Goal: Information Seeking & Learning: Learn about a topic

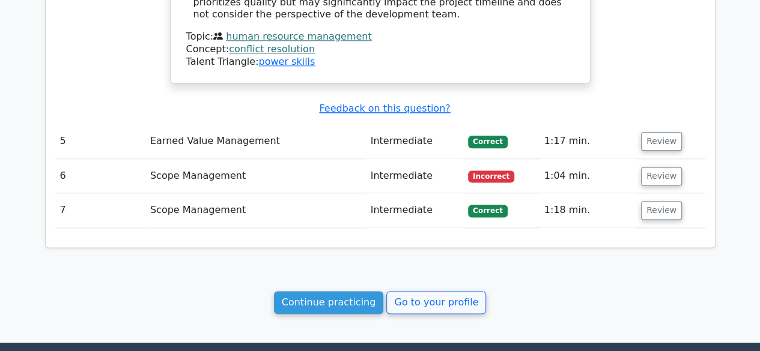
scroll to position [2974, 0]
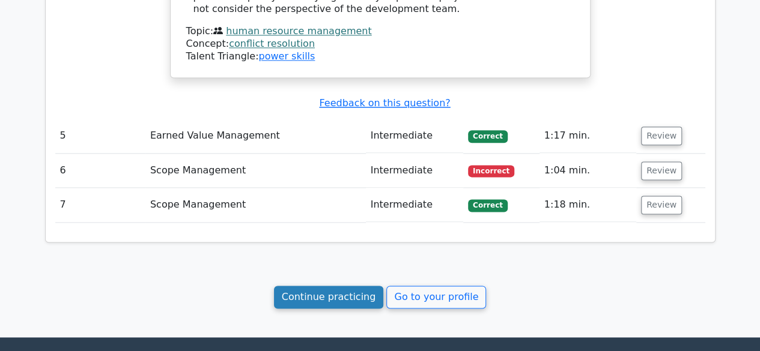
click at [329, 286] on link "Continue practicing" at bounding box center [329, 297] width 110 height 23
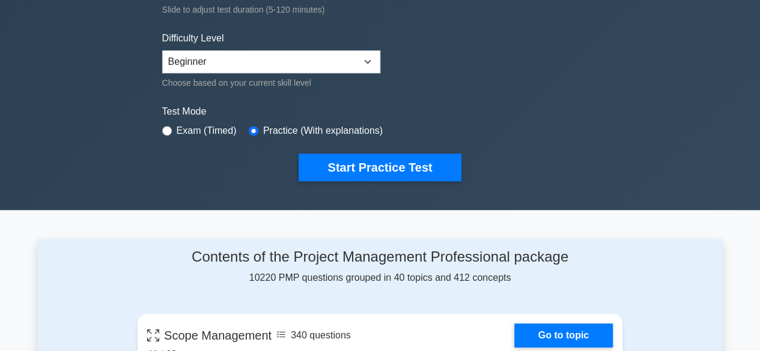
scroll to position [271, 0]
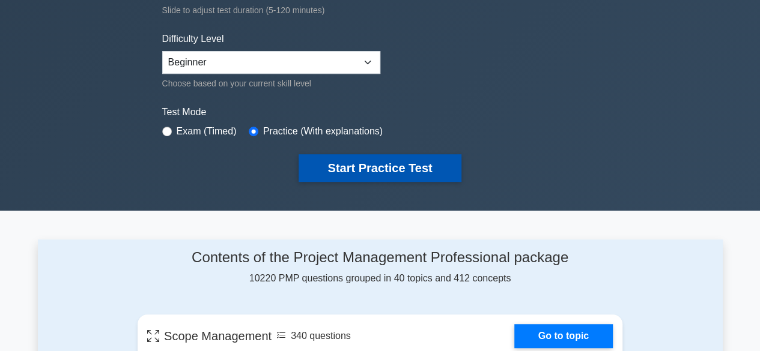
click at [344, 162] on button "Start Practice Test" at bounding box center [380, 168] width 162 height 28
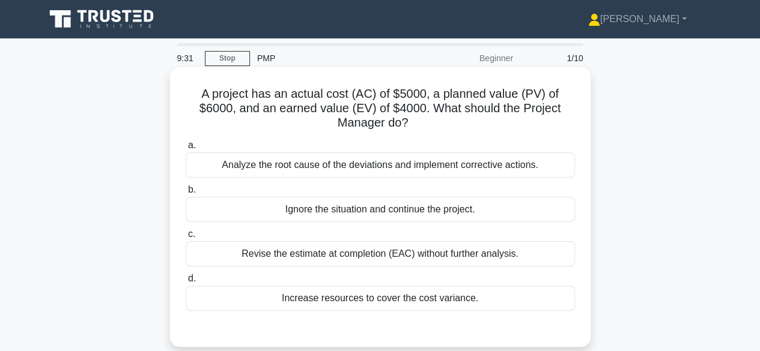
click at [348, 163] on div "Analyze the root cause of the deviations and implement corrective actions." at bounding box center [380, 165] width 389 height 25
click at [186, 150] on input "a. Analyze the root cause of the deviations and implement corrective actions." at bounding box center [186, 146] width 0 height 8
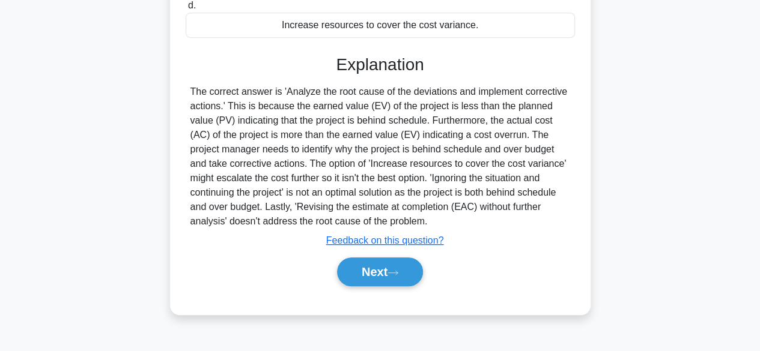
scroll to position [297, 0]
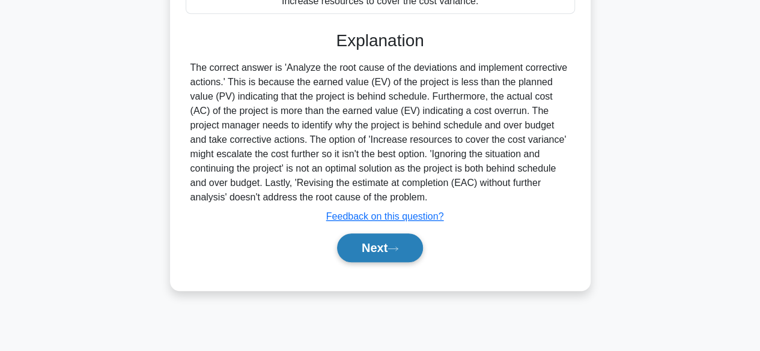
click at [357, 248] on button "Next" at bounding box center [380, 248] width 86 height 29
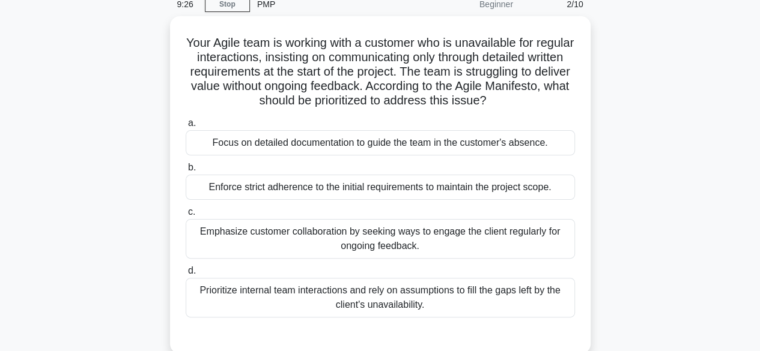
scroll to position [53, 0]
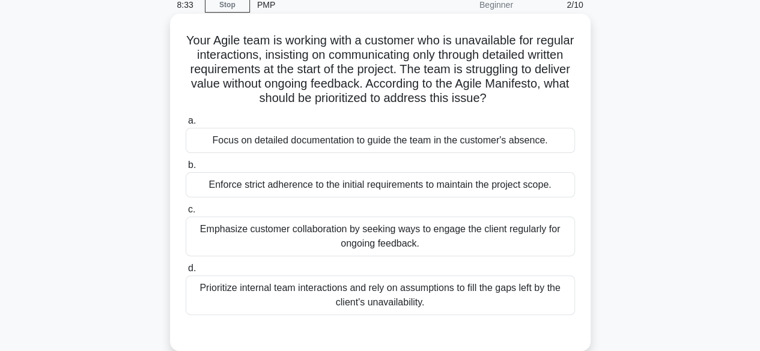
click at [340, 233] on div "Emphasize customer collaboration by seeking ways to engage the client regularly…" at bounding box center [380, 237] width 389 height 40
click at [186, 214] on input "c. Emphasize customer collaboration by seeking ways to engage the client regula…" at bounding box center [186, 210] width 0 height 8
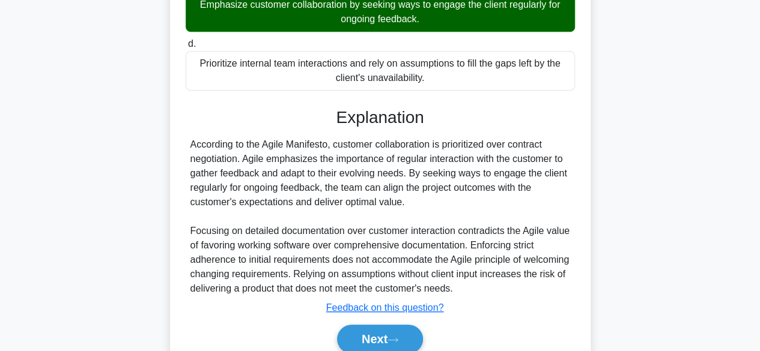
scroll to position [330, 0]
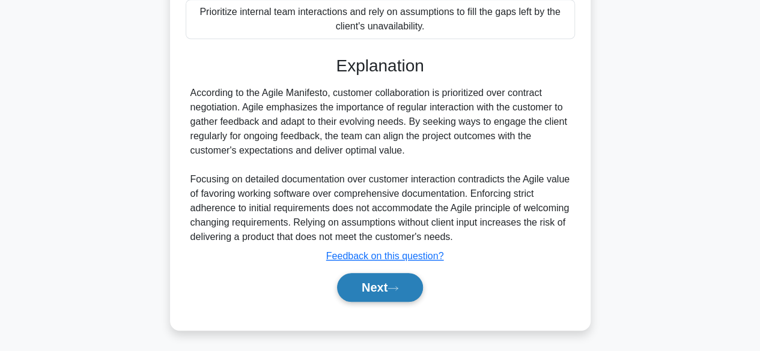
click at [364, 285] on button "Next" at bounding box center [380, 287] width 86 height 29
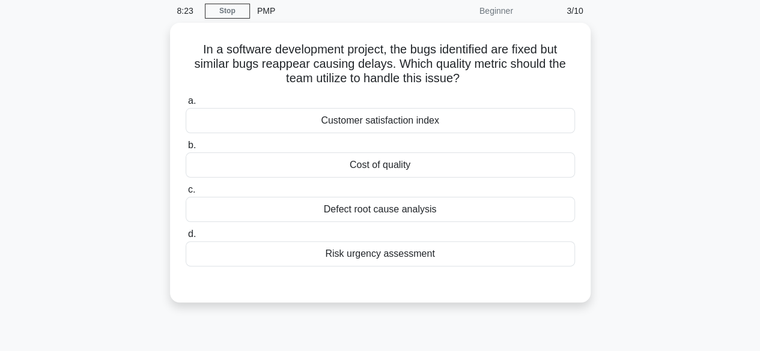
scroll to position [48, 0]
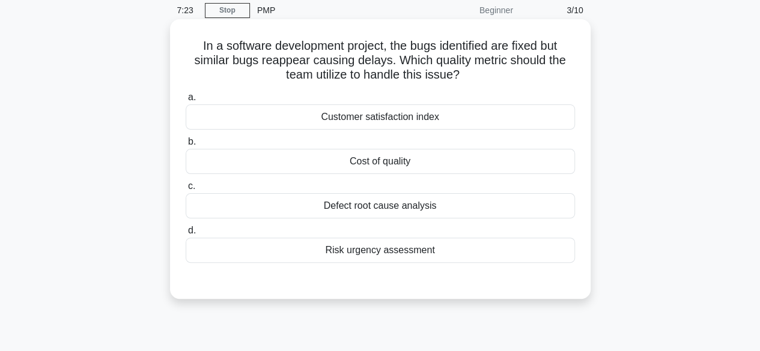
click at [366, 202] on div "Defect root cause analysis" at bounding box center [380, 205] width 389 height 25
click at [186, 190] on input "c. Defect root cause analysis" at bounding box center [186, 187] width 0 height 8
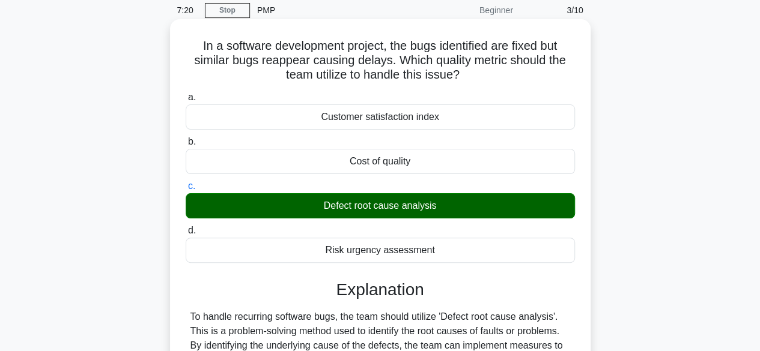
scroll to position [297, 0]
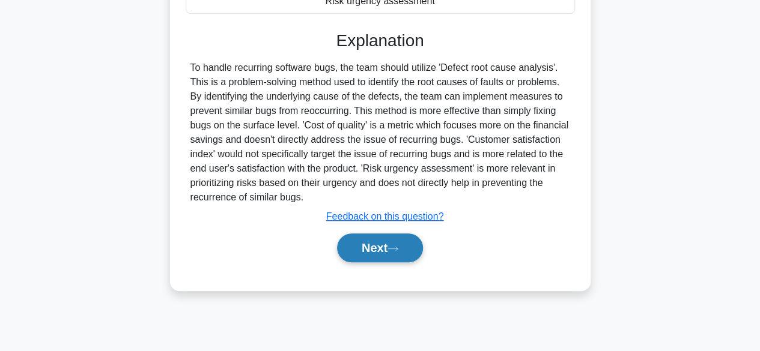
click at [362, 245] on button "Next" at bounding box center [380, 248] width 86 height 29
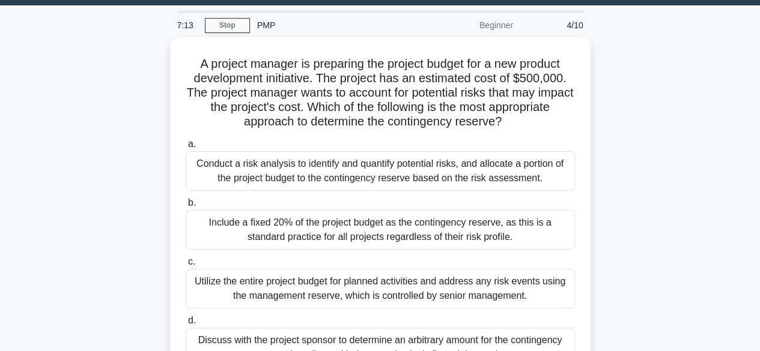
scroll to position [57, 0]
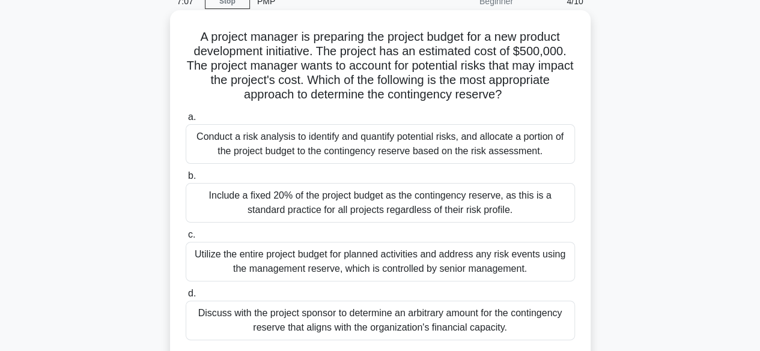
click at [354, 324] on div "Discuss with the project sponsor to determine an arbitrary amount for the conti…" at bounding box center [380, 321] width 389 height 40
click at [186, 298] on input "d. Discuss with the project sponsor to determine an arbitrary amount for the co…" at bounding box center [186, 294] width 0 height 8
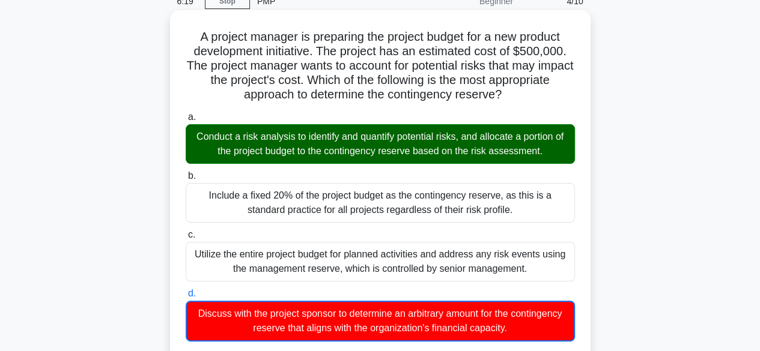
click at [186, 114] on input "a. Conduct a risk analysis to identify and quantify potential risks, and alloca…" at bounding box center [186, 118] width 0 height 8
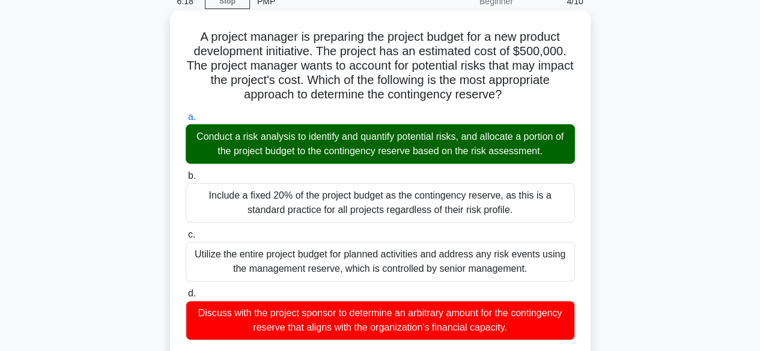
click at [186, 172] on input "b. Include a fixed 20% of the project budget as the contingency reserve, as thi…" at bounding box center [186, 176] width 0 height 8
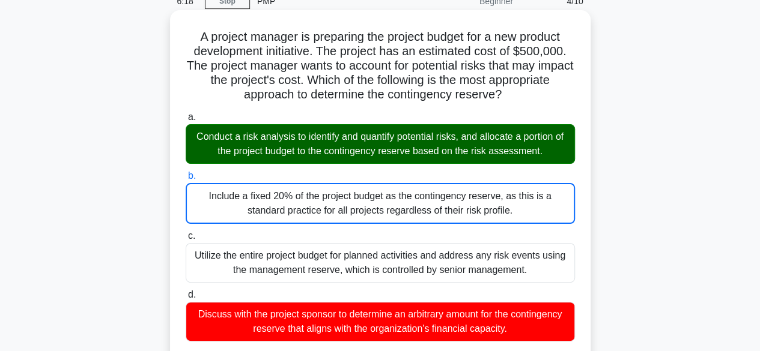
click at [186, 233] on input "c. Utilize the entire project budget for planned activities and address any ris…" at bounding box center [186, 237] width 0 height 8
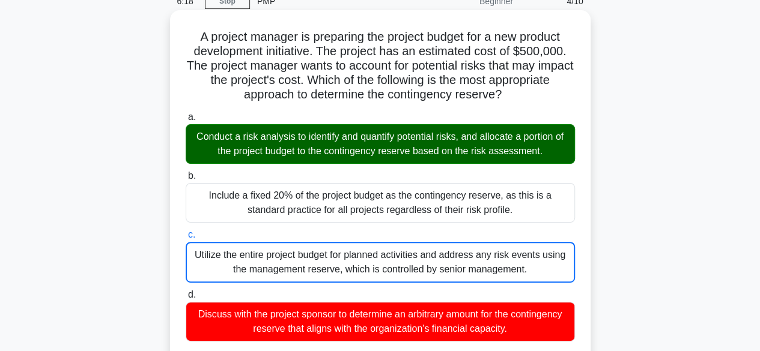
click at [186, 291] on input "d. Discuss with the project sponsor to determine an arbitrary amount for the co…" at bounding box center [186, 295] width 0 height 8
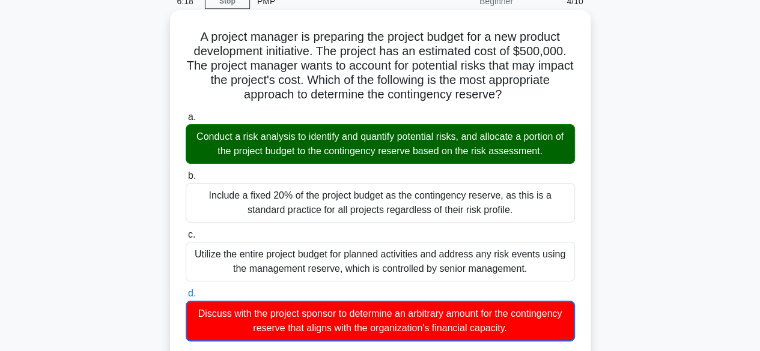
click at [186, 114] on input "a. Conduct a risk analysis to identify and quantify potential risks, and alloca…" at bounding box center [186, 118] width 0 height 8
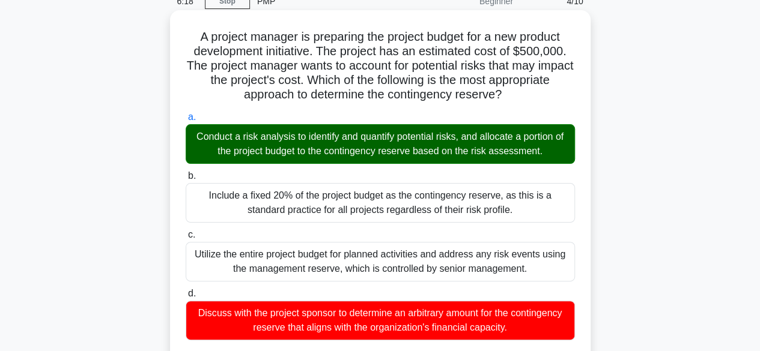
click at [186, 172] on input "b. Include a fixed 20% of the project budget as the contingency reserve, as thi…" at bounding box center [186, 176] width 0 height 8
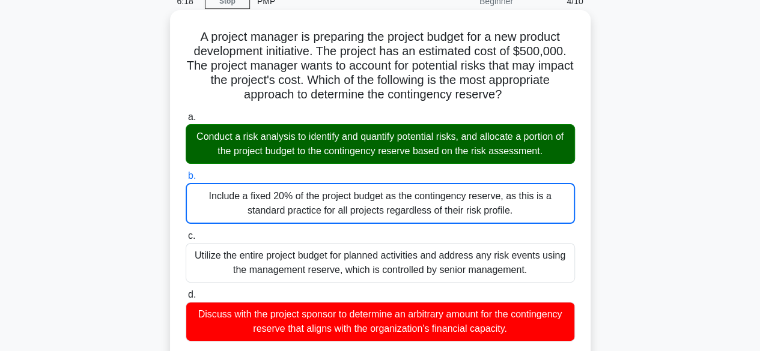
click at [186, 233] on input "c. Utilize the entire project budget for planned activities and address any ris…" at bounding box center [186, 237] width 0 height 8
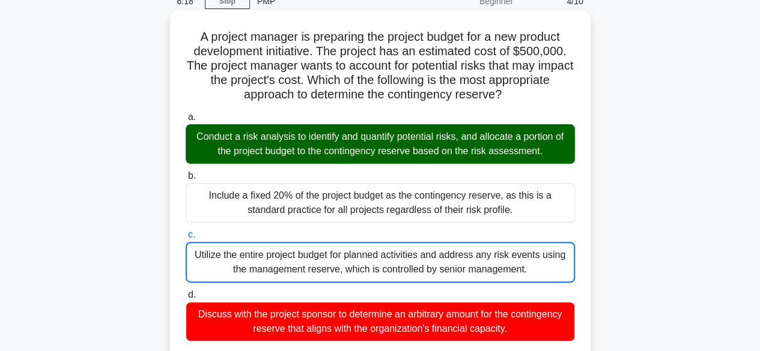
click at [186, 291] on input "d. Discuss with the project sponsor to determine an arbitrary amount for the co…" at bounding box center [186, 295] width 0 height 8
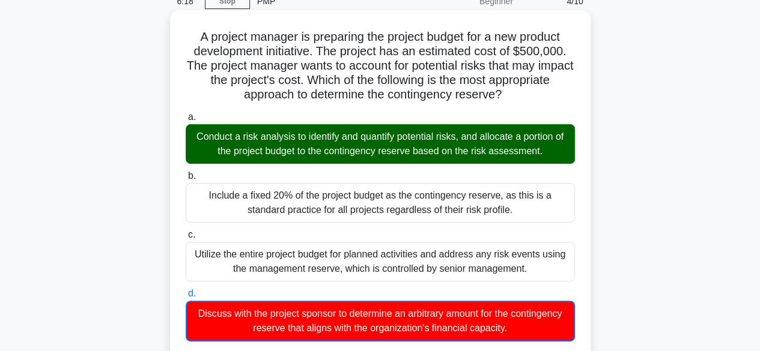
click at [186, 114] on input "a. Conduct a risk analysis to identify and quantify potential risks, and alloca…" at bounding box center [186, 118] width 0 height 8
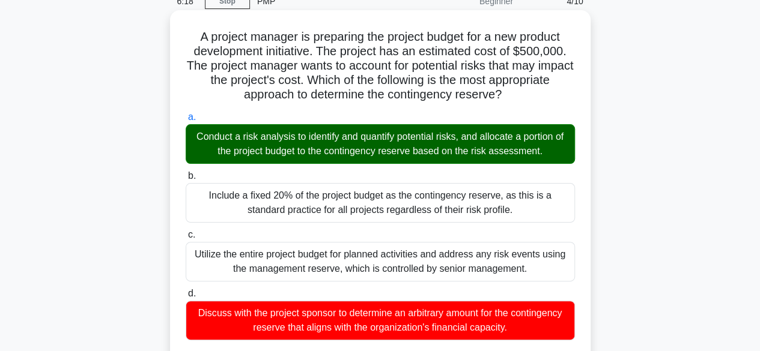
click at [186, 172] on input "b. Include a fixed 20% of the project budget as the contingency reserve, as thi…" at bounding box center [186, 176] width 0 height 8
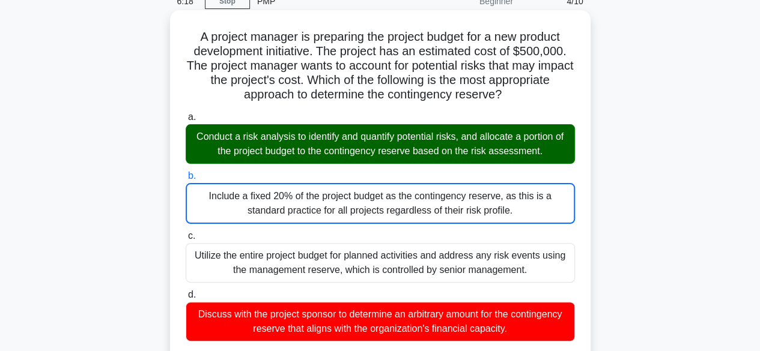
click at [186, 233] on input "c. Utilize the entire project budget for planned activities and address any ris…" at bounding box center [186, 237] width 0 height 8
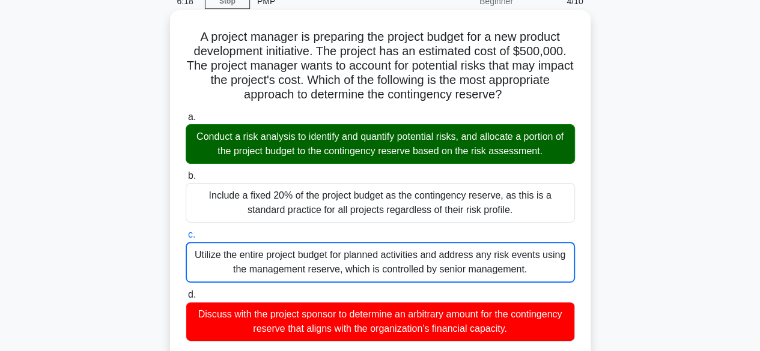
click at [186, 291] on input "d. Discuss with the project sponsor to determine an arbitrary amount for the co…" at bounding box center [186, 295] width 0 height 8
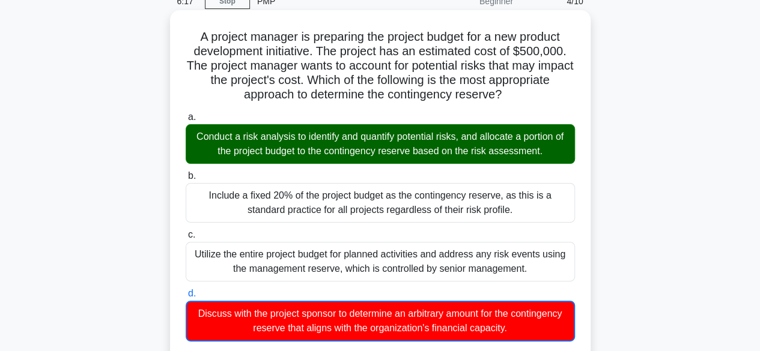
click at [186, 114] on input "a. Conduct a risk analysis to identify and quantify potential risks, and alloca…" at bounding box center [186, 118] width 0 height 8
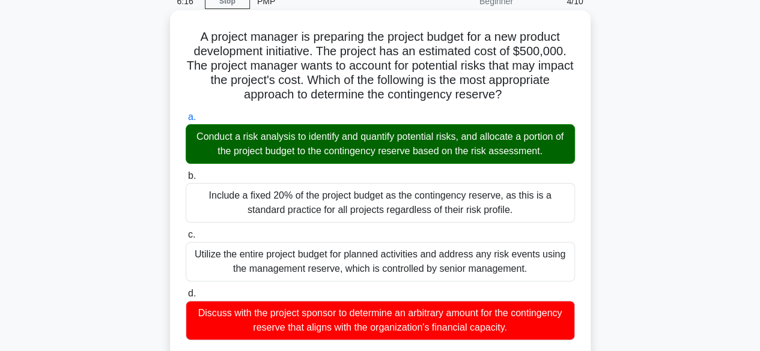
click at [186, 172] on input "b. Include a fixed 20% of the project budget as the contingency reserve, as thi…" at bounding box center [186, 176] width 0 height 8
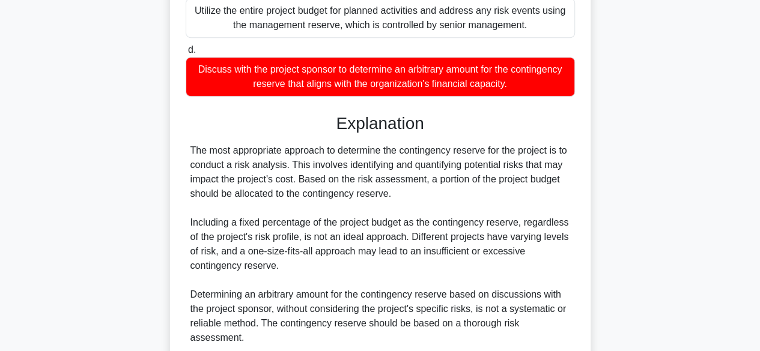
scroll to position [425, 0]
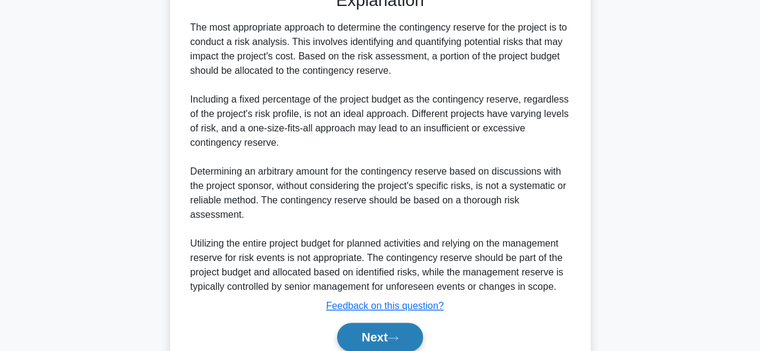
click at [374, 330] on button "Next" at bounding box center [380, 337] width 86 height 29
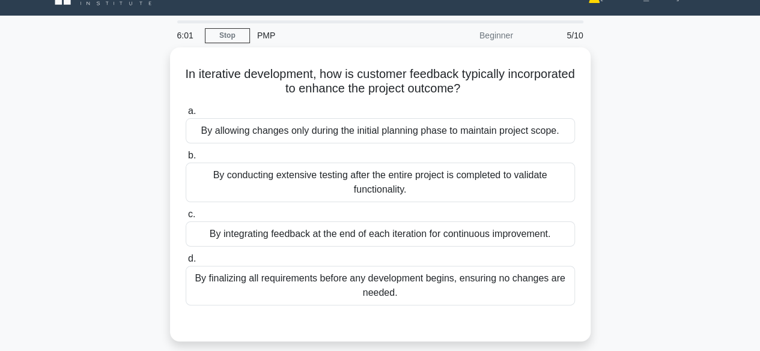
scroll to position [24, 0]
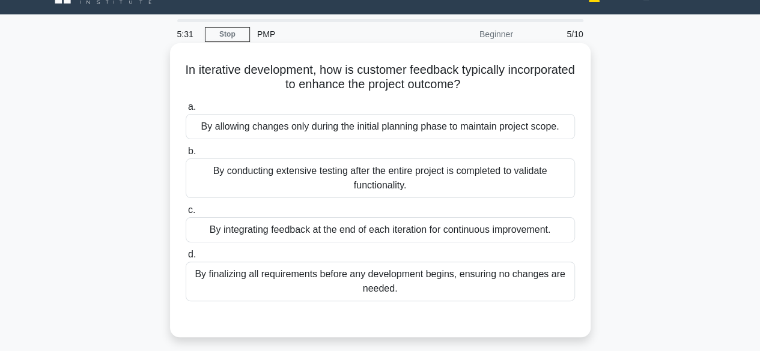
click at [354, 227] on div "By integrating feedback at the end of each iteration for continuous improvement." at bounding box center [380, 229] width 389 height 25
click at [186, 214] on input "c. By integrating feedback at the end of each iteration for continuous improvem…" at bounding box center [186, 211] width 0 height 8
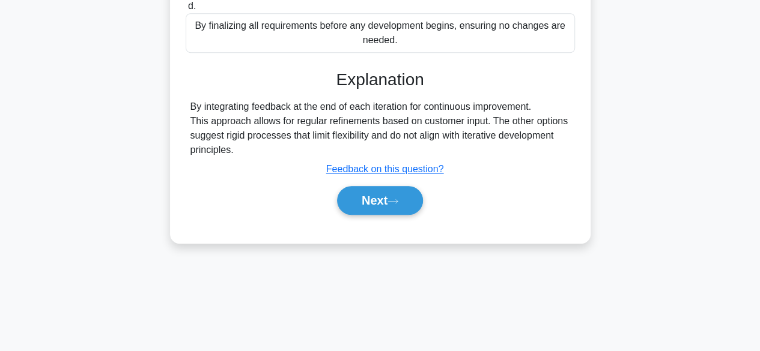
scroll to position [297, 0]
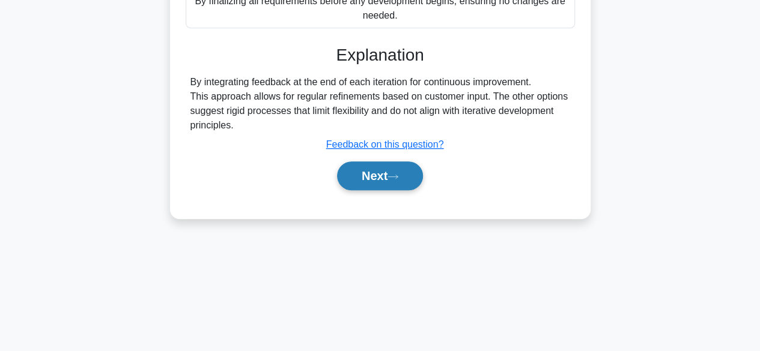
click at [371, 168] on button "Next" at bounding box center [380, 176] width 86 height 29
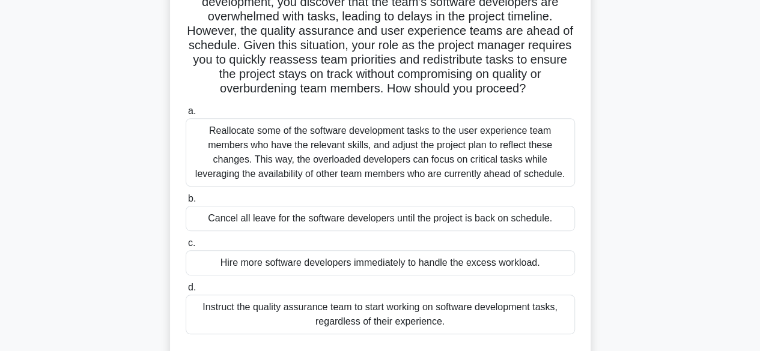
scroll to position [184, 0]
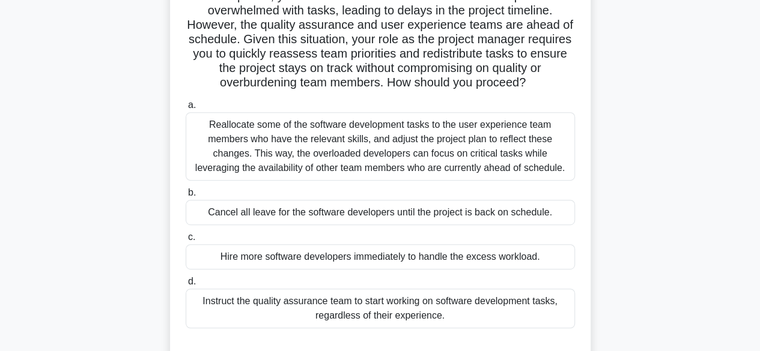
click at [375, 142] on div "Reallocate some of the software development tasks to the user experience team m…" at bounding box center [380, 146] width 389 height 68
click at [186, 109] on input "a. Reallocate some of the software development tasks to the user experience tea…" at bounding box center [186, 106] width 0 height 8
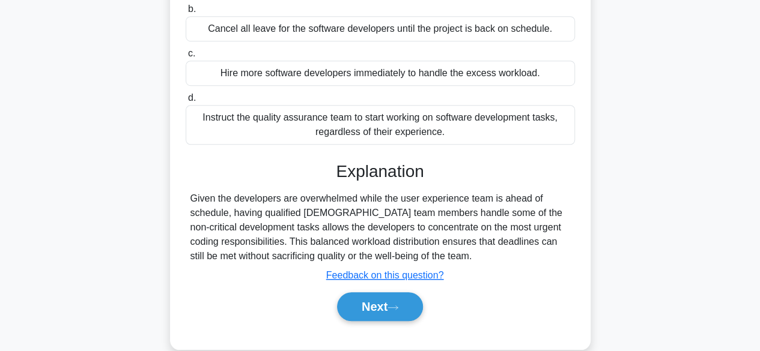
scroll to position [402, 0]
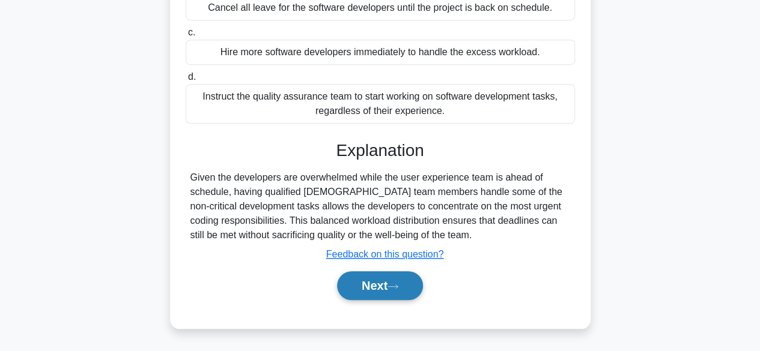
click at [362, 290] on button "Next" at bounding box center [380, 286] width 86 height 29
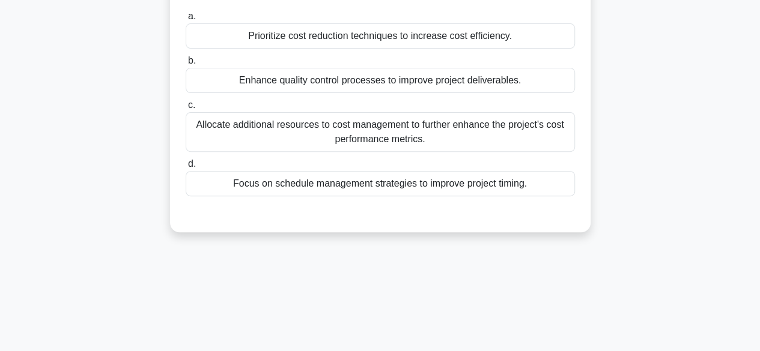
scroll to position [33, 0]
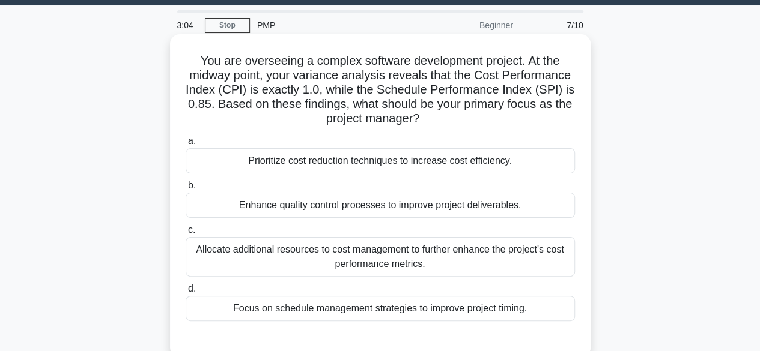
click at [376, 314] on div "Focus on schedule management strategies to improve project timing." at bounding box center [380, 308] width 389 height 25
click at [186, 293] on input "d. Focus on schedule management strategies to improve project timing." at bounding box center [186, 289] width 0 height 8
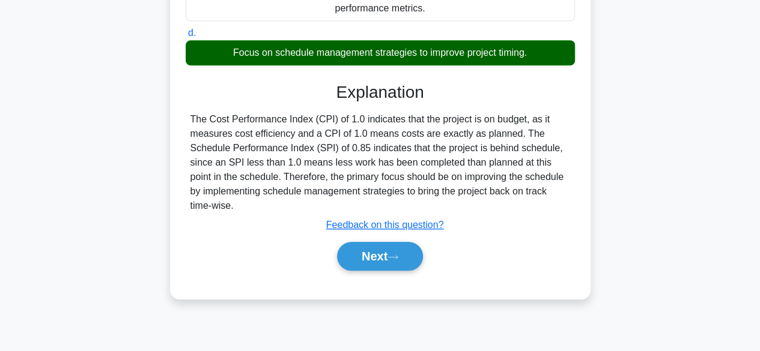
scroll to position [296, 0]
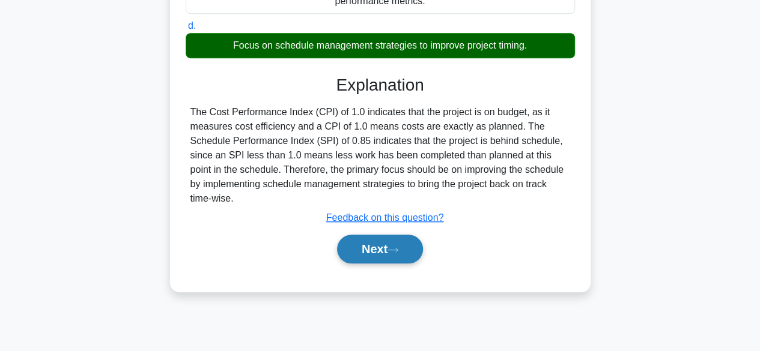
click at [372, 240] on button "Next" at bounding box center [380, 249] width 86 height 29
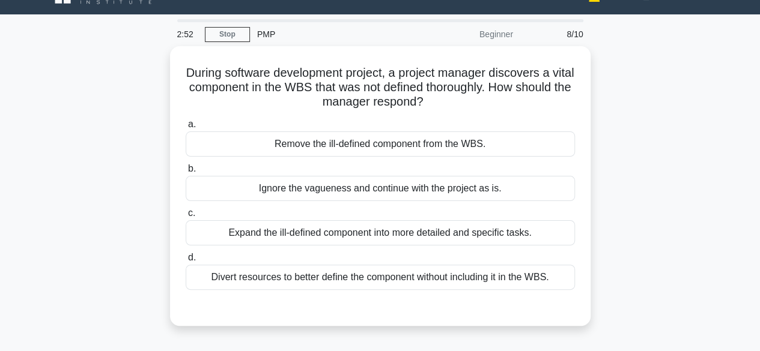
scroll to position [48, 0]
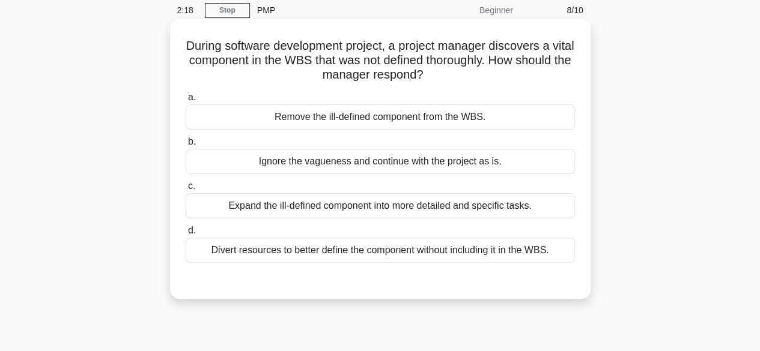
click at [375, 255] on div "Divert resources to better define the component without including it in the WBS." at bounding box center [380, 250] width 389 height 25
click at [186, 235] on input "d. Divert resources to better define the component without including it in the …" at bounding box center [186, 231] width 0 height 8
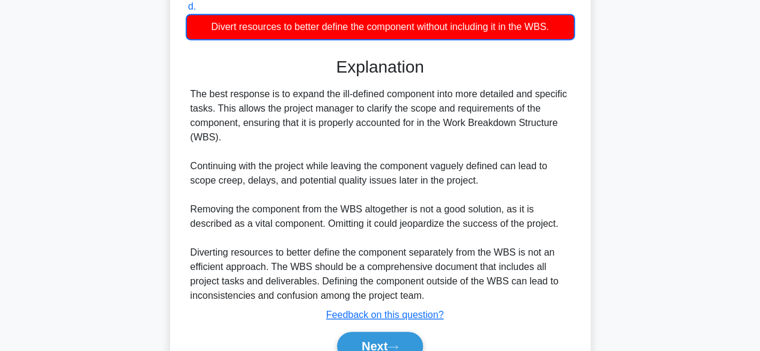
scroll to position [332, 0]
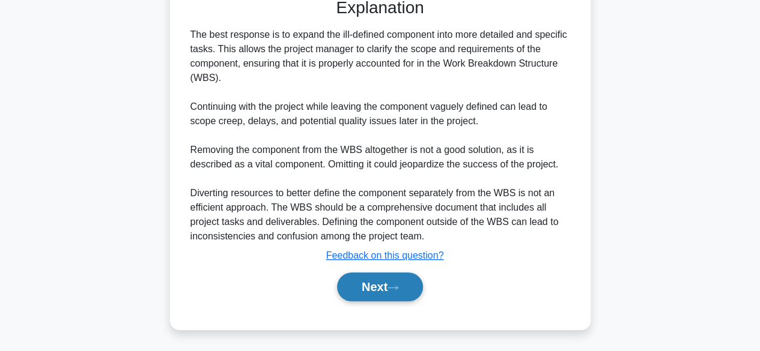
click at [365, 288] on button "Next" at bounding box center [380, 287] width 86 height 29
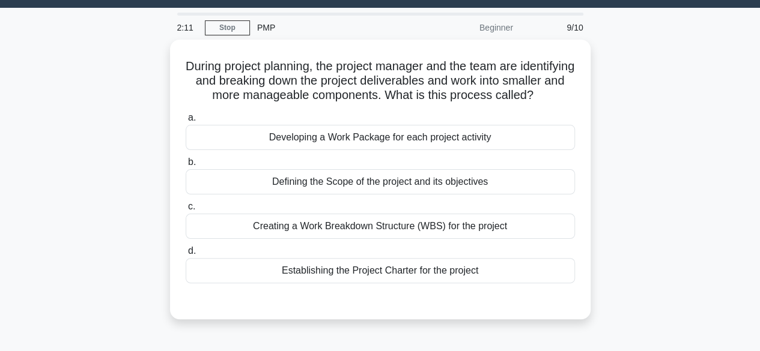
scroll to position [34, 0]
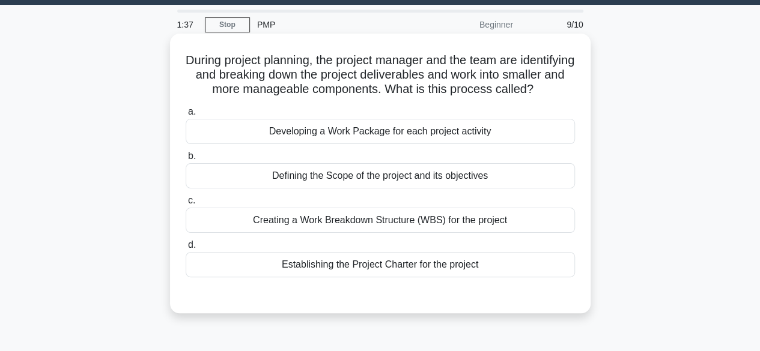
click at [382, 144] on div "Developing a Work Package for each project activity" at bounding box center [380, 131] width 389 height 25
click at [186, 116] on input "a. Developing a Work Package for each project activity" at bounding box center [186, 112] width 0 height 8
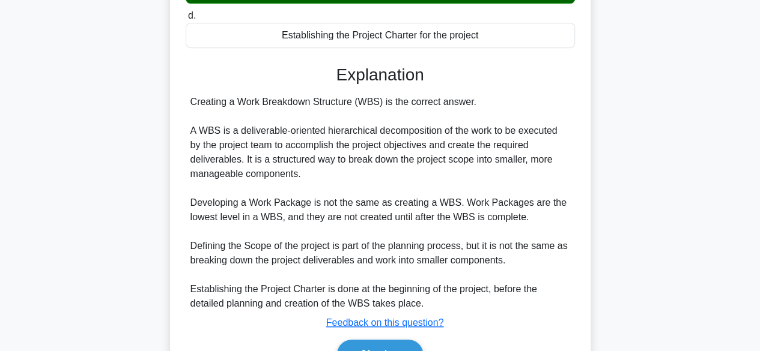
scroll to position [346, 0]
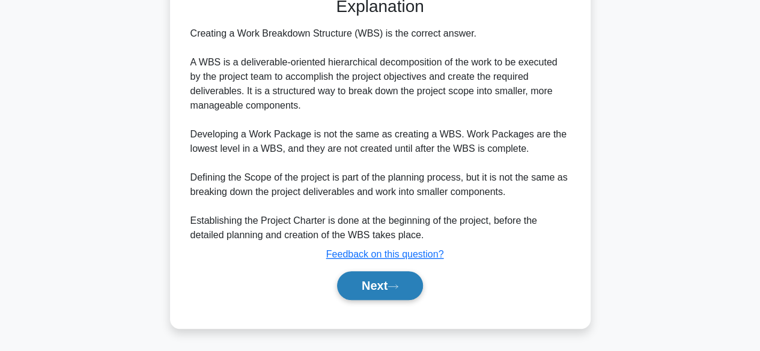
click at [371, 290] on button "Next" at bounding box center [380, 286] width 86 height 29
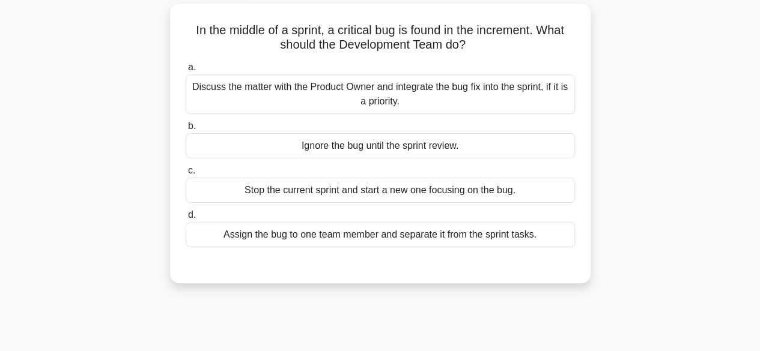
scroll to position [68, 0]
click at [371, 290] on div "In the middle of a sprint, a critical bug is found in the increment. What shoul…" at bounding box center [380, 149] width 685 height 294
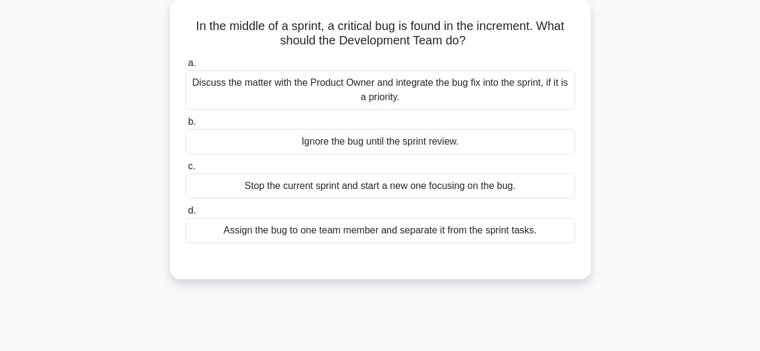
click at [400, 92] on div "Discuss the matter with the Product Owner and integrate the bug fix into the sp…" at bounding box center [380, 90] width 389 height 40
click at [186, 67] on input "a. Discuss the matter with the Product Owner and integrate the bug fix into the…" at bounding box center [186, 63] width 0 height 8
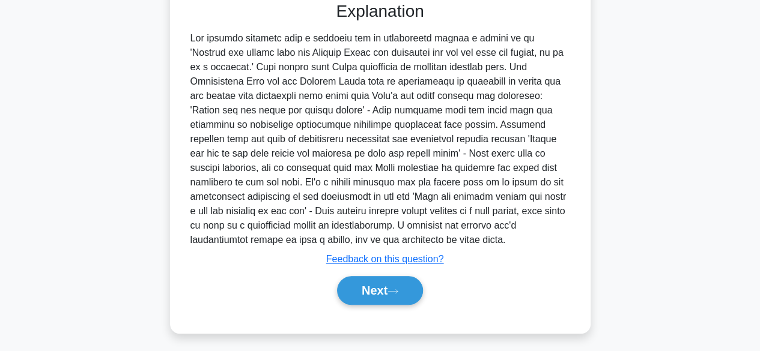
scroll to position [330, 0]
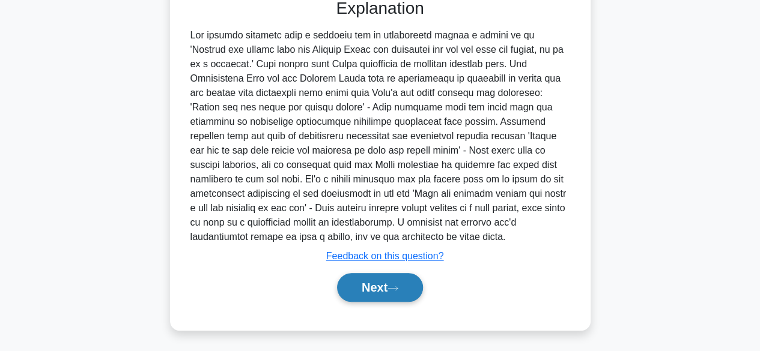
click at [373, 290] on button "Next" at bounding box center [380, 287] width 86 height 29
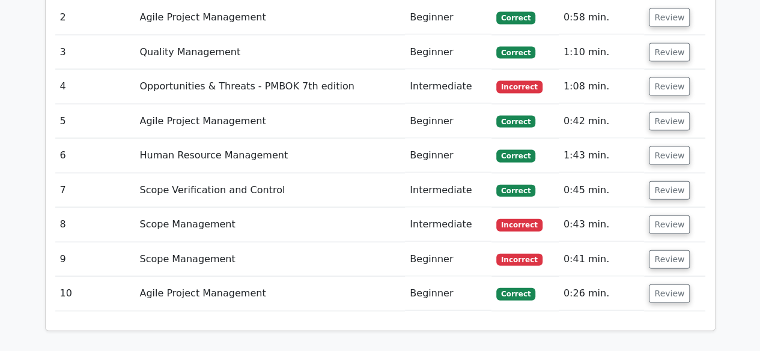
scroll to position [1443, 0]
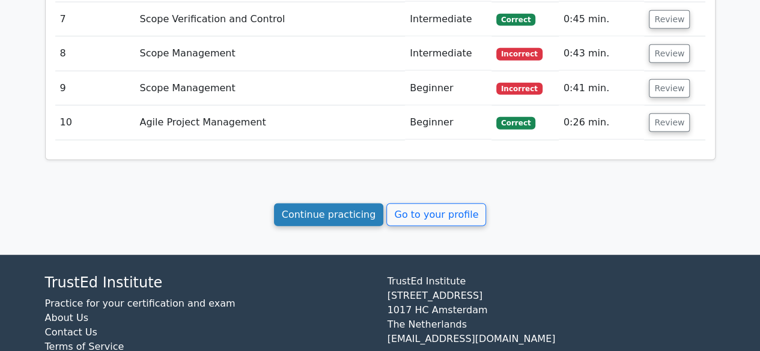
click at [338, 204] on link "Continue practicing" at bounding box center [329, 215] width 110 height 23
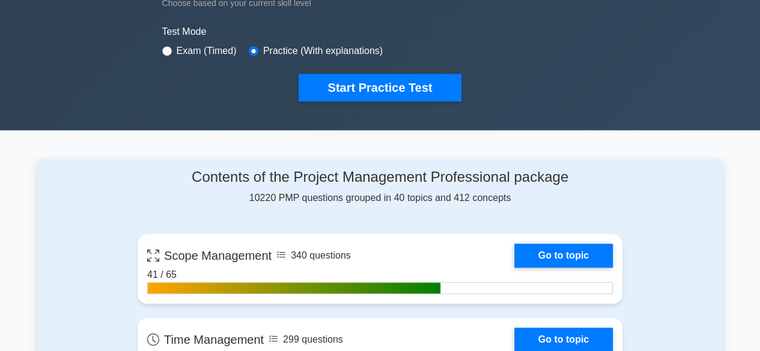
scroll to position [350, 0]
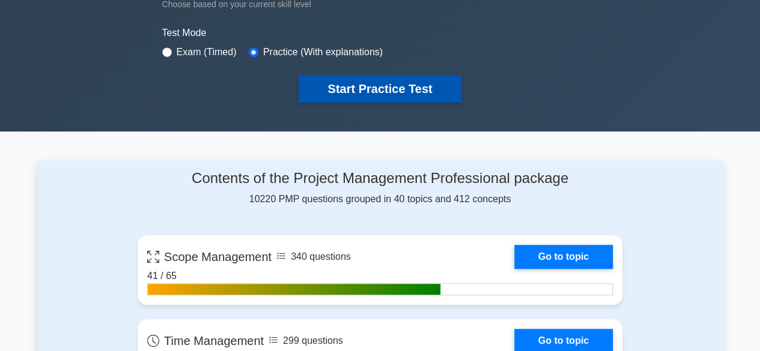
click at [385, 91] on button "Start Practice Test" at bounding box center [380, 89] width 162 height 28
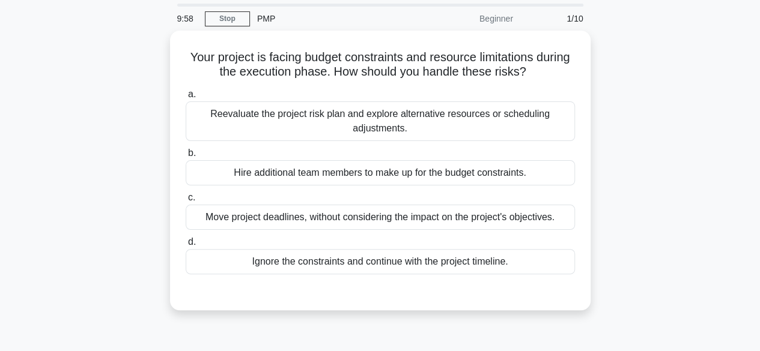
scroll to position [41, 0]
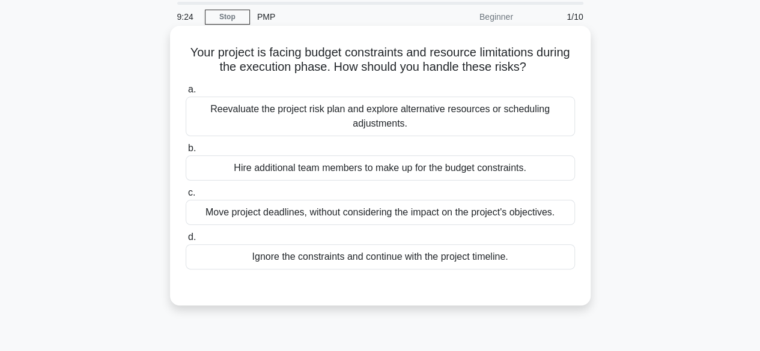
click at [386, 108] on div "Reevaluate the project risk plan and explore alternative resources or schedulin…" at bounding box center [380, 117] width 389 height 40
click at [186, 94] on input "a. Reevaluate the project risk plan and explore alternative resources or schedu…" at bounding box center [186, 90] width 0 height 8
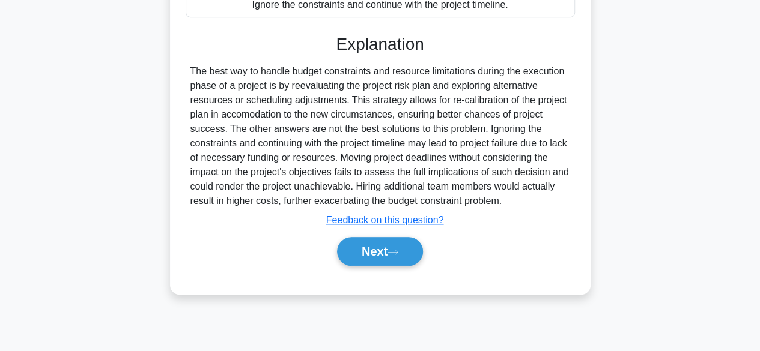
scroll to position [297, 0]
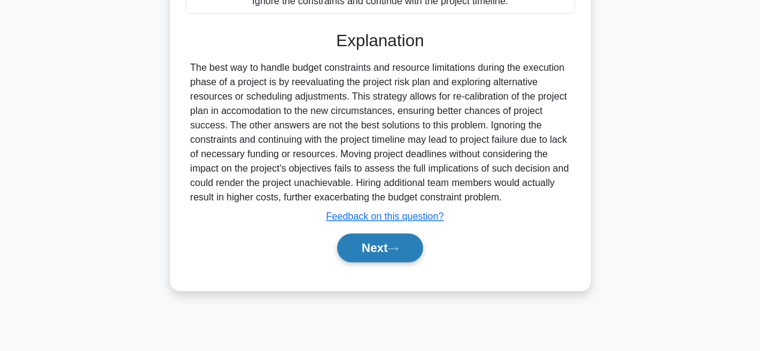
click at [366, 248] on button "Next" at bounding box center [380, 248] width 86 height 29
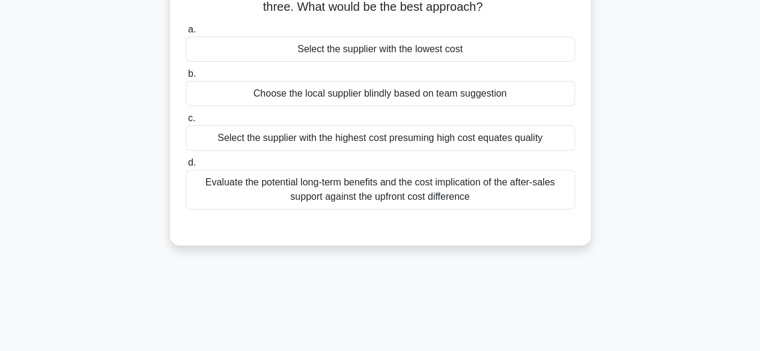
scroll to position [149, 0]
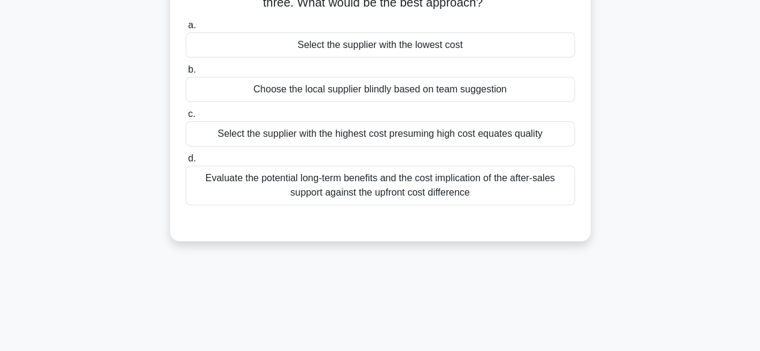
click at [377, 192] on div "Evaluate the potential long-term benefits and the cost implication of the after…" at bounding box center [380, 186] width 389 height 40
click at [186, 163] on input "d. Evaluate the potential long-term benefits and the cost implication of the af…" at bounding box center [186, 159] width 0 height 8
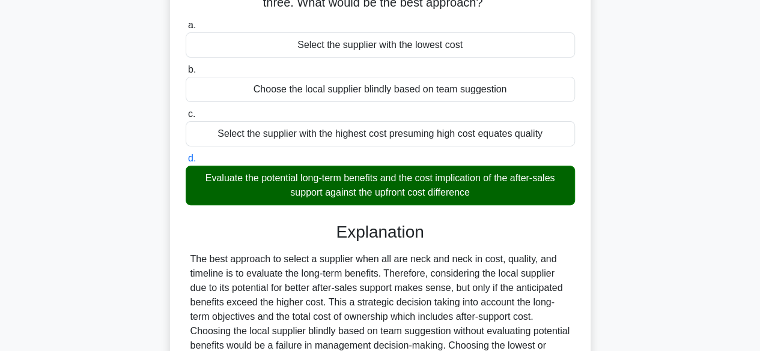
scroll to position [301, 0]
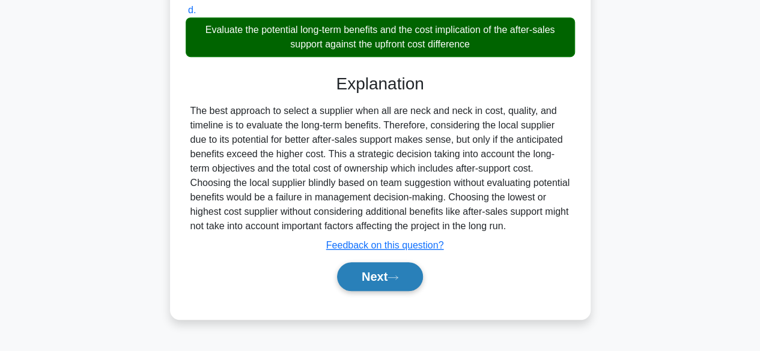
click at [372, 281] on button "Next" at bounding box center [380, 277] width 86 height 29
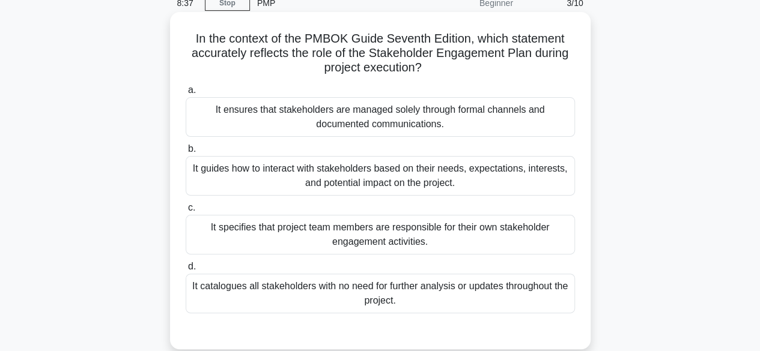
scroll to position [56, 0]
click at [466, 176] on div "It guides how to interact with stakeholders based on their needs, expectations,…" at bounding box center [380, 176] width 389 height 40
click at [186, 153] on input "b. It guides how to interact with stakeholders based on their needs, expectatio…" at bounding box center [186, 149] width 0 height 8
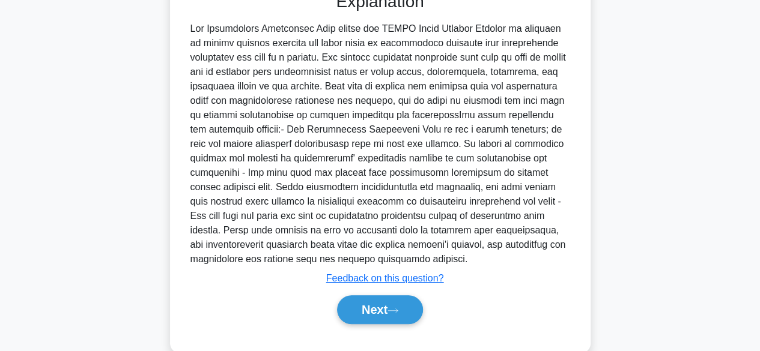
scroll to position [416, 0]
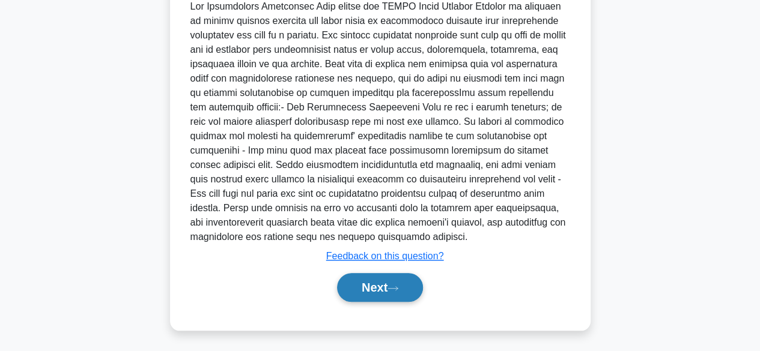
click at [398, 285] on icon at bounding box center [393, 288] width 11 height 7
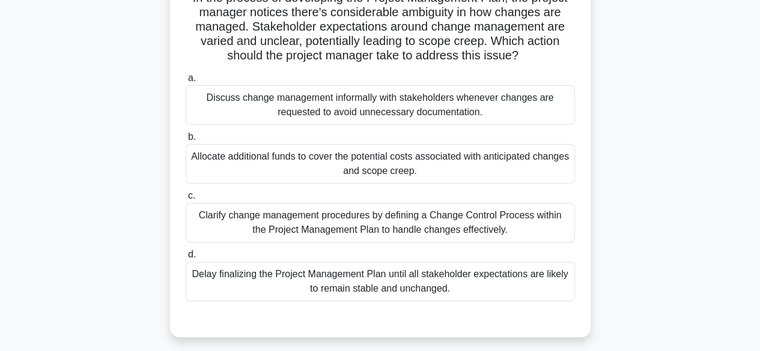
scroll to position [120, 0]
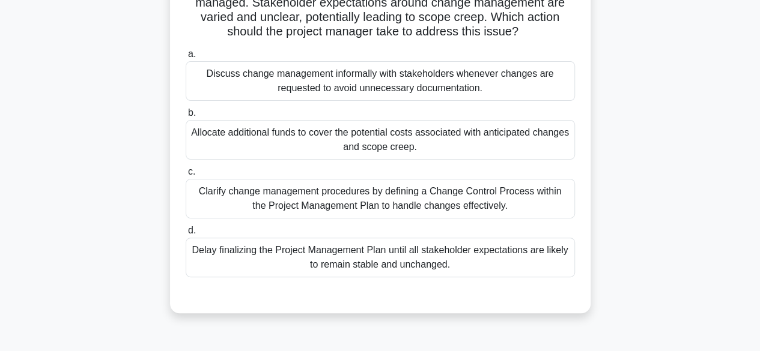
click at [411, 258] on div "Delay finalizing the Project Management Plan until all stakeholder expectations…" at bounding box center [380, 258] width 389 height 40
click at [186, 235] on input "d. Delay finalizing the Project Management Plan until all stakeholder expectati…" at bounding box center [186, 231] width 0 height 8
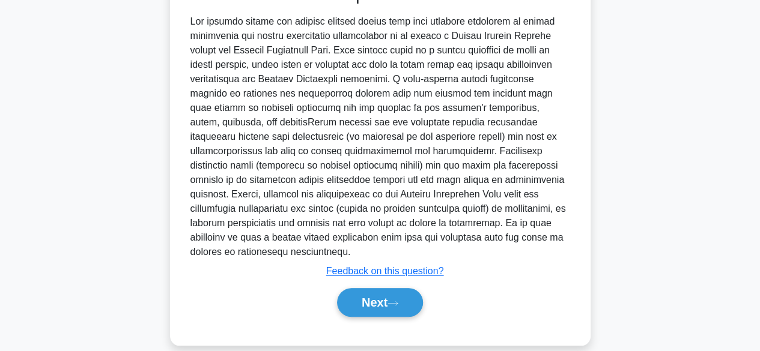
scroll to position [447, 0]
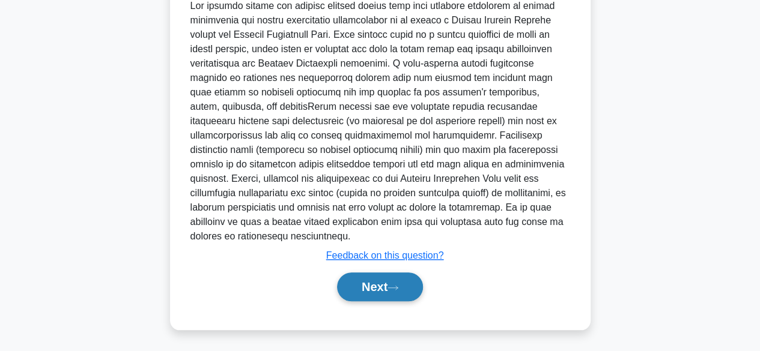
click at [372, 286] on button "Next" at bounding box center [380, 287] width 86 height 29
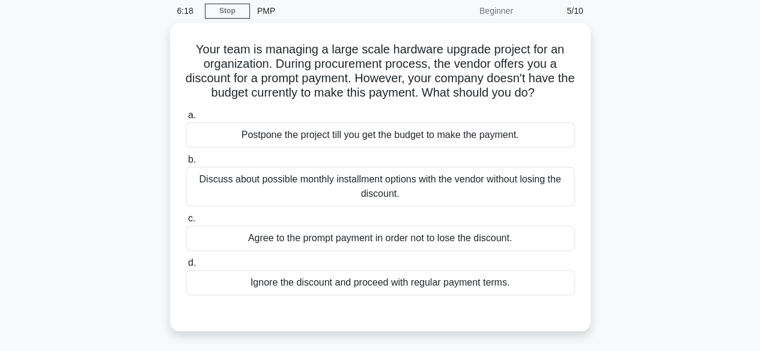
scroll to position [51, 0]
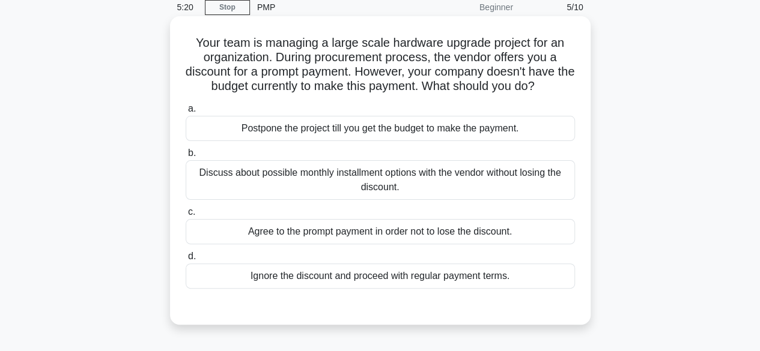
click at [381, 177] on div "Discuss about possible monthly installment options with the vendor without losi…" at bounding box center [380, 180] width 389 height 40
click at [186, 157] on input "b. Discuss about possible monthly installment options with the vendor without l…" at bounding box center [186, 154] width 0 height 8
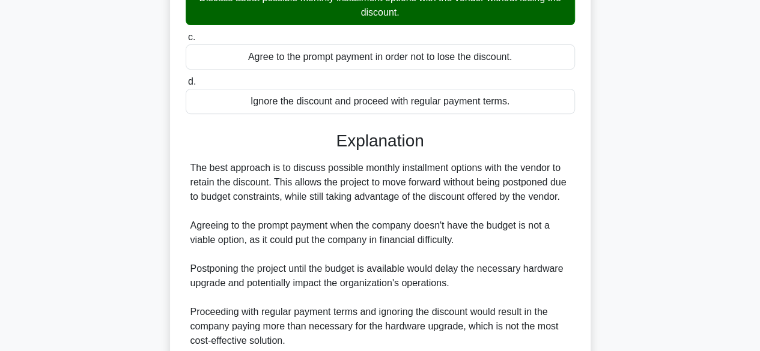
scroll to position [344, 0]
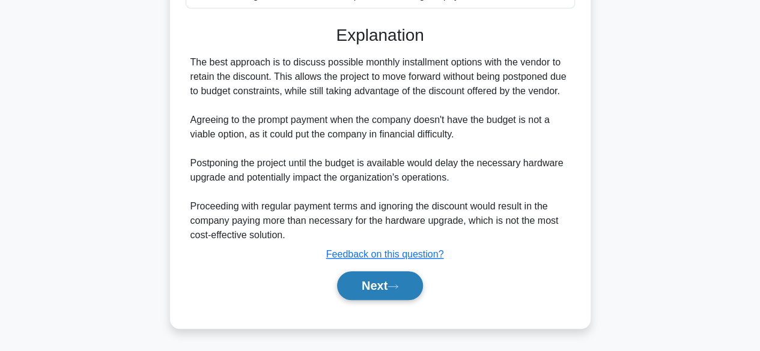
click at [369, 281] on button "Next" at bounding box center [380, 286] width 86 height 29
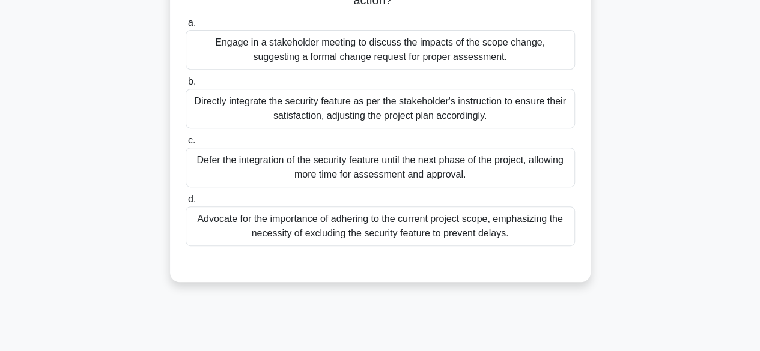
scroll to position [158, 0]
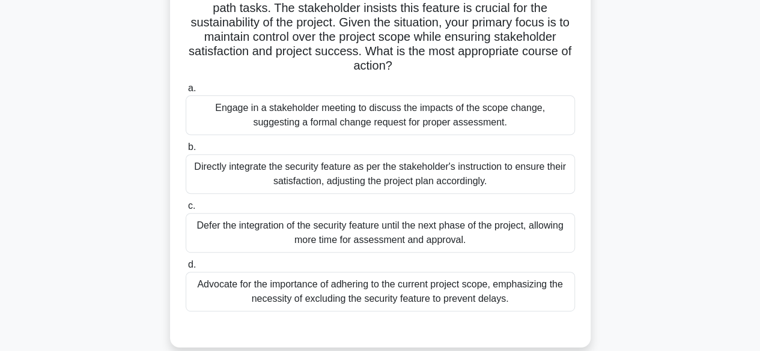
click at [344, 114] on div "Engage in a stakeholder meeting to discuss the impacts of the scope change, sug…" at bounding box center [380, 116] width 389 height 40
click at [186, 93] on input "a. Engage in a stakeholder meeting to discuss the impacts of the scope change, …" at bounding box center [186, 89] width 0 height 8
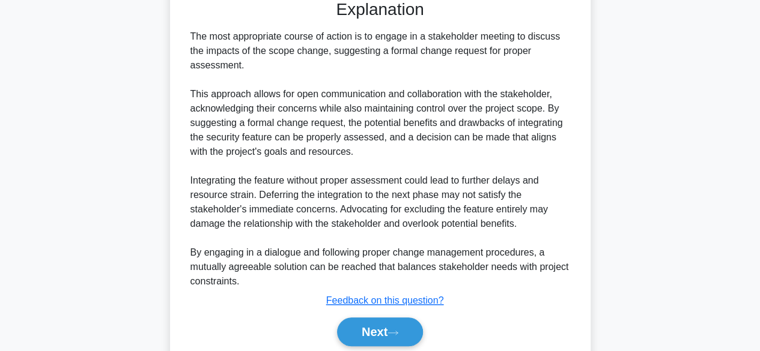
scroll to position [532, 0]
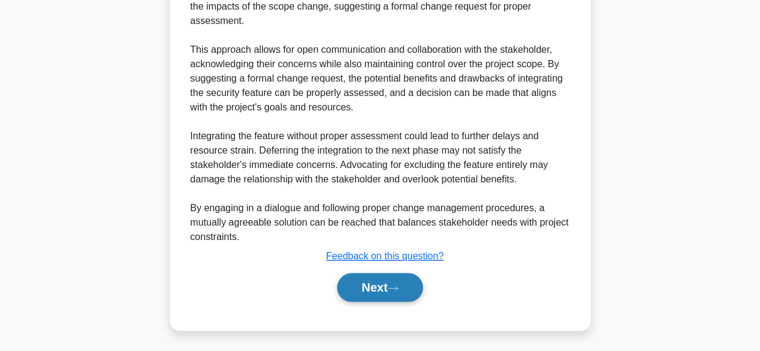
click at [366, 286] on button "Next" at bounding box center [380, 287] width 86 height 29
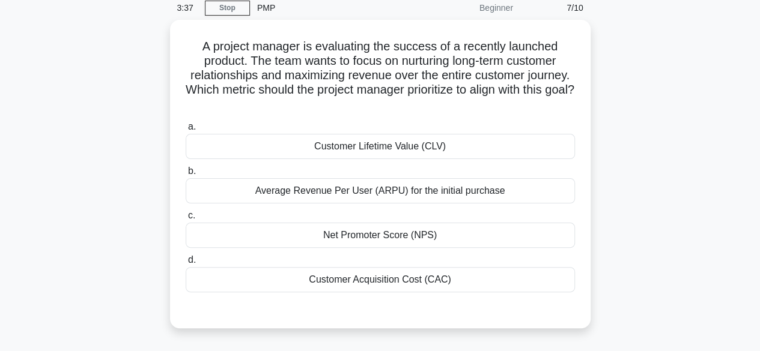
scroll to position [52, 0]
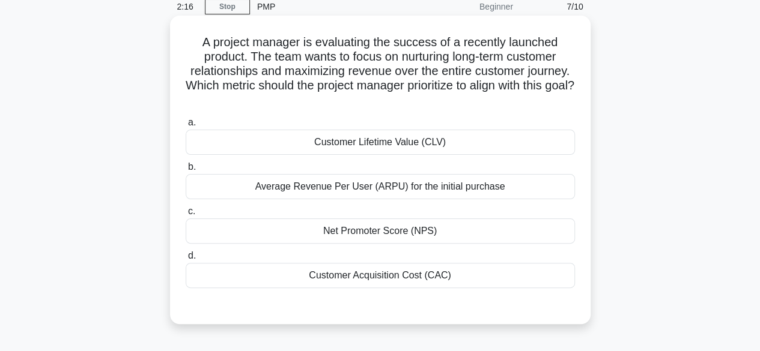
click at [379, 138] on div "Customer Lifetime Value (CLV)" at bounding box center [380, 142] width 389 height 25
click at [186, 127] on input "a. Customer Lifetime Value (CLV)" at bounding box center [186, 123] width 0 height 8
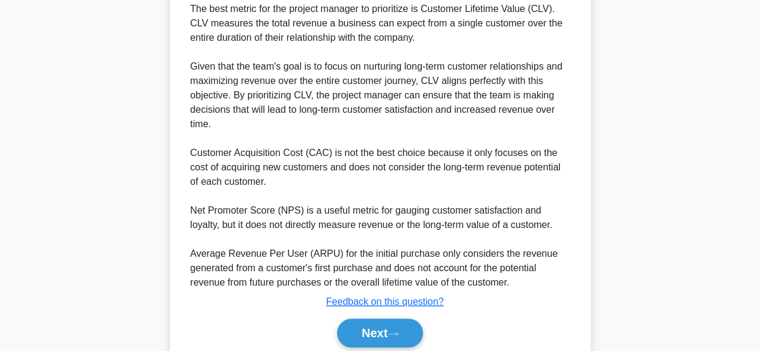
scroll to position [431, 0]
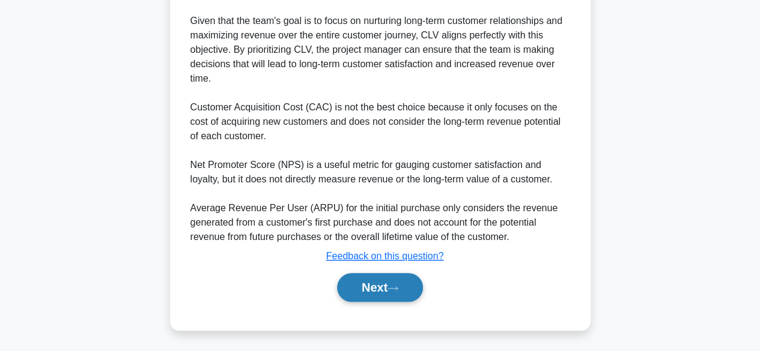
click at [356, 287] on button "Next" at bounding box center [380, 287] width 86 height 29
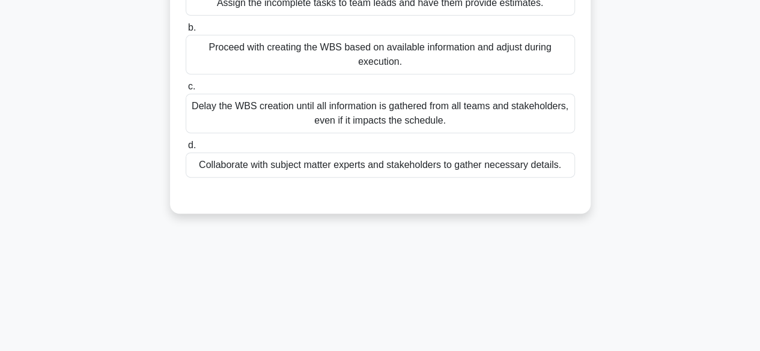
scroll to position [230, 0]
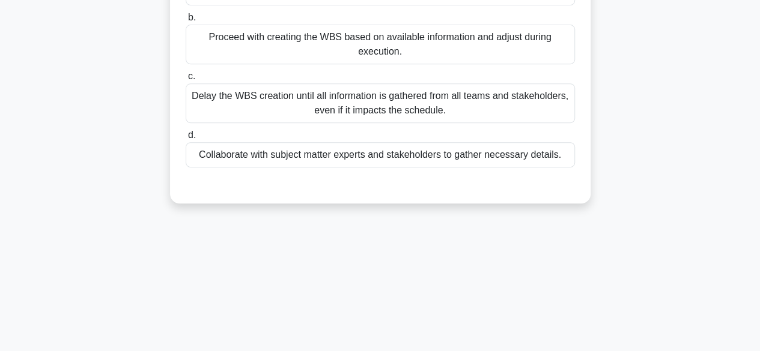
click at [376, 153] on div "Collaborate with subject matter experts and stakeholders to gather necessary de…" at bounding box center [380, 154] width 389 height 25
click at [186, 139] on input "d. Collaborate with subject matter experts and stakeholders to gather necessary…" at bounding box center [186, 136] width 0 height 8
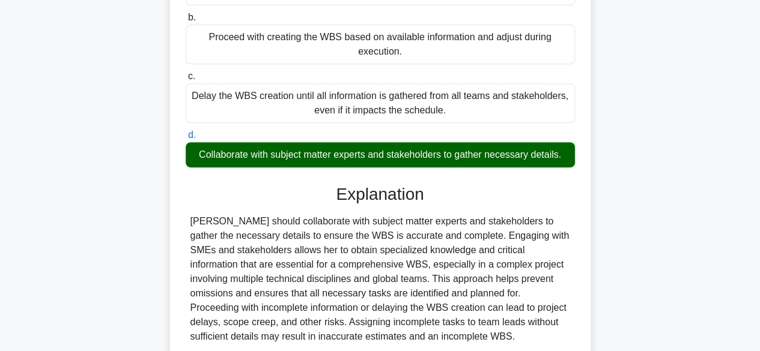
scroll to position [330, 0]
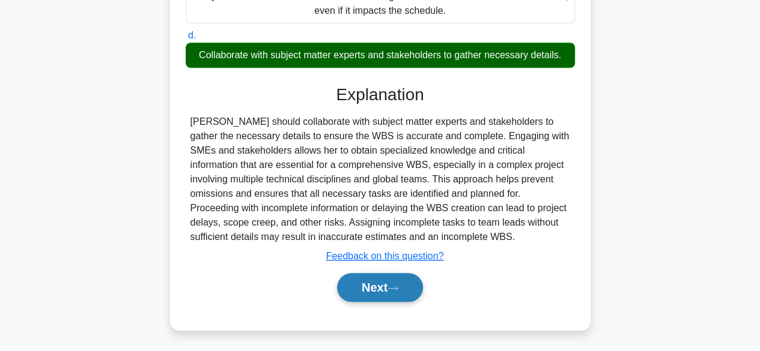
click at [372, 285] on button "Next" at bounding box center [380, 287] width 86 height 29
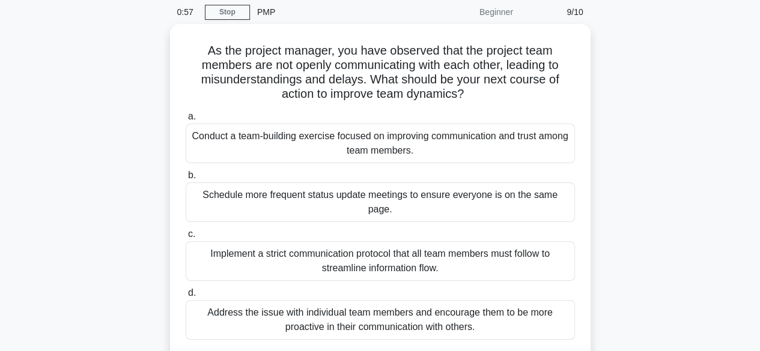
scroll to position [48, 0]
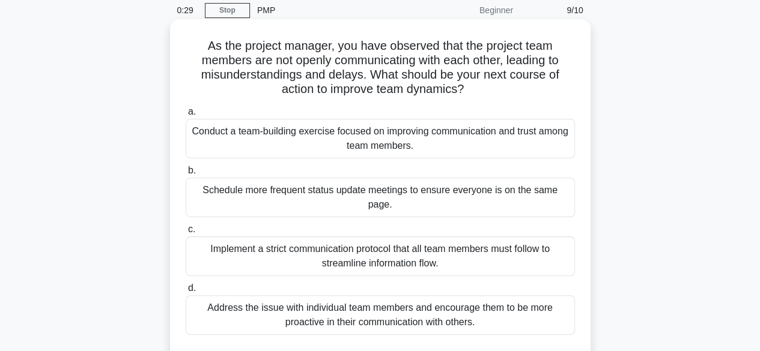
click at [377, 150] on div "Conduct a team-building exercise focused on improving communication and trust a…" at bounding box center [380, 139] width 389 height 40
click at [186, 116] on input "a. Conduct a team-building exercise focused on improving communication and trus…" at bounding box center [186, 112] width 0 height 8
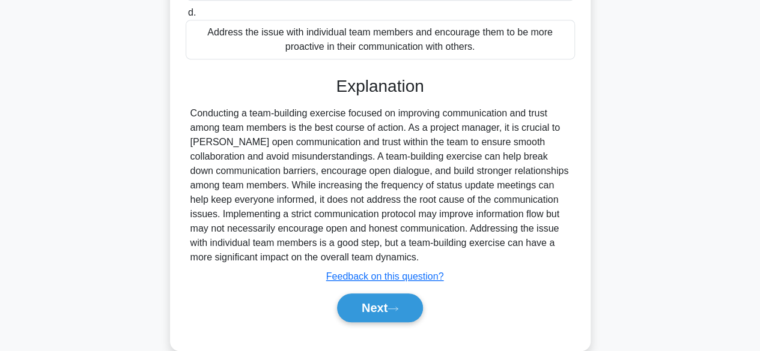
scroll to position [330, 0]
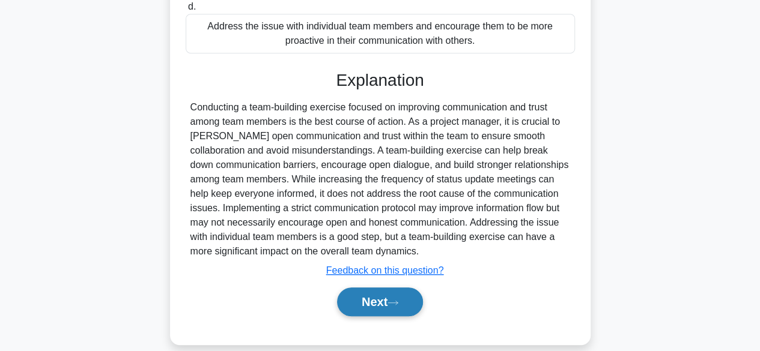
click at [366, 288] on button "Next" at bounding box center [380, 302] width 86 height 29
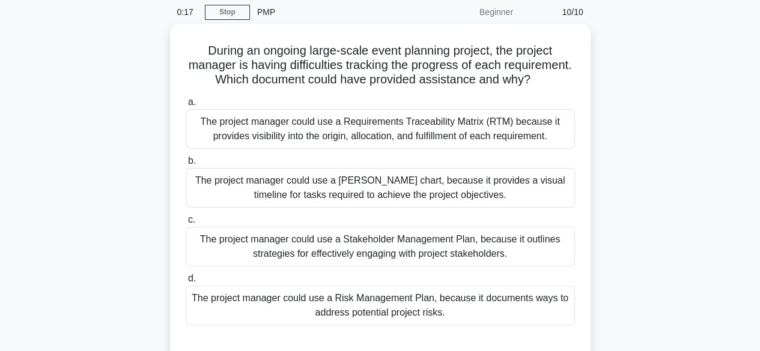
scroll to position [48, 0]
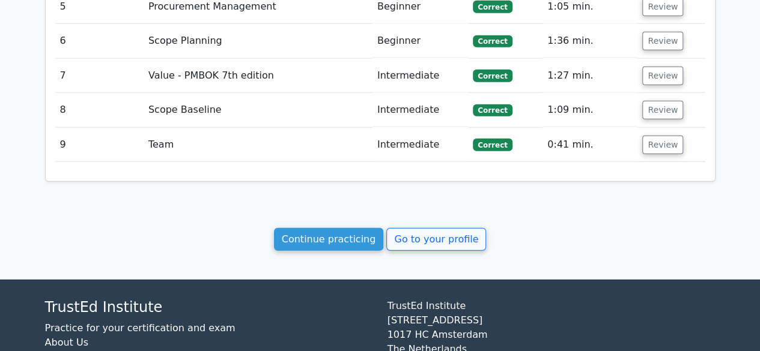
scroll to position [1474, 0]
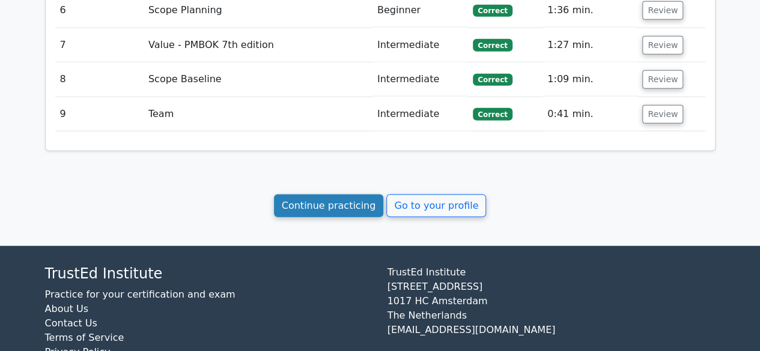
click at [341, 195] on link "Continue practicing" at bounding box center [329, 206] width 110 height 23
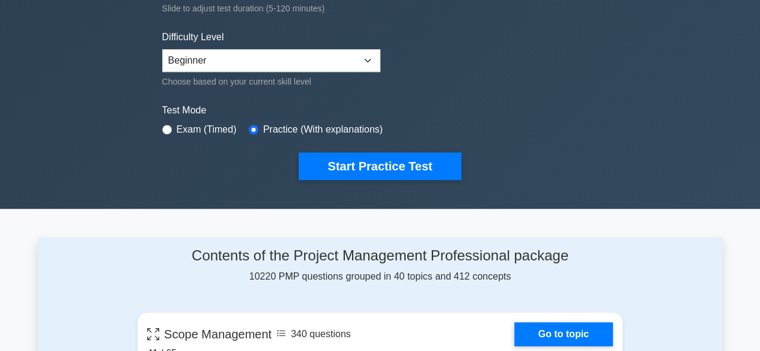
scroll to position [272, 0]
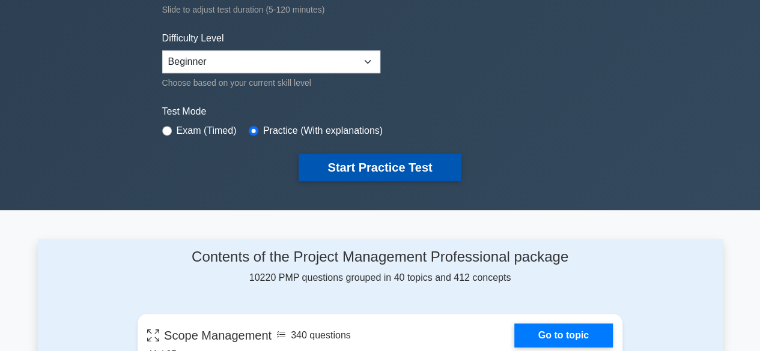
click at [386, 168] on button "Start Practice Test" at bounding box center [380, 168] width 162 height 28
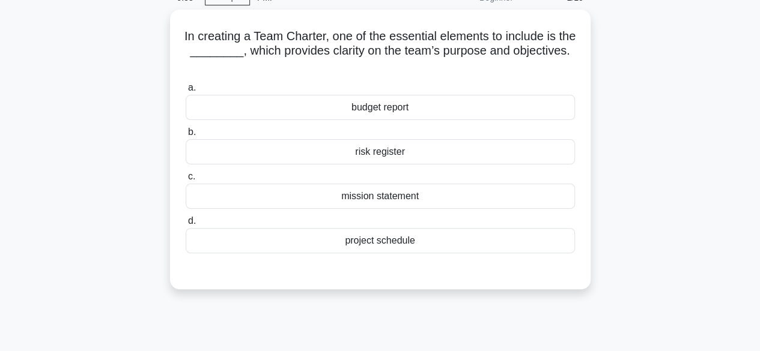
scroll to position [64, 0]
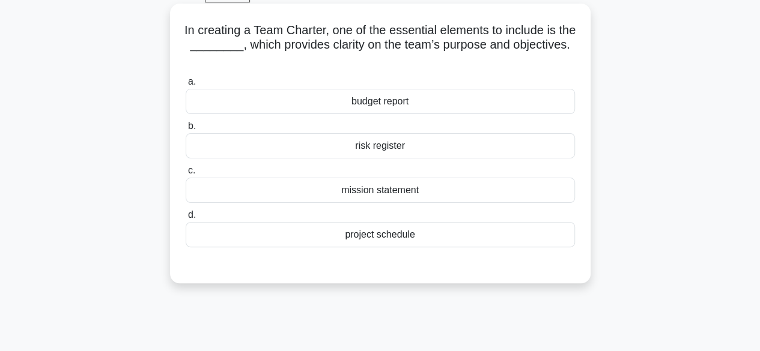
click at [382, 188] on div "mission statement" at bounding box center [380, 190] width 389 height 25
click at [186, 175] on input "c. mission statement" at bounding box center [186, 171] width 0 height 8
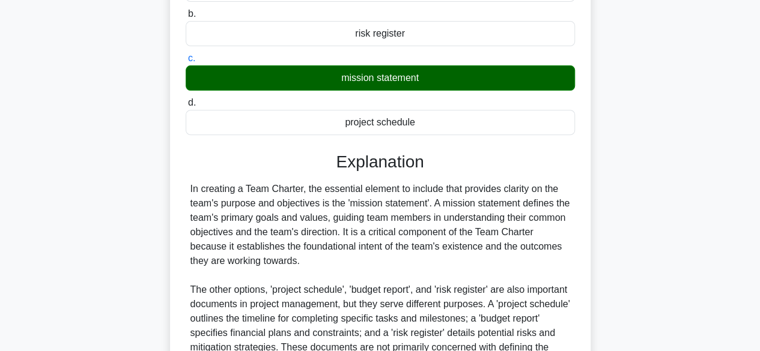
scroll to position [330, 0]
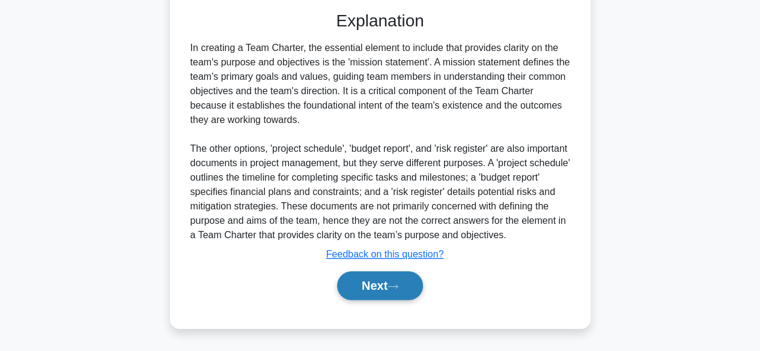
click at [360, 283] on button "Next" at bounding box center [380, 286] width 86 height 29
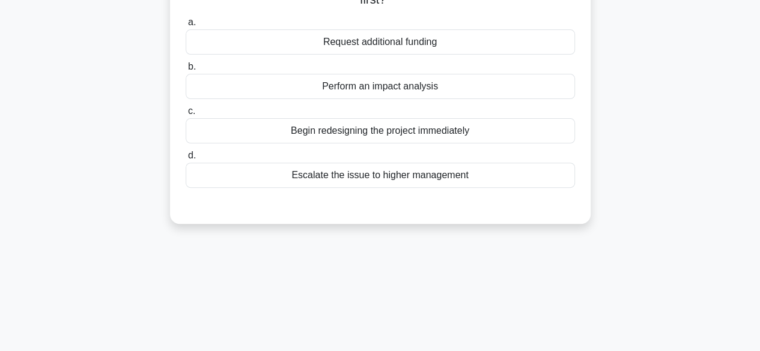
scroll to position [33, 0]
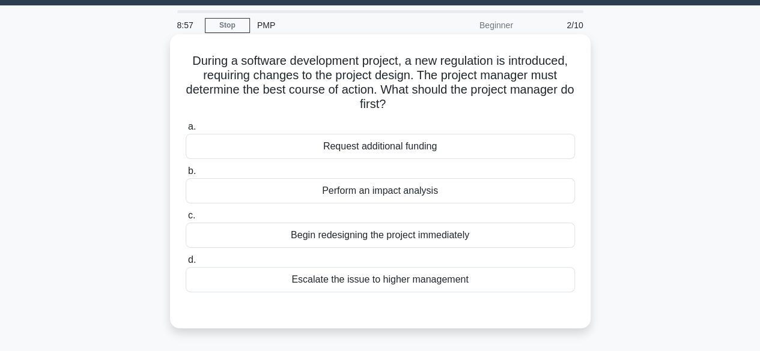
click at [388, 193] on div "Perform an impact analysis" at bounding box center [380, 190] width 389 height 25
click at [186, 175] on input "b. Perform an impact analysis" at bounding box center [186, 172] width 0 height 8
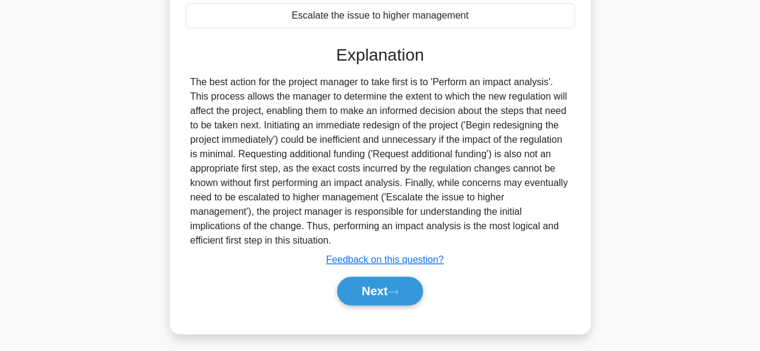
scroll to position [301, 0]
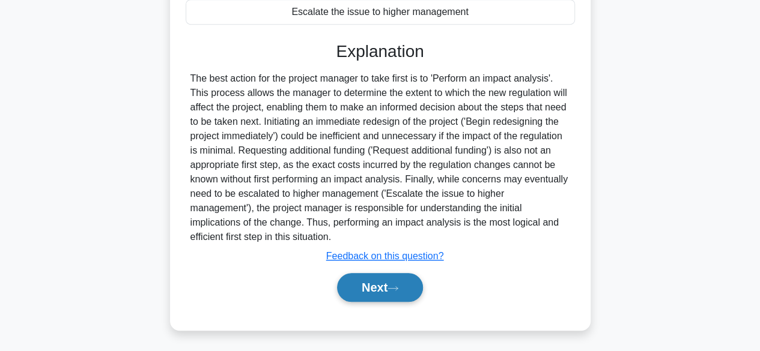
click at [365, 283] on button "Next" at bounding box center [380, 287] width 86 height 29
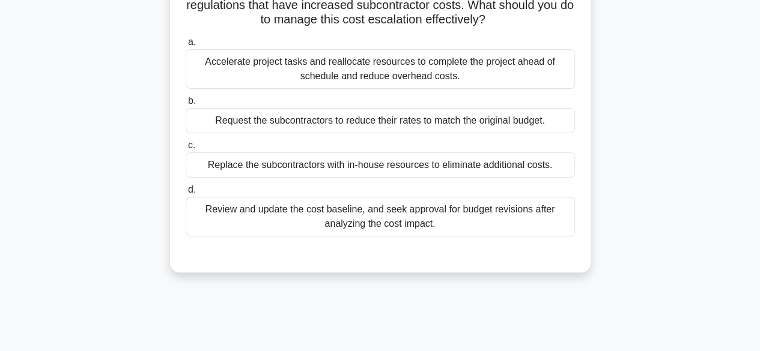
scroll to position [104, 0]
click at [356, 218] on div "Review and update the cost baseline, and seek approval for budget revisions aft…" at bounding box center [380, 216] width 389 height 40
click at [186, 193] on input "d. Review and update the cost baseline, and seek approval for budget revisions …" at bounding box center [186, 190] width 0 height 8
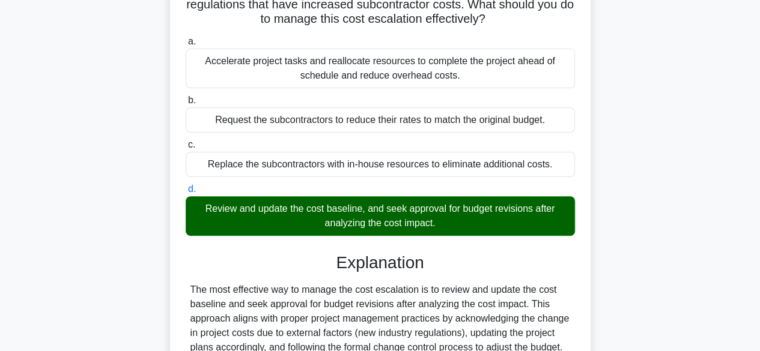
scroll to position [297, 0]
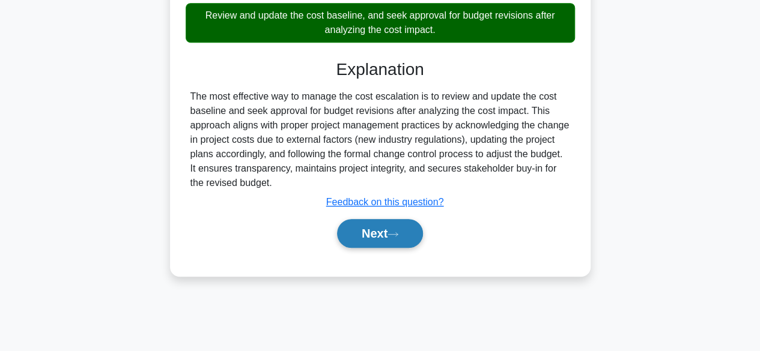
click at [379, 233] on button "Next" at bounding box center [380, 233] width 86 height 29
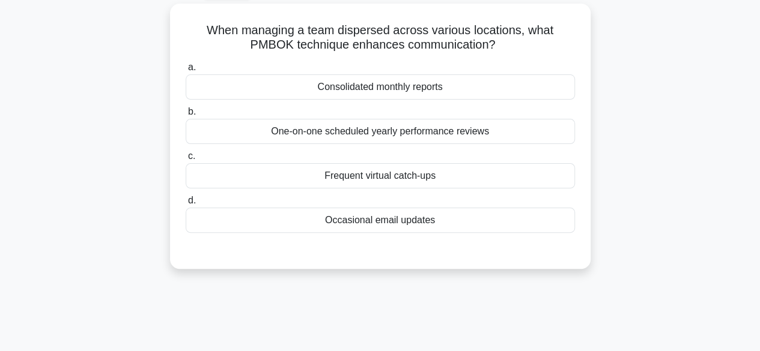
scroll to position [0, 0]
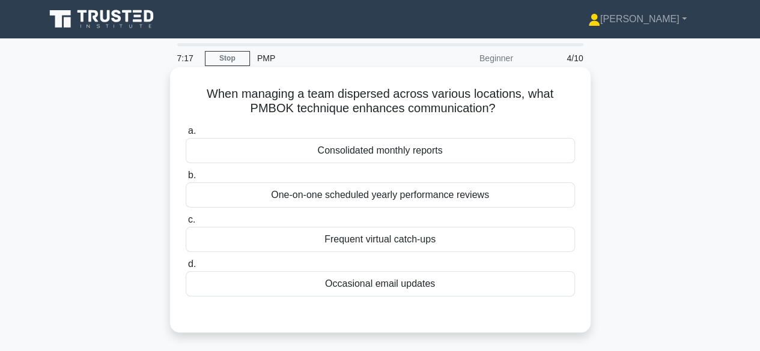
drag, startPoint x: 392, startPoint y: 243, endPoint x: 352, endPoint y: 243, distance: 39.7
click at [352, 243] on div "Frequent virtual catch-ups" at bounding box center [380, 239] width 389 height 25
click at [186, 224] on input "c. Frequent virtual catch-ups" at bounding box center [186, 220] width 0 height 8
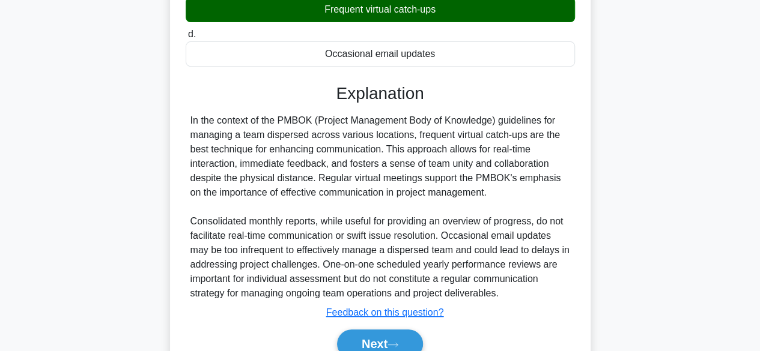
scroll to position [297, 0]
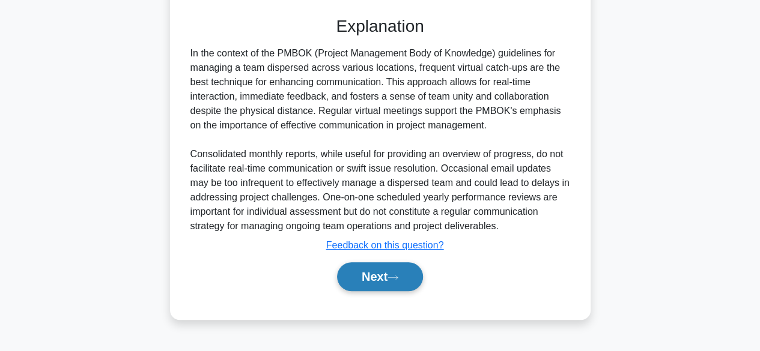
click at [374, 275] on button "Next" at bounding box center [380, 277] width 86 height 29
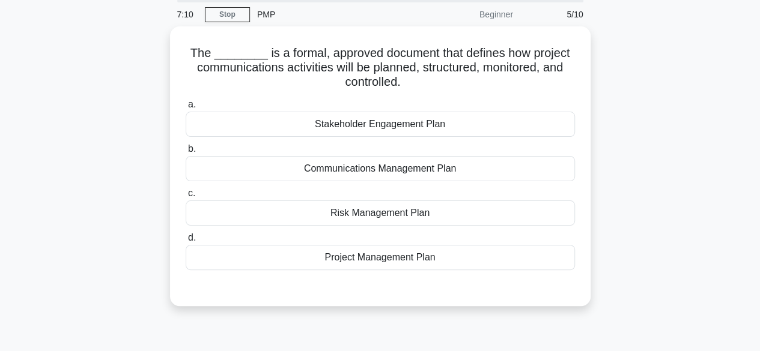
scroll to position [44, 0]
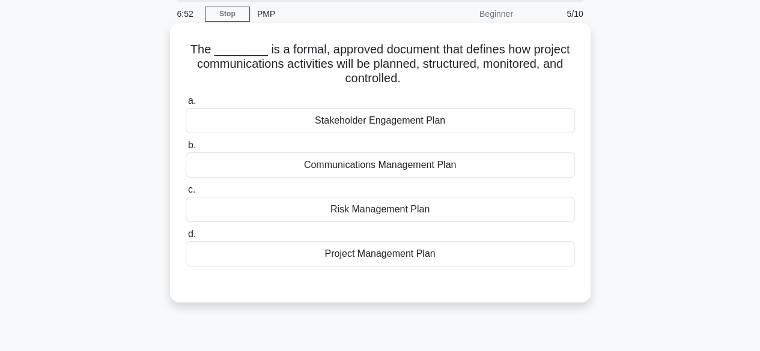
click at [383, 166] on div "Communications Management Plan" at bounding box center [380, 165] width 389 height 25
click at [186, 150] on input "b. Communications Management Plan" at bounding box center [186, 146] width 0 height 8
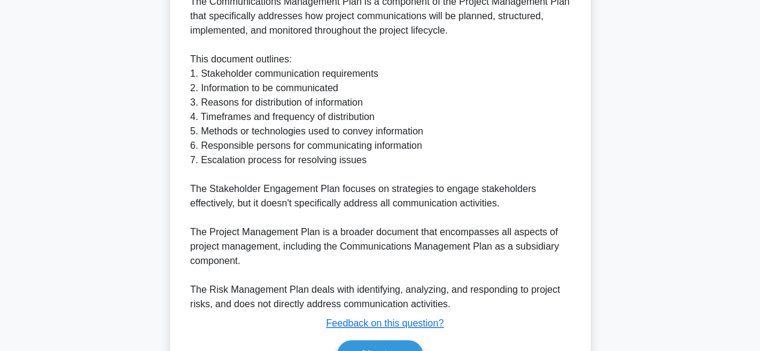
scroll to position [460, 0]
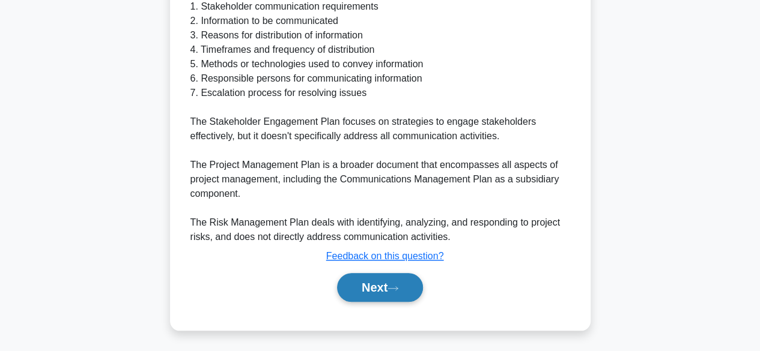
click at [371, 288] on button "Next" at bounding box center [380, 287] width 86 height 29
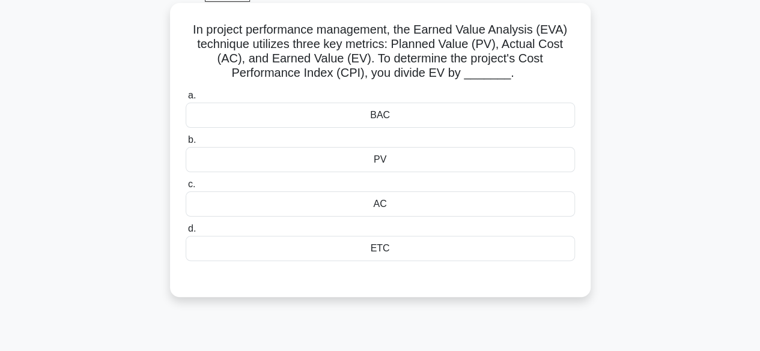
scroll to position [66, 0]
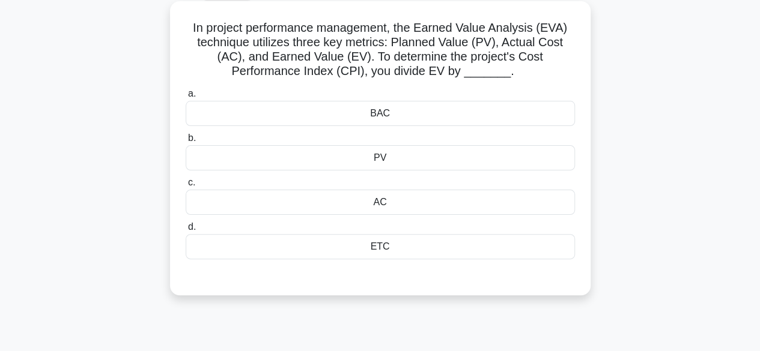
click at [372, 203] on div "AC" at bounding box center [380, 202] width 389 height 25
click at [186, 187] on input "c. AC" at bounding box center [186, 183] width 0 height 8
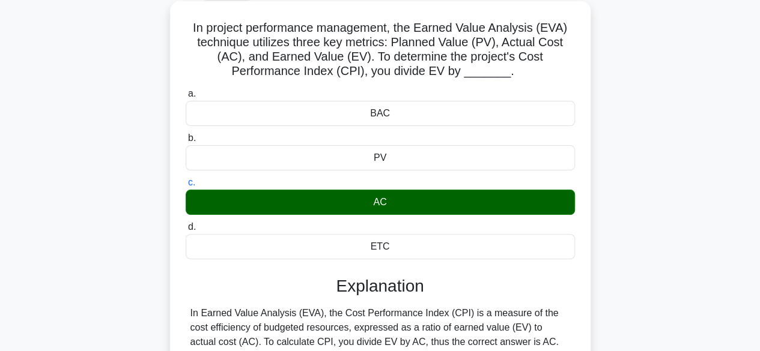
scroll to position [297, 0]
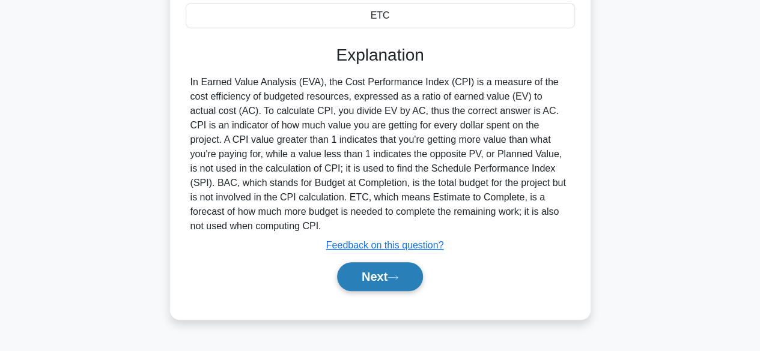
click at [365, 281] on button "Next" at bounding box center [380, 277] width 86 height 29
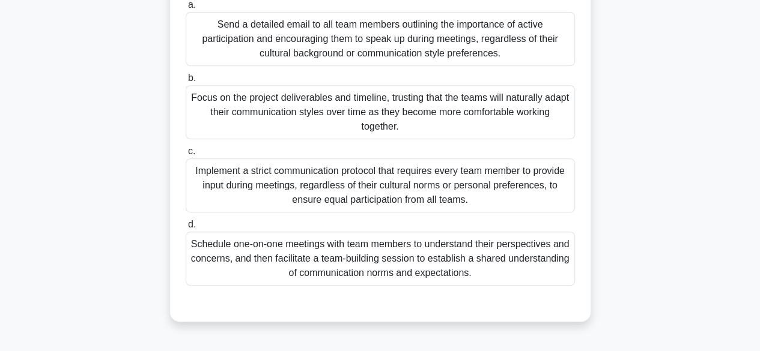
scroll to position [257, 0]
drag, startPoint x: 376, startPoint y: 251, endPoint x: 348, endPoint y: 248, distance: 27.1
click at [348, 248] on div "Schedule one-on-one meetings with team members to understand their perspectives…" at bounding box center [380, 258] width 389 height 54
click at [186, 228] on input "d. Schedule one-on-one meetings with team members to understand their perspecti…" at bounding box center [186, 224] width 0 height 8
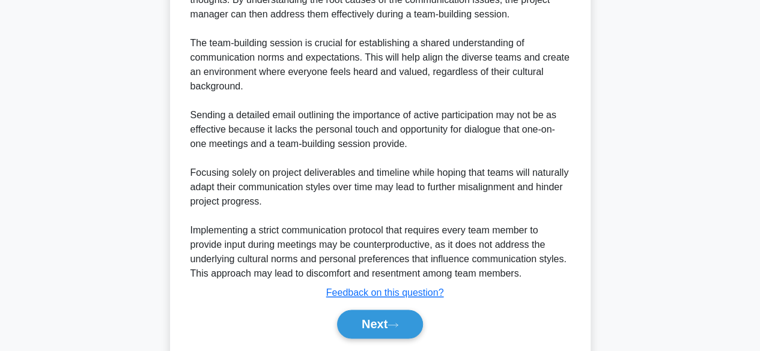
scroll to position [719, 0]
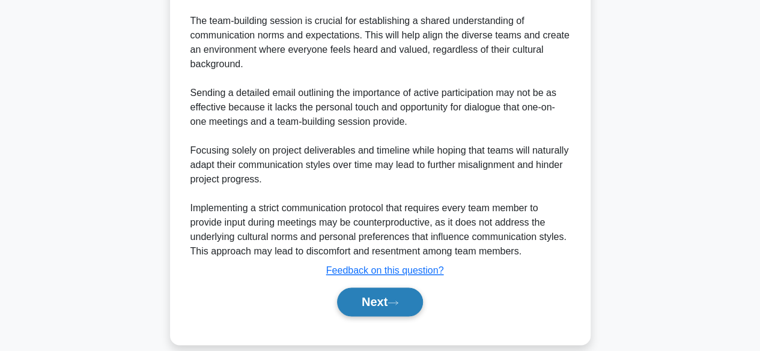
click at [369, 288] on button "Next" at bounding box center [380, 302] width 86 height 29
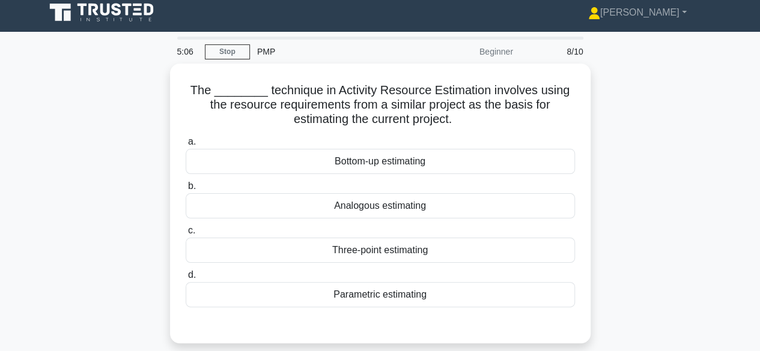
scroll to position [0, 0]
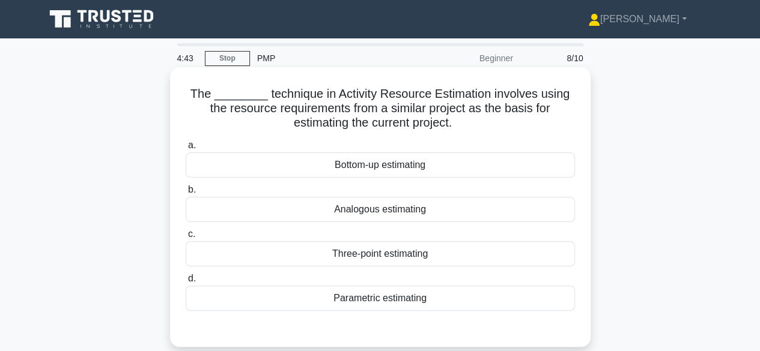
click at [358, 208] on div "Analogous estimating" at bounding box center [380, 209] width 389 height 25
click at [186, 194] on input "b. Analogous estimating" at bounding box center [186, 190] width 0 height 8
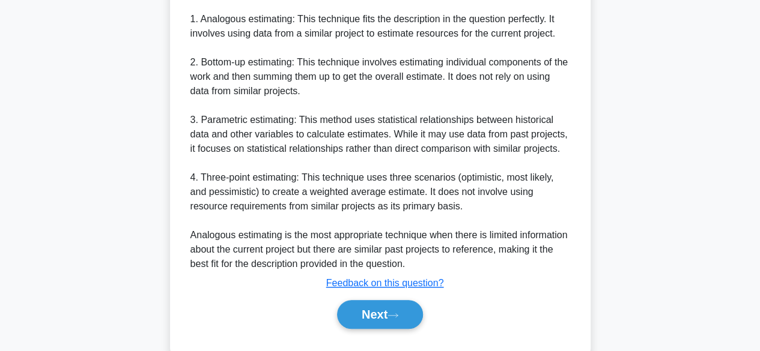
scroll to position [503, 0]
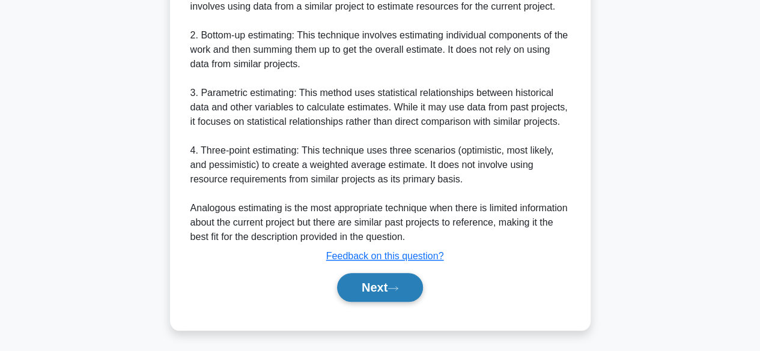
click at [374, 287] on button "Next" at bounding box center [380, 287] width 86 height 29
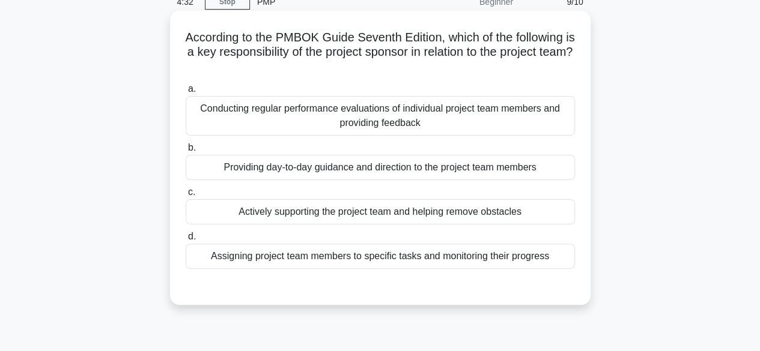
scroll to position [58, 0]
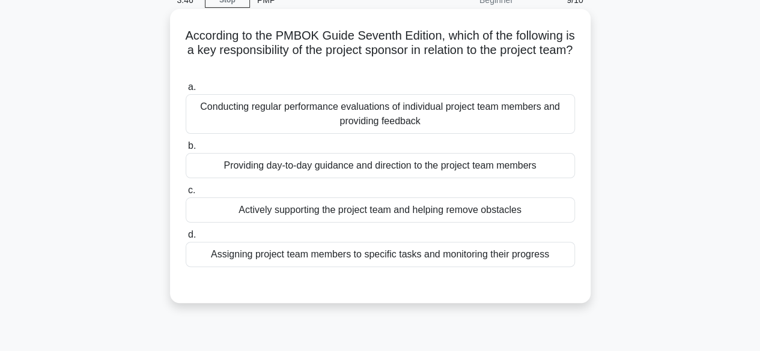
click at [385, 210] on div "Actively supporting the project team and helping remove obstacles" at bounding box center [380, 210] width 389 height 25
click at [186, 195] on input "c. Actively supporting the project team and helping remove obstacles" at bounding box center [186, 191] width 0 height 8
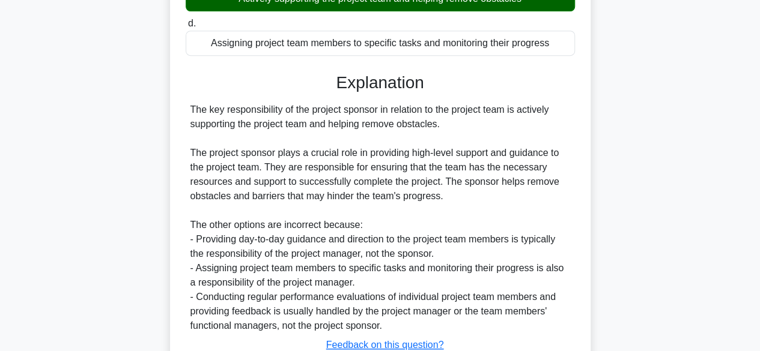
scroll to position [359, 0]
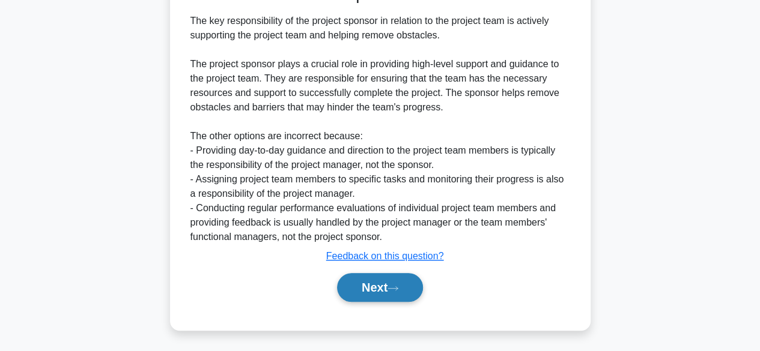
click at [363, 290] on button "Next" at bounding box center [380, 287] width 86 height 29
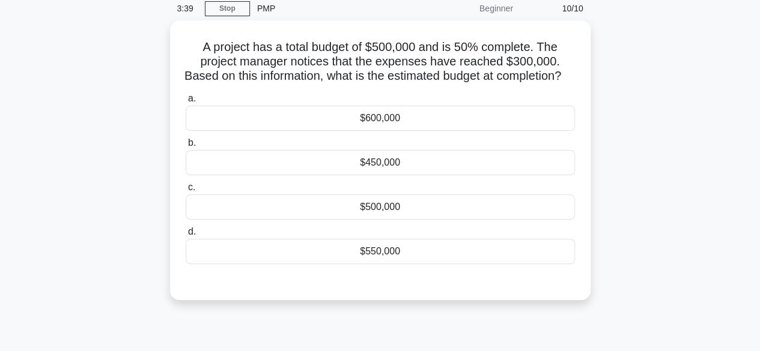
scroll to position [47, 0]
click at [383, 130] on div "$600,000" at bounding box center [380, 117] width 389 height 25
click at [186, 102] on input "a. $600,000" at bounding box center [186, 98] width 0 height 8
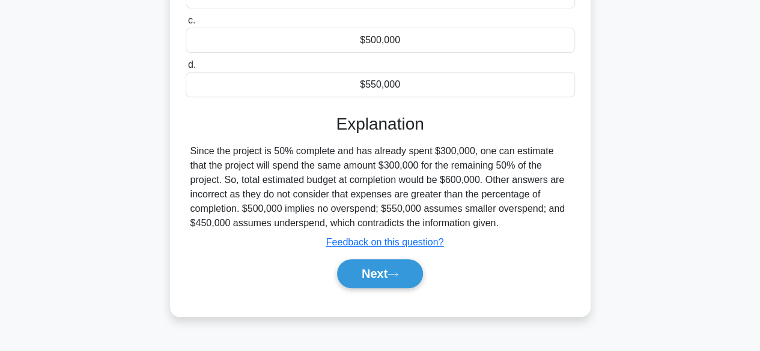
scroll to position [297, 0]
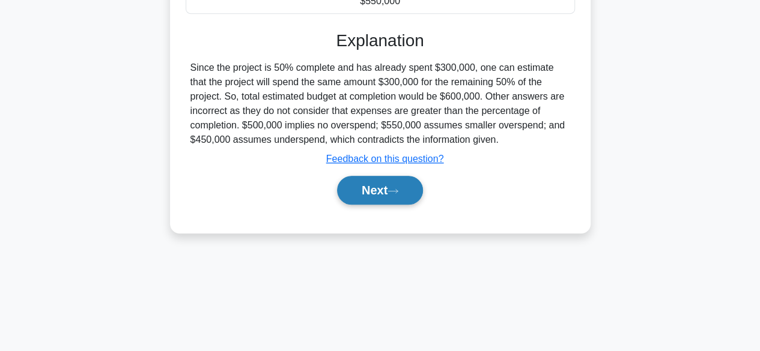
click at [372, 205] on button "Next" at bounding box center [380, 190] width 86 height 29
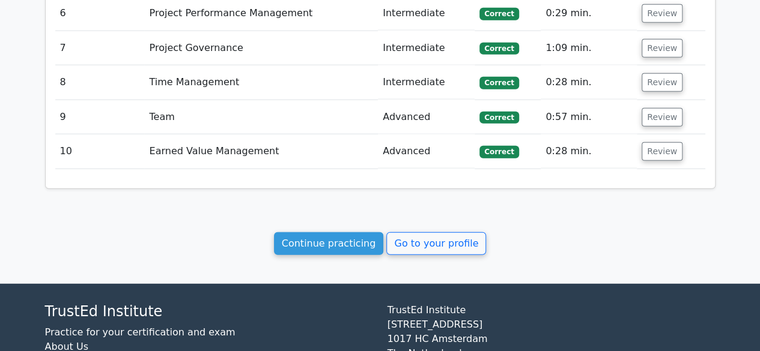
scroll to position [1528, 0]
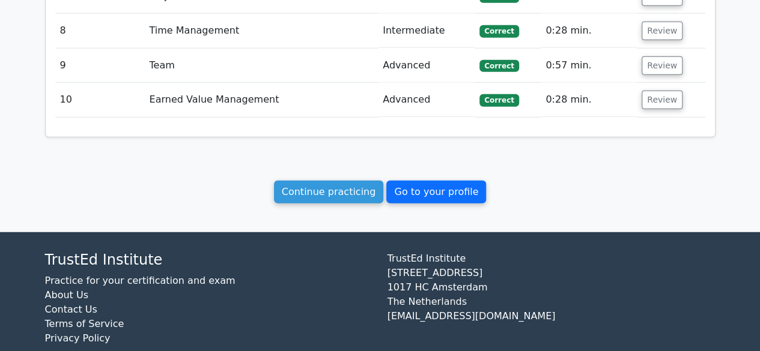
click at [425, 181] on link "Go to your profile" at bounding box center [436, 192] width 100 height 23
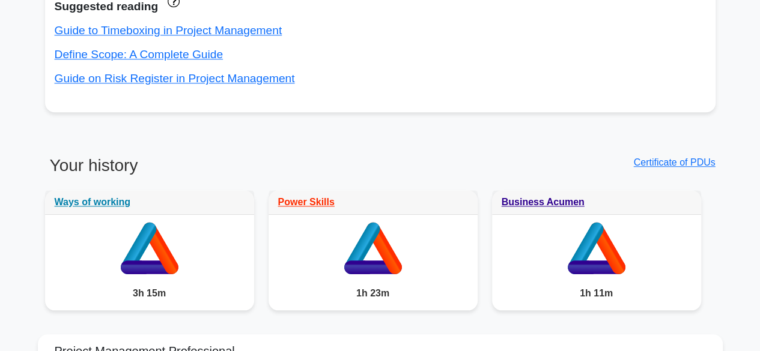
scroll to position [481, 0]
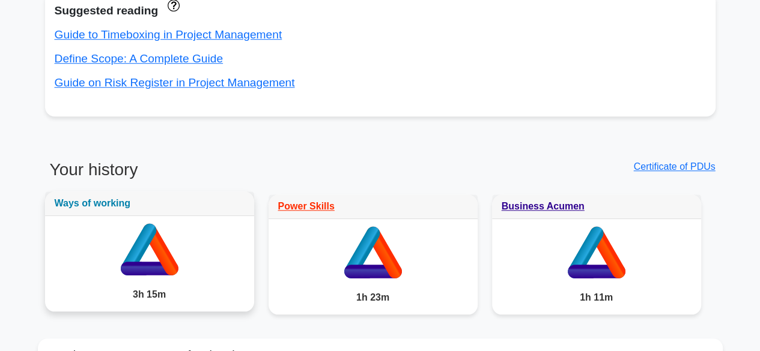
click at [124, 205] on link "Ways of working" at bounding box center [93, 203] width 76 height 10
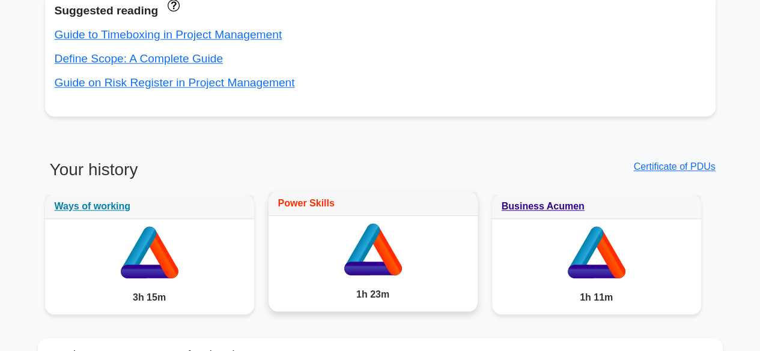
click at [296, 207] on link "Power Skills" at bounding box center [306, 203] width 56 height 10
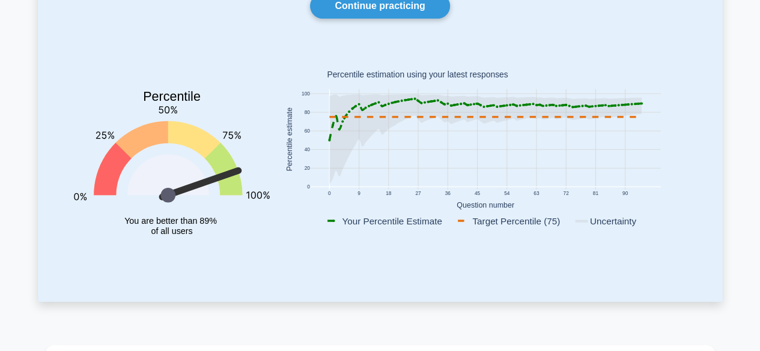
scroll to position [117, 0]
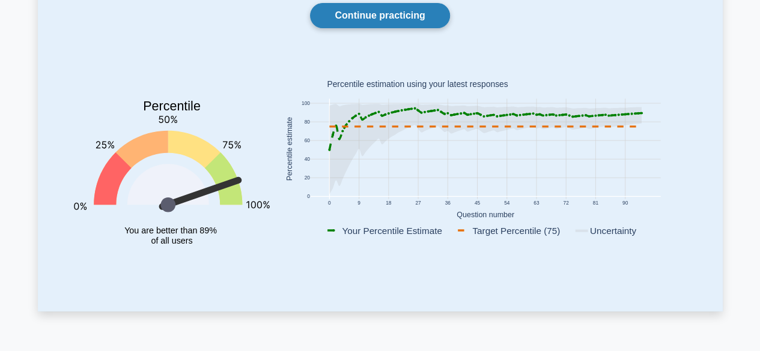
click at [375, 14] on link "Continue practicing" at bounding box center [379, 15] width 139 height 25
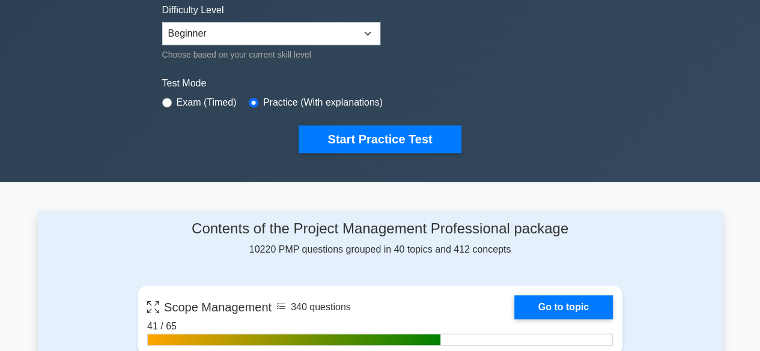
scroll to position [315, 0]
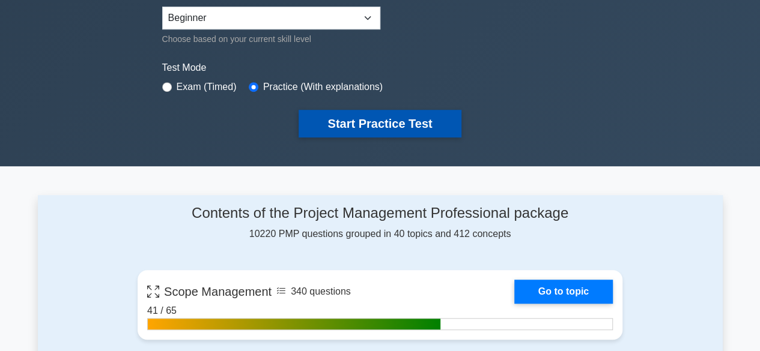
click at [371, 126] on button "Start Practice Test" at bounding box center [380, 124] width 162 height 28
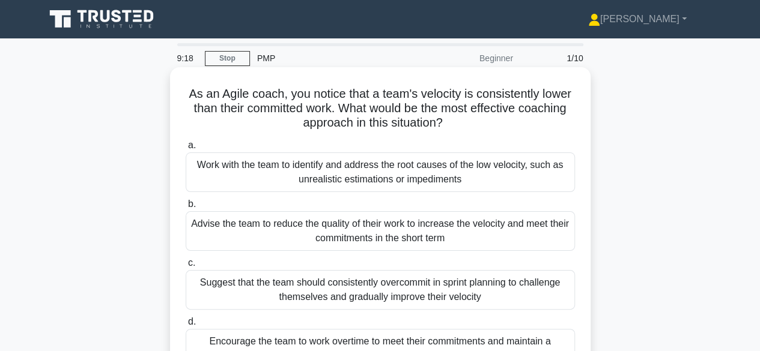
click at [379, 163] on div "Work with the team to identify and address the root causes of the low velocity,…" at bounding box center [380, 173] width 389 height 40
click at [186, 150] on input "a. Work with the team to identify and address the root causes of the low veloci…" at bounding box center [186, 146] width 0 height 8
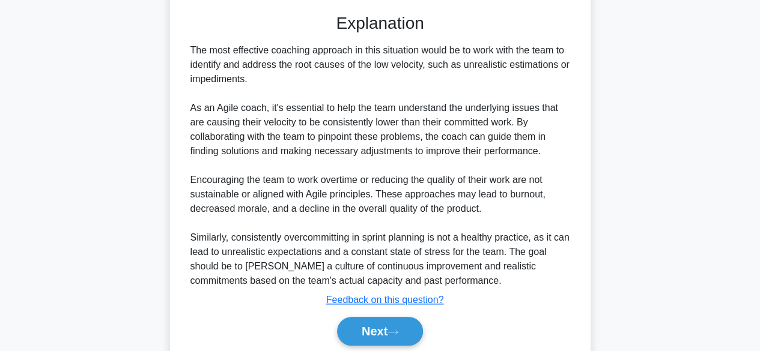
scroll to position [416, 0]
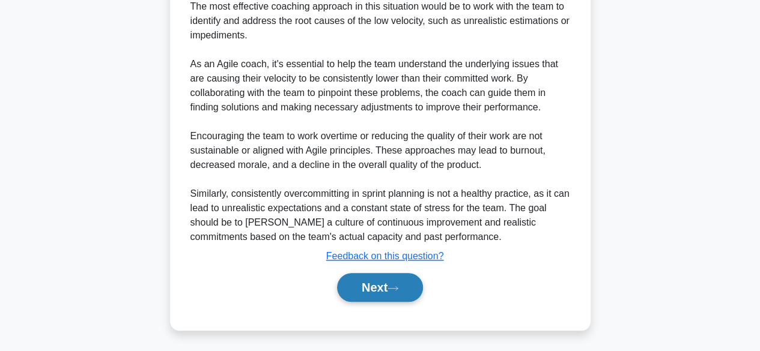
click at [362, 282] on button "Next" at bounding box center [380, 287] width 86 height 29
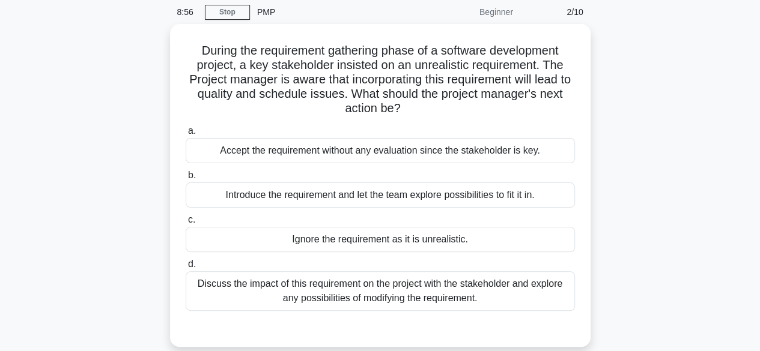
scroll to position [48, 0]
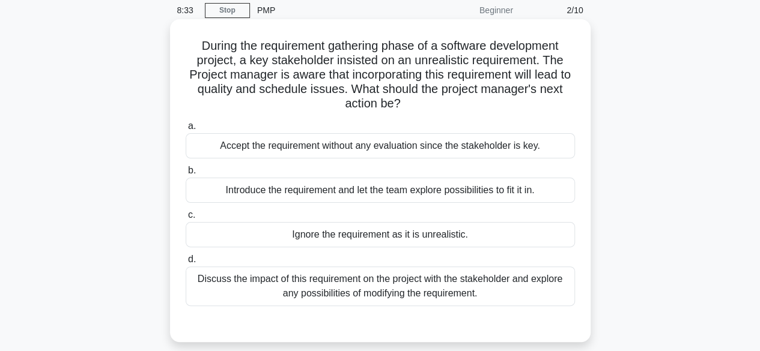
click at [391, 284] on div "Discuss the impact of this requirement on the project with the stakeholder and …" at bounding box center [380, 287] width 389 height 40
click at [186, 264] on input "d. Discuss the impact of this requirement on the project with the stakeholder a…" at bounding box center [186, 260] width 0 height 8
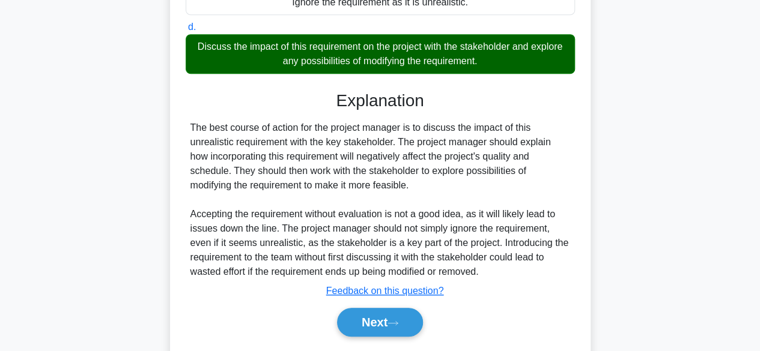
scroll to position [315, 0]
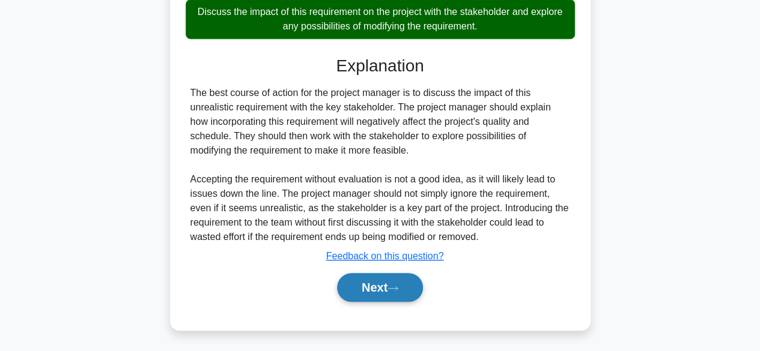
click at [374, 283] on button "Next" at bounding box center [380, 287] width 86 height 29
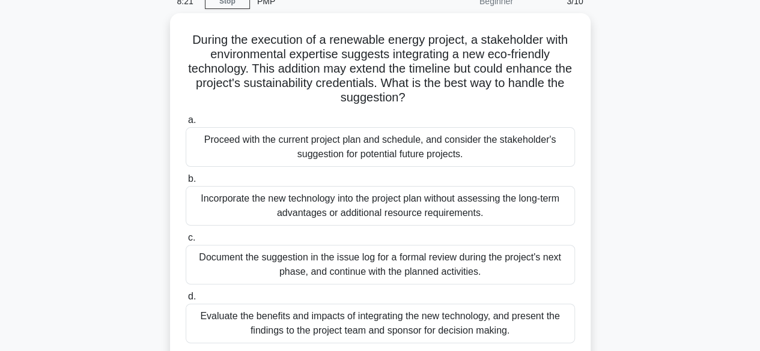
scroll to position [81, 0]
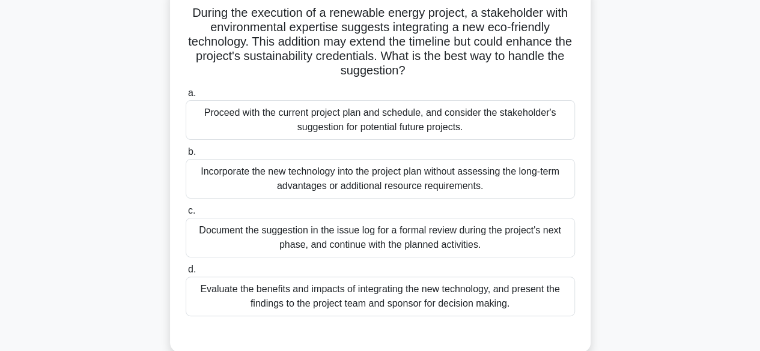
click at [382, 291] on div "Evaluate the benefits and impacts of integrating the new technology, and presen…" at bounding box center [380, 297] width 389 height 40
click at [186, 274] on input "d. Evaluate the benefits and impacts of integrating the new technology, and pre…" at bounding box center [186, 270] width 0 height 8
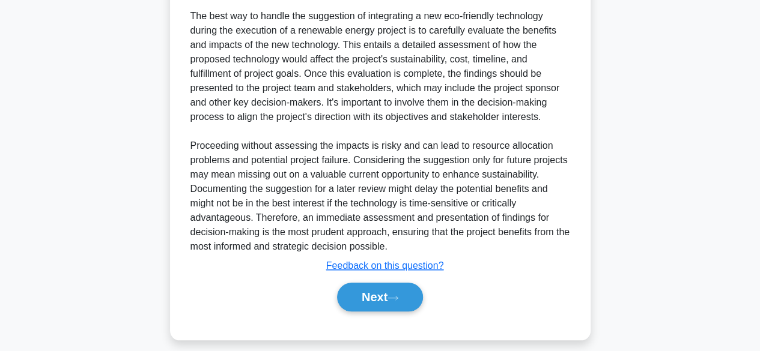
scroll to position [445, 0]
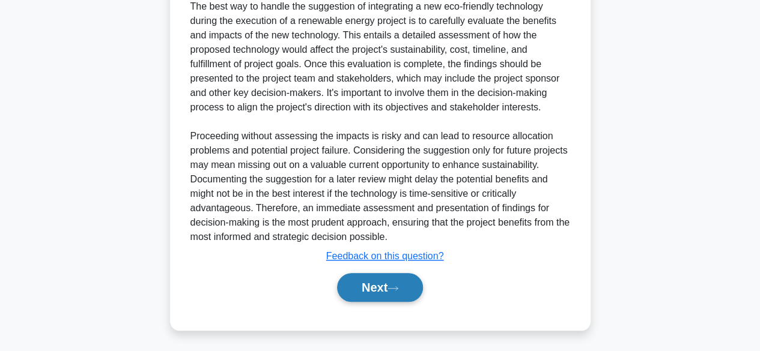
click at [371, 286] on button "Next" at bounding box center [380, 287] width 86 height 29
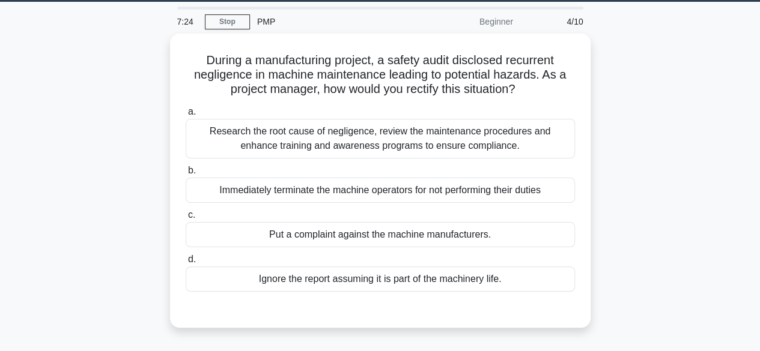
scroll to position [31, 0]
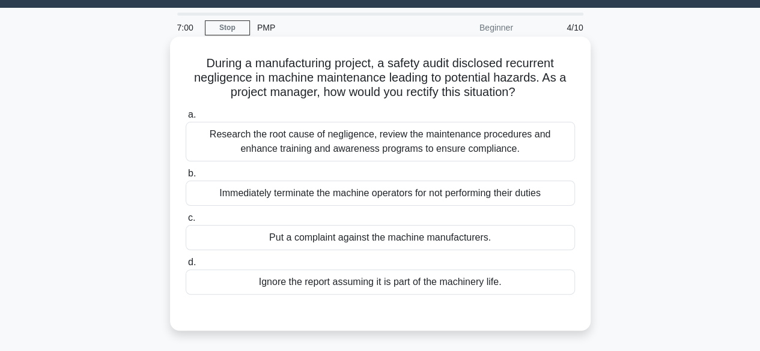
click at [396, 142] on div "Research the root cause of negligence, review the maintenance procedures and en…" at bounding box center [380, 142] width 389 height 40
click at [186, 119] on input "a. Research the root cause of negligence, review the maintenance procedures and…" at bounding box center [186, 115] width 0 height 8
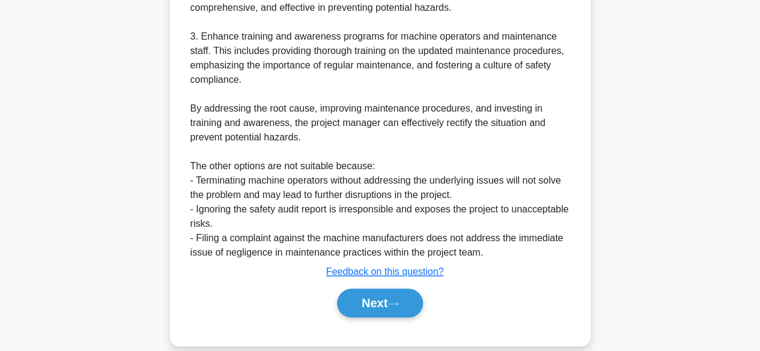
scroll to position [517, 0]
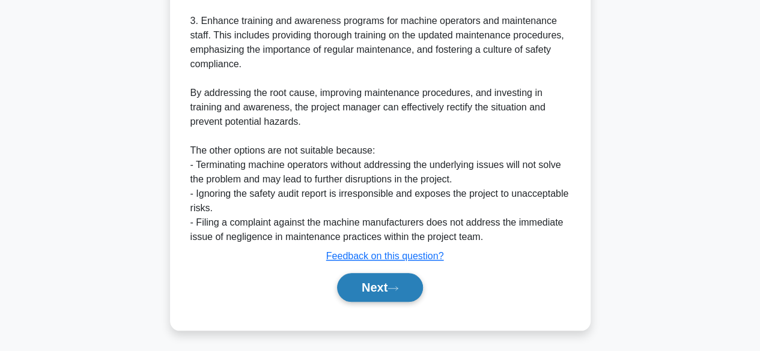
click at [364, 285] on button "Next" at bounding box center [380, 287] width 86 height 29
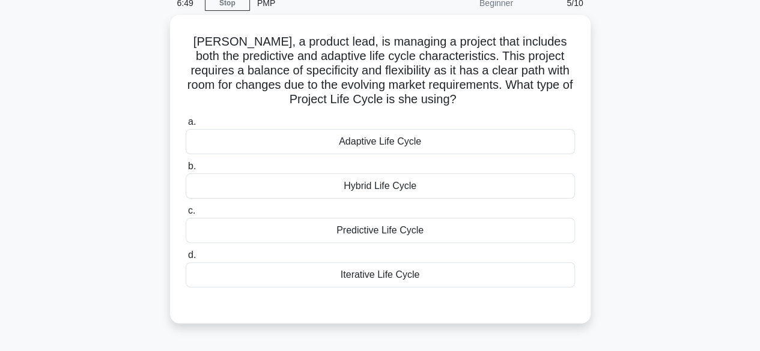
scroll to position [59, 0]
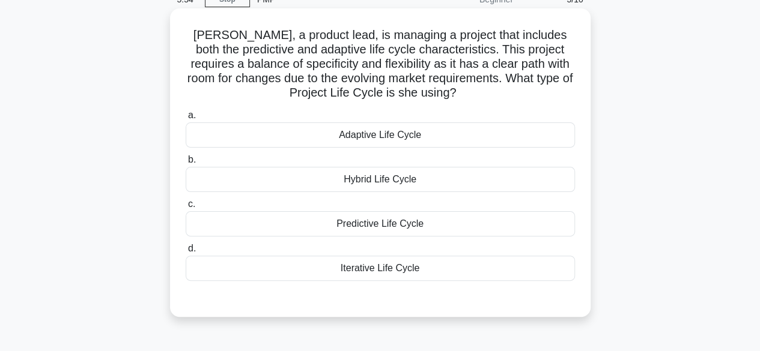
click at [369, 177] on div "Hybrid Life Cycle" at bounding box center [380, 179] width 389 height 25
click at [186, 164] on input "b. Hybrid Life Cycle" at bounding box center [186, 160] width 0 height 8
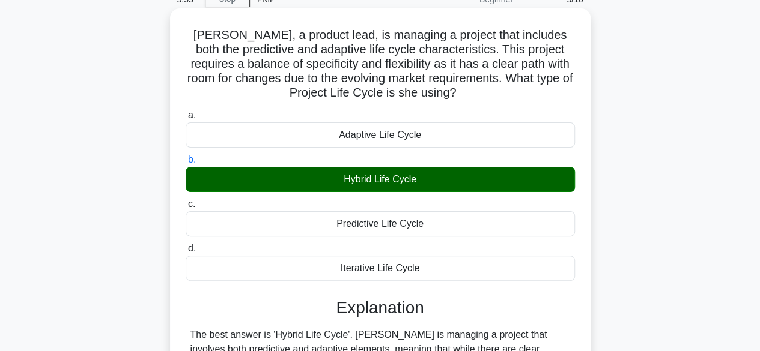
scroll to position [297, 0]
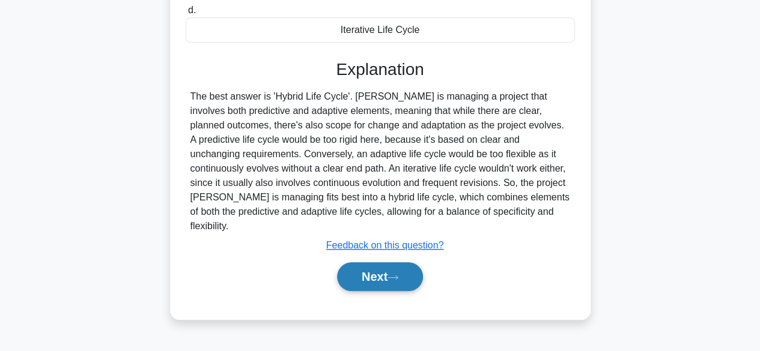
click at [370, 264] on button "Next" at bounding box center [380, 277] width 86 height 29
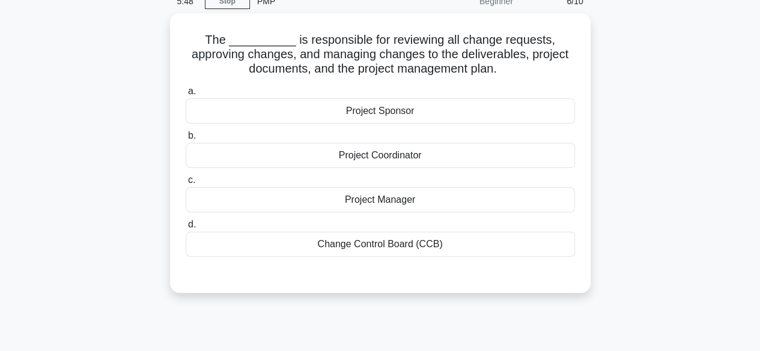
scroll to position [58, 0]
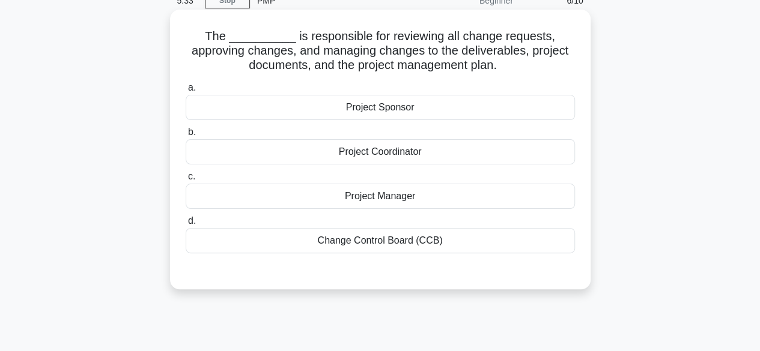
click at [372, 199] on div "Project Manager" at bounding box center [380, 196] width 389 height 25
click at [186, 181] on input "c. Project Manager" at bounding box center [186, 177] width 0 height 8
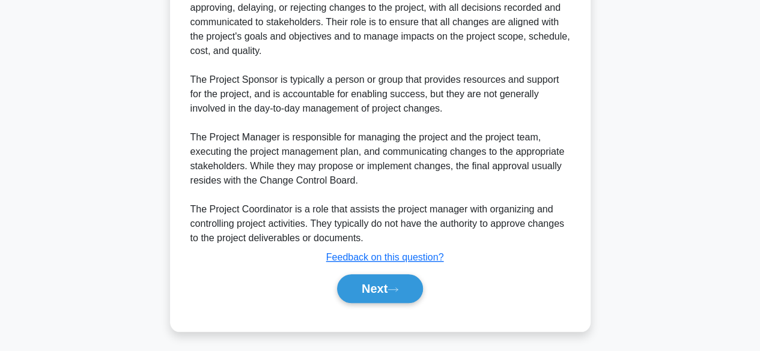
scroll to position [389, 0]
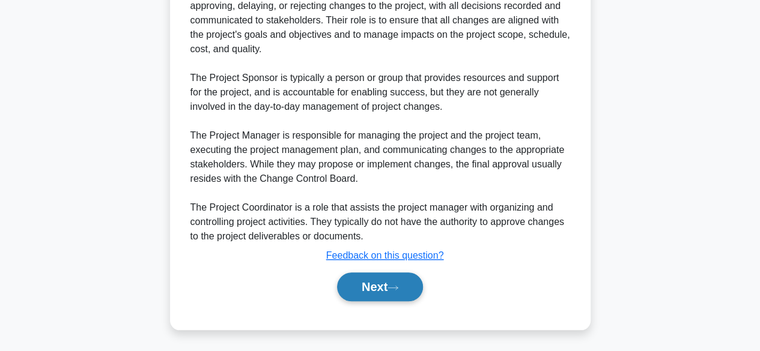
click at [371, 280] on button "Next" at bounding box center [380, 287] width 86 height 29
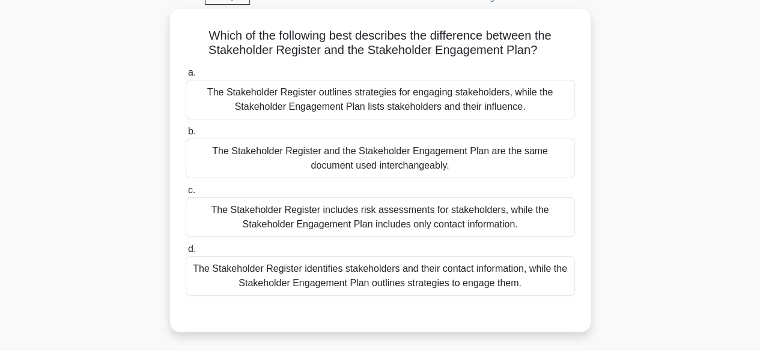
scroll to position [62, 0]
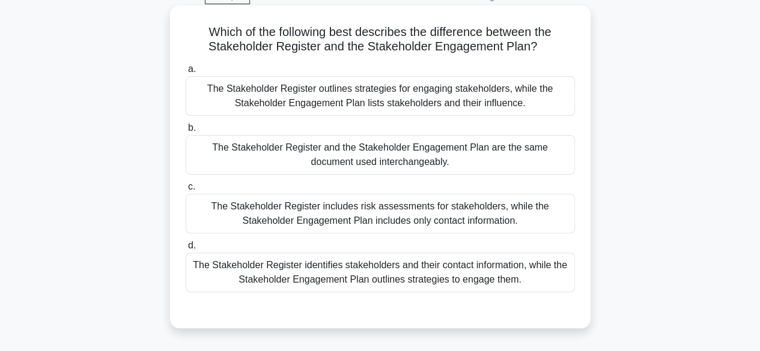
click at [349, 275] on div "The Stakeholder Register identifies stakeholders and their contact information,…" at bounding box center [380, 273] width 389 height 40
click at [186, 250] on input "d. The Stakeholder Register identifies stakeholders and their contact informati…" at bounding box center [186, 246] width 0 height 8
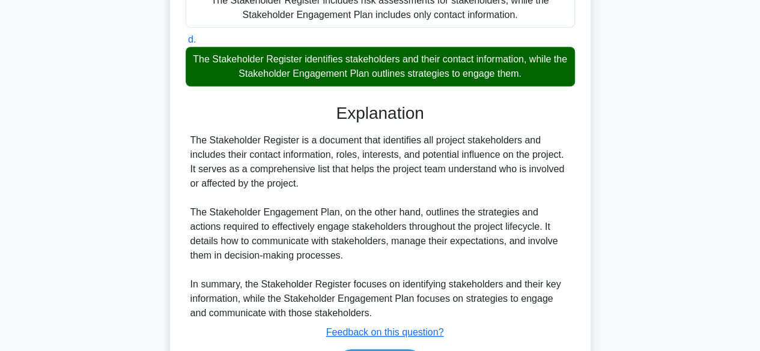
scroll to position [344, 0]
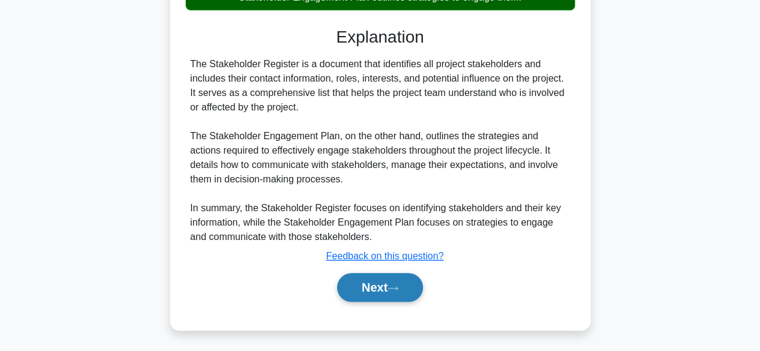
click at [368, 291] on button "Next" at bounding box center [380, 287] width 86 height 29
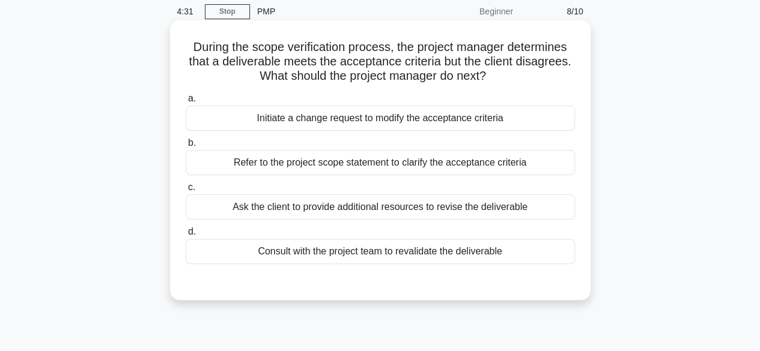
scroll to position [49, 0]
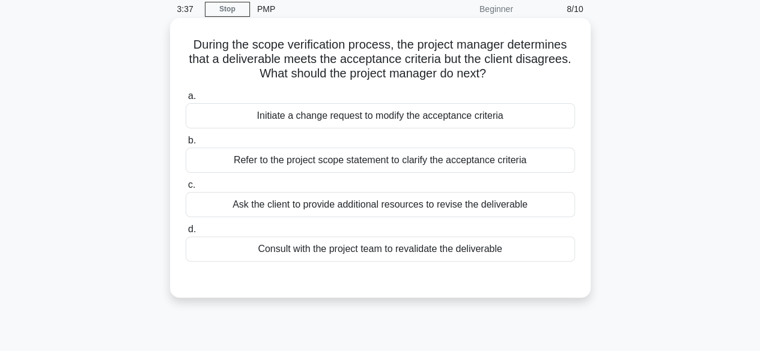
click at [341, 160] on div "Refer to the project scope statement to clarify the acceptance criteria" at bounding box center [380, 160] width 389 height 25
click at [186, 145] on input "b. Refer to the project scope statement to clarify the acceptance criteria" at bounding box center [186, 141] width 0 height 8
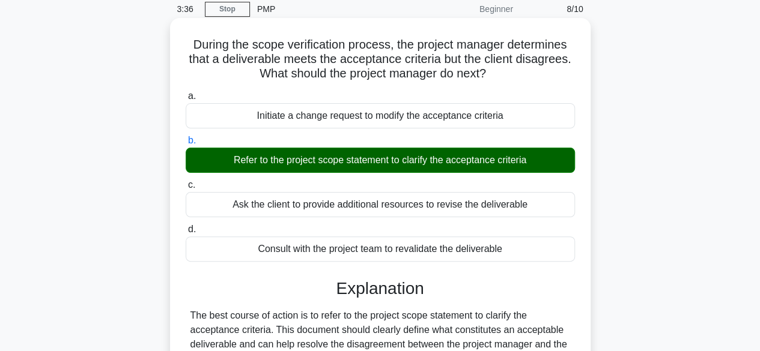
scroll to position [344, 0]
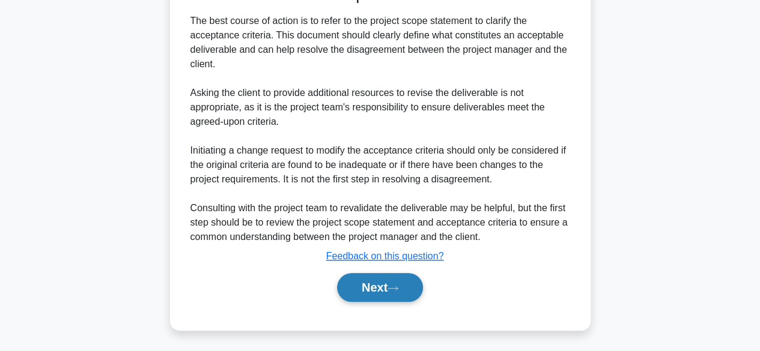
click at [370, 290] on button "Next" at bounding box center [380, 287] width 86 height 29
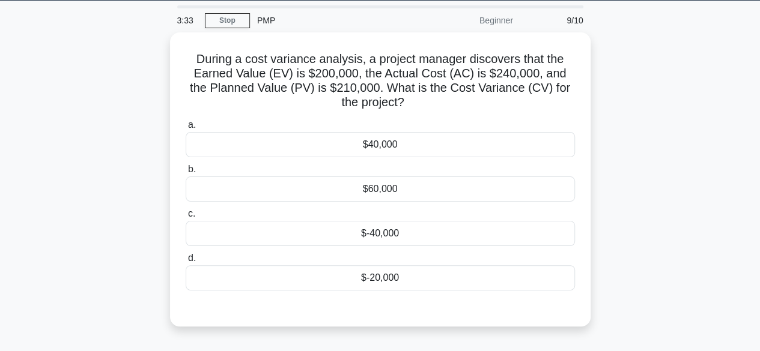
scroll to position [37, 0]
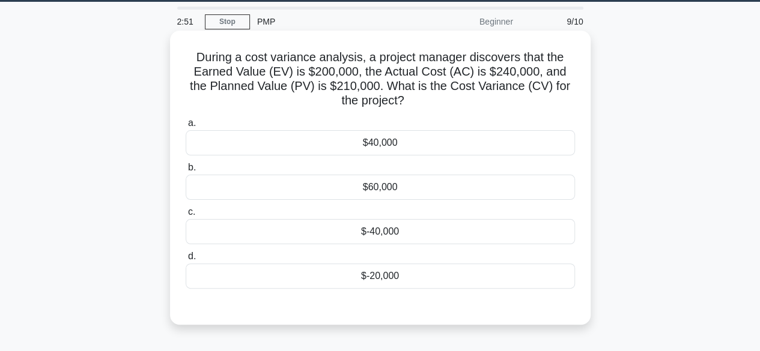
click at [379, 225] on div "$-40,000" at bounding box center [380, 231] width 389 height 25
click at [186, 216] on input "c. $-40,000" at bounding box center [186, 212] width 0 height 8
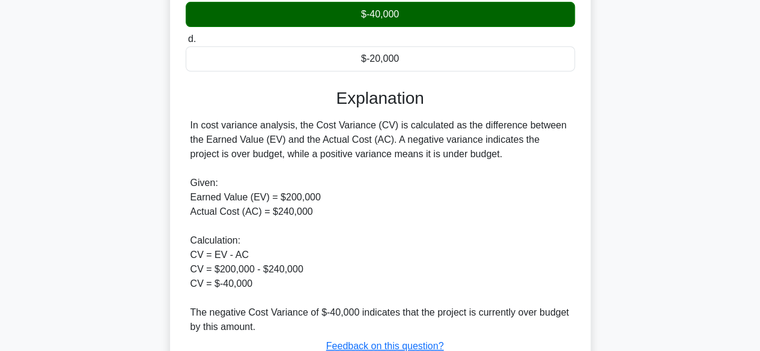
scroll to position [344, 0]
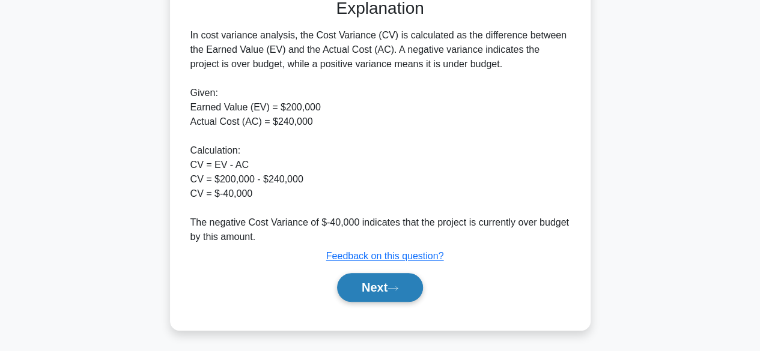
click at [363, 282] on button "Next" at bounding box center [380, 287] width 86 height 29
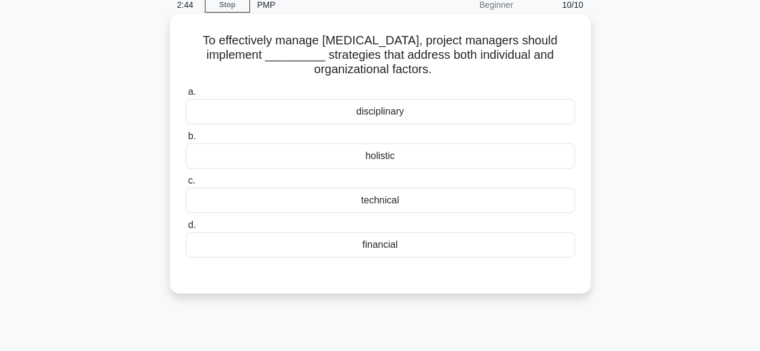
scroll to position [53, 0]
click at [378, 154] on div "holistic" at bounding box center [380, 156] width 389 height 25
click at [186, 141] on input "b. holistic" at bounding box center [186, 137] width 0 height 8
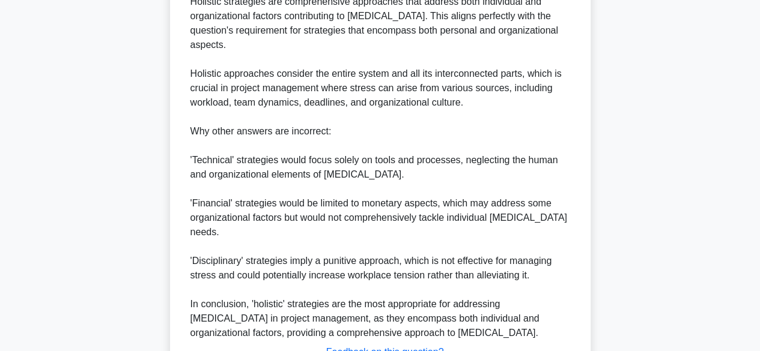
scroll to position [517, 0]
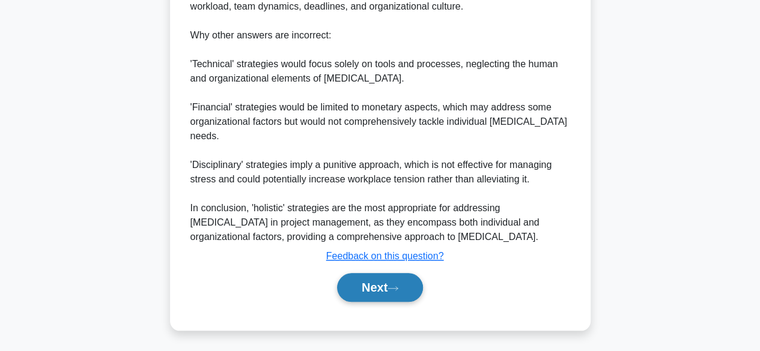
click at [372, 278] on button "Next" at bounding box center [380, 287] width 86 height 29
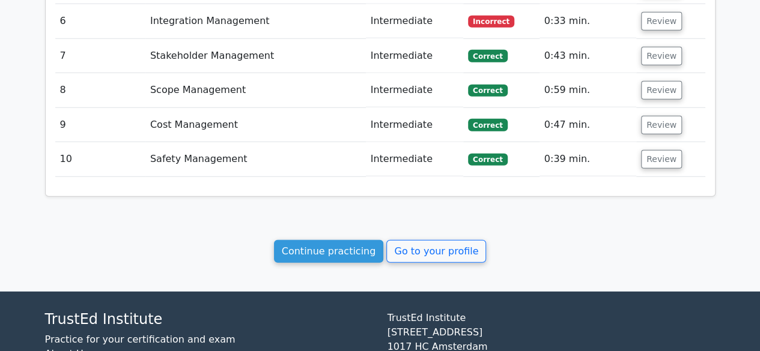
scroll to position [1635, 0]
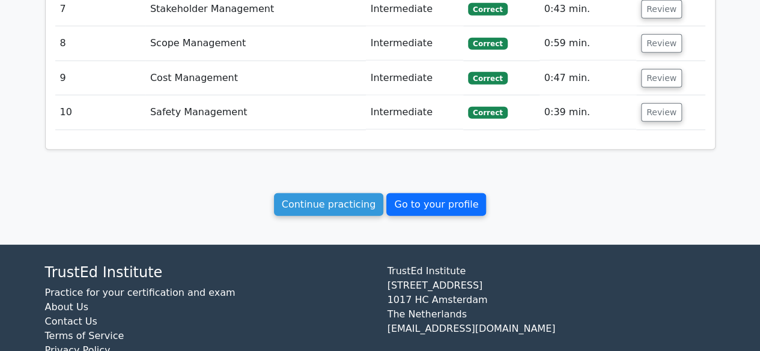
click at [415, 193] on link "Go to your profile" at bounding box center [436, 204] width 100 height 23
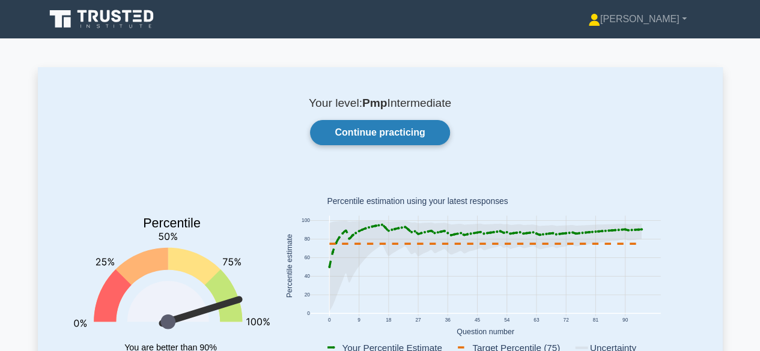
click at [372, 128] on link "Continue practicing" at bounding box center [379, 132] width 139 height 25
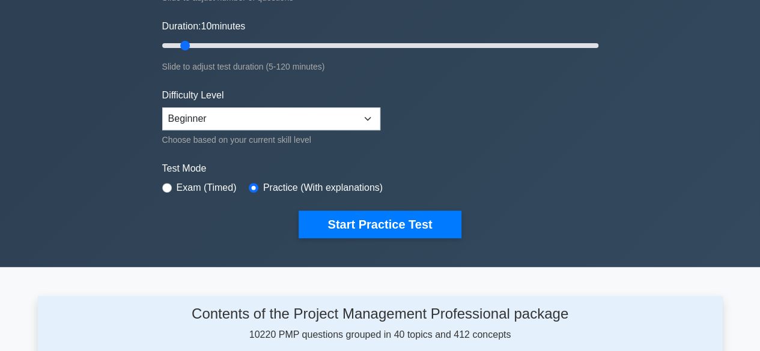
scroll to position [217, 0]
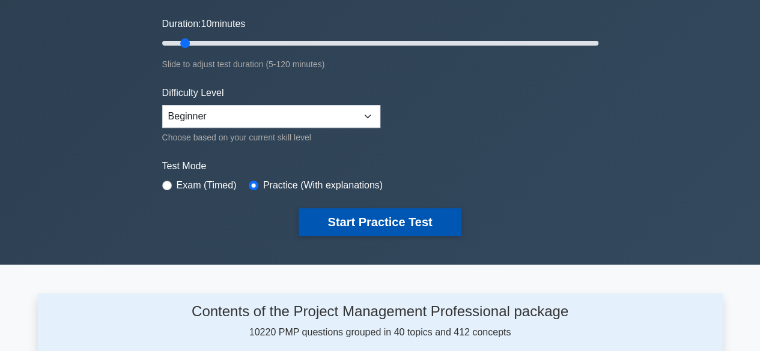
click at [374, 216] on button "Start Practice Test" at bounding box center [380, 222] width 162 height 28
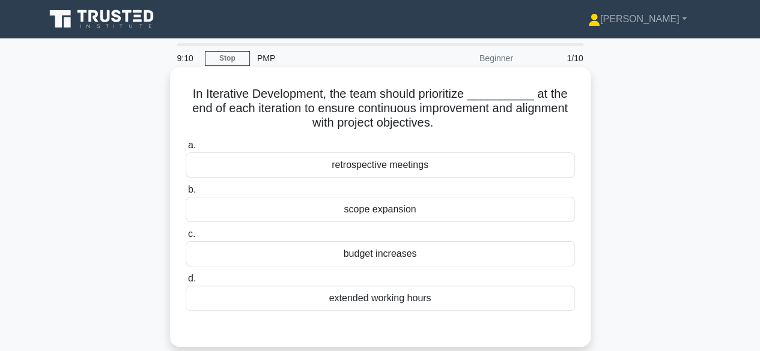
click at [383, 173] on div "retrospective meetings" at bounding box center [380, 165] width 389 height 25
click at [186, 150] on input "a. retrospective meetings" at bounding box center [186, 146] width 0 height 8
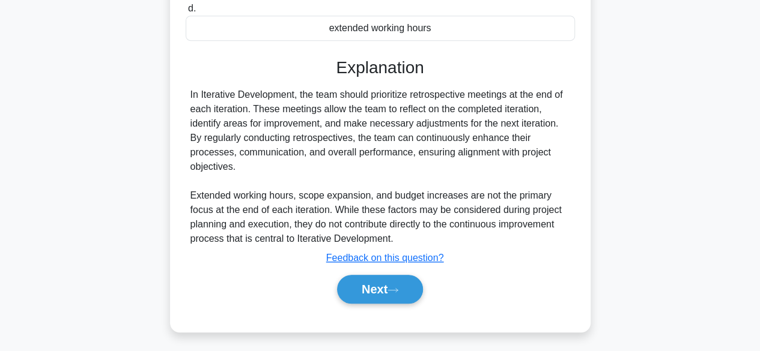
scroll to position [297, 0]
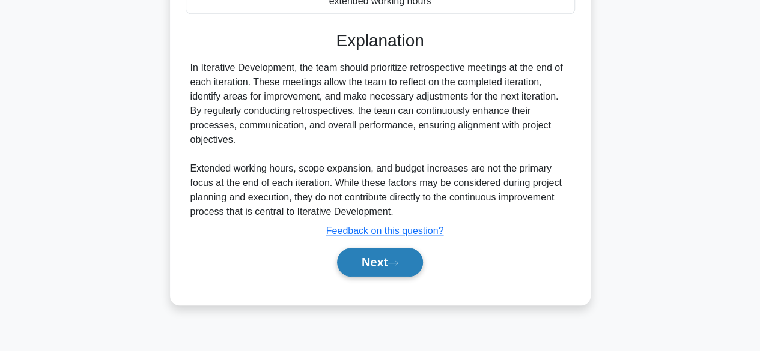
click at [365, 258] on button "Next" at bounding box center [380, 262] width 86 height 29
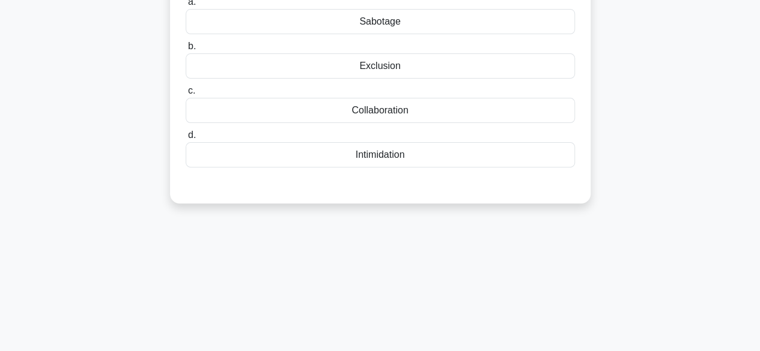
scroll to position [0, 0]
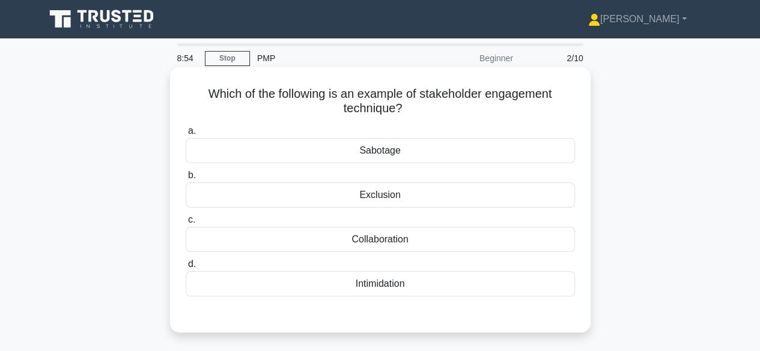
click at [374, 246] on div "Collaboration" at bounding box center [380, 239] width 389 height 25
click at [186, 224] on input "c. Collaboration" at bounding box center [186, 220] width 0 height 8
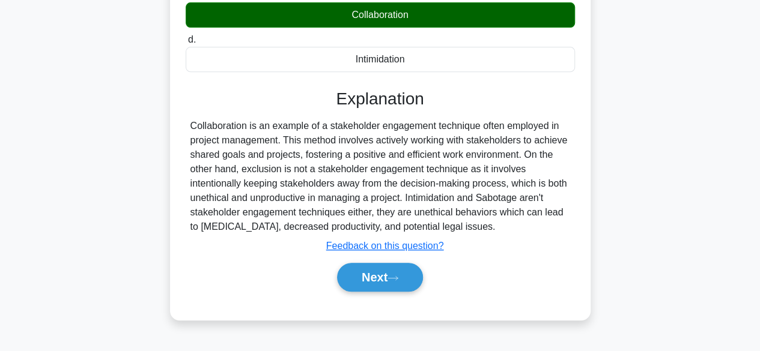
scroll to position [297, 0]
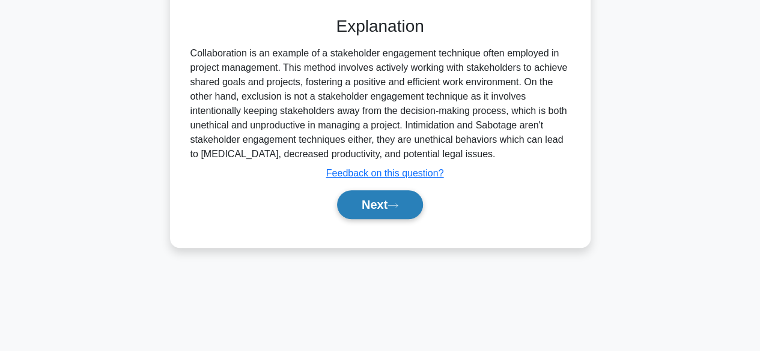
click at [365, 208] on button "Next" at bounding box center [380, 204] width 86 height 29
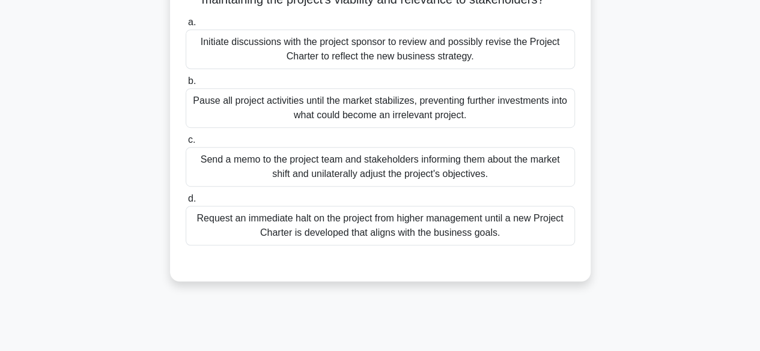
scroll to position [287, 0]
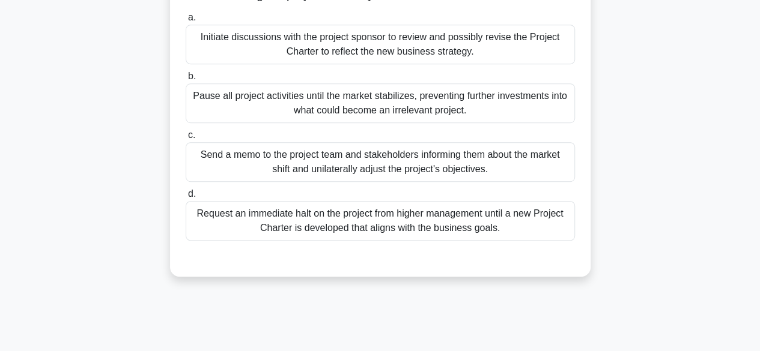
click at [406, 180] on div "Send a memo to the project team and stakeholders informing them about the marke…" at bounding box center [380, 162] width 389 height 40
click at [186, 139] on input "c. Send a memo to the project team and stakeholders informing them about the ma…" at bounding box center [186, 136] width 0 height 8
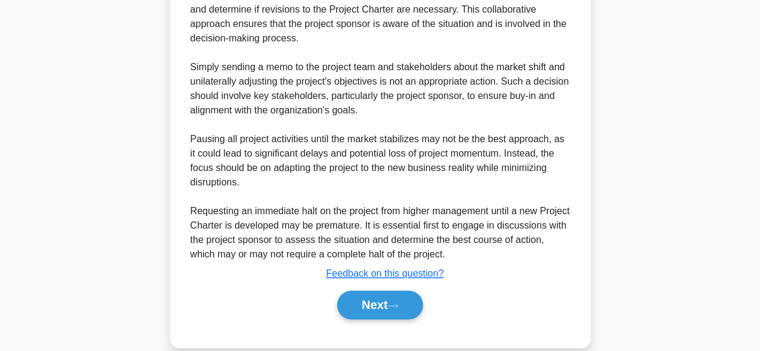
scroll to position [779, 0]
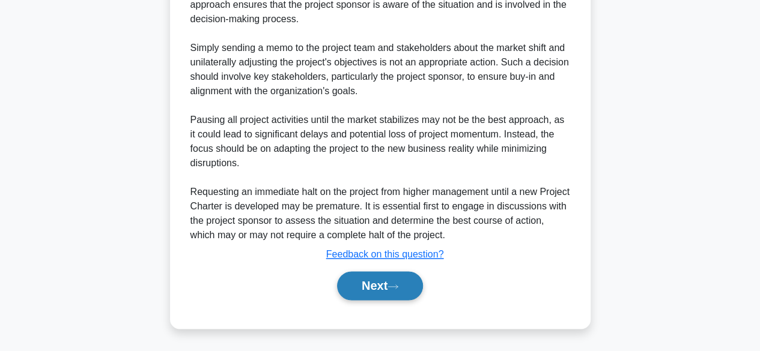
click at [370, 285] on button "Next" at bounding box center [380, 286] width 86 height 29
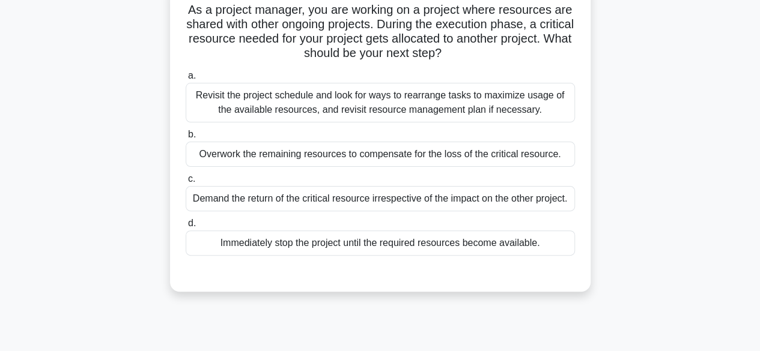
scroll to position [86, 0]
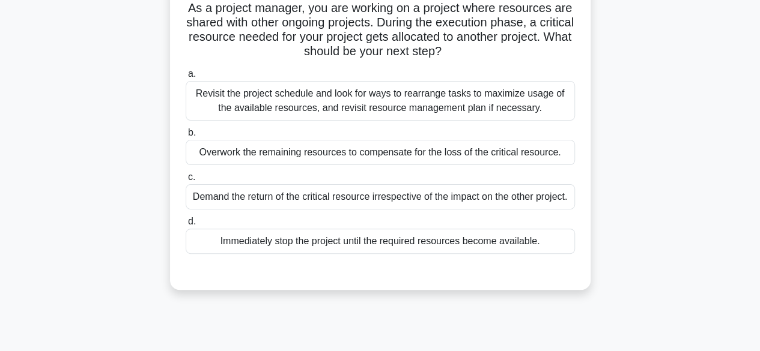
click at [376, 104] on div "Revisit the project schedule and look for ways to rearrange tasks to maximize u…" at bounding box center [380, 101] width 389 height 40
click at [186, 78] on input "a. Revisit the project schedule and look for ways to rearrange tasks to maximiz…" at bounding box center [186, 74] width 0 height 8
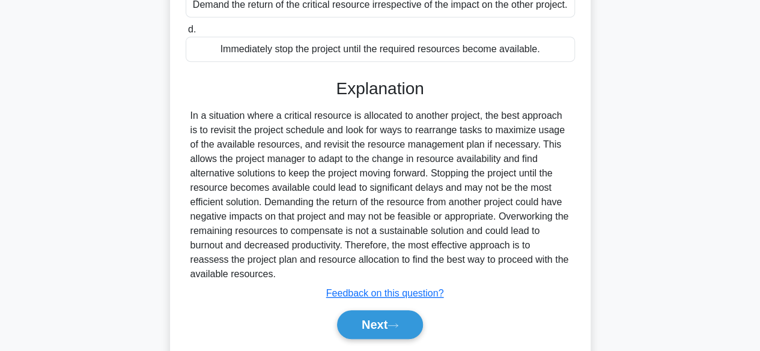
scroll to position [315, 0]
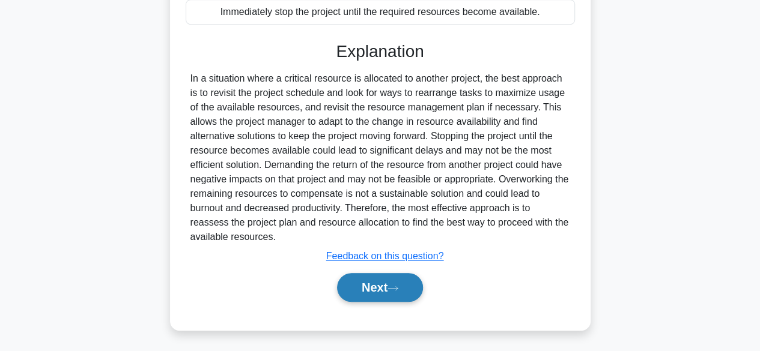
click at [370, 281] on button "Next" at bounding box center [380, 287] width 86 height 29
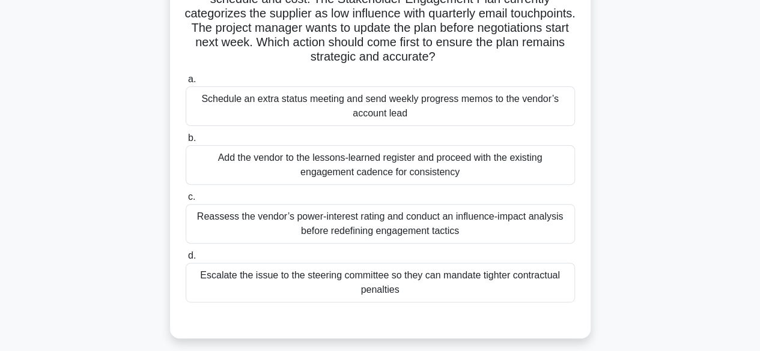
scroll to position [127, 0]
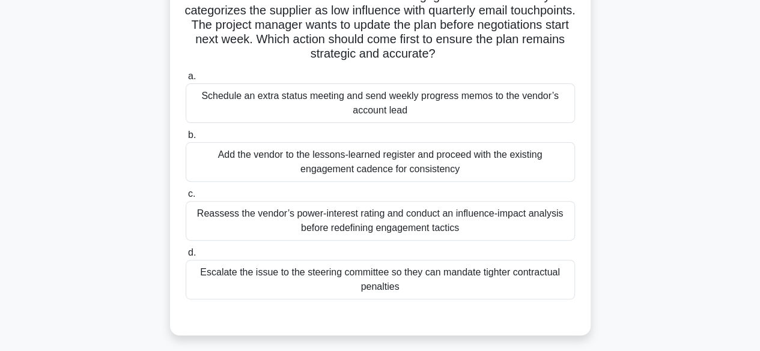
click at [340, 218] on div "Reassess the vendor’s power-interest rating and conduct an influence-impact ana…" at bounding box center [380, 221] width 389 height 40
click at [186, 198] on input "c. Reassess the vendor’s power-interest rating and conduct an influence-impact …" at bounding box center [186, 194] width 0 height 8
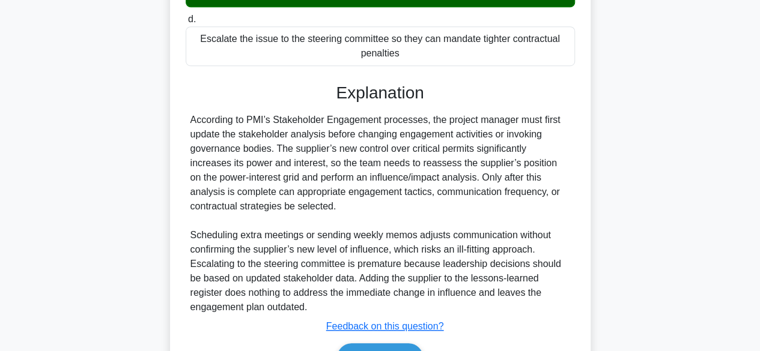
scroll to position [431, 0]
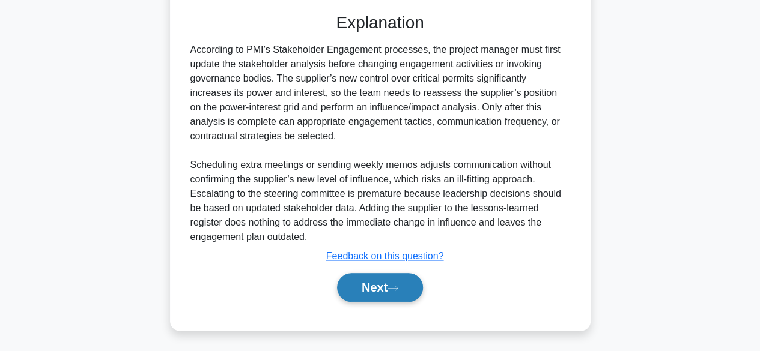
click at [362, 288] on button "Next" at bounding box center [380, 287] width 86 height 29
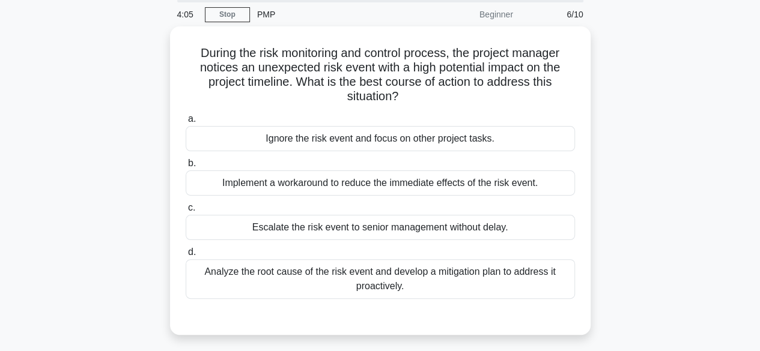
scroll to position [46, 0]
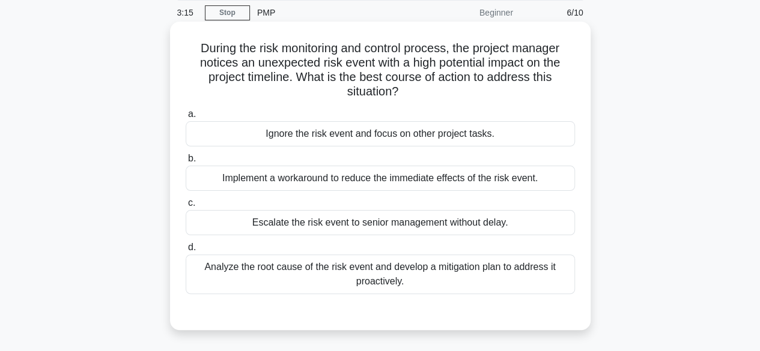
click at [299, 269] on div "Analyze the root cause of the risk event and develop a mitigation plan to addre…" at bounding box center [380, 275] width 389 height 40
click at [186, 252] on input "d. Analyze the root cause of the risk event and develop a mitigation plan to ad…" at bounding box center [186, 248] width 0 height 8
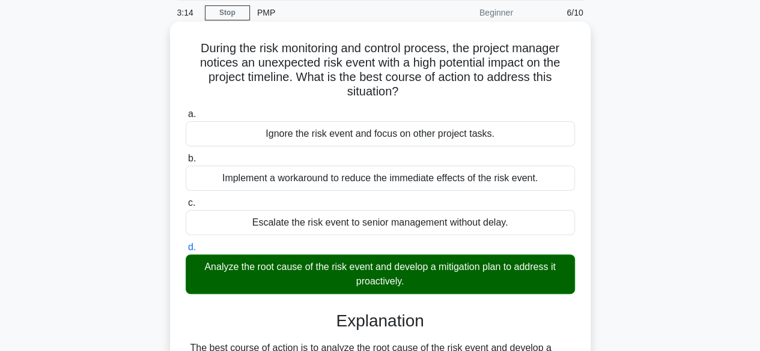
scroll to position [373, 0]
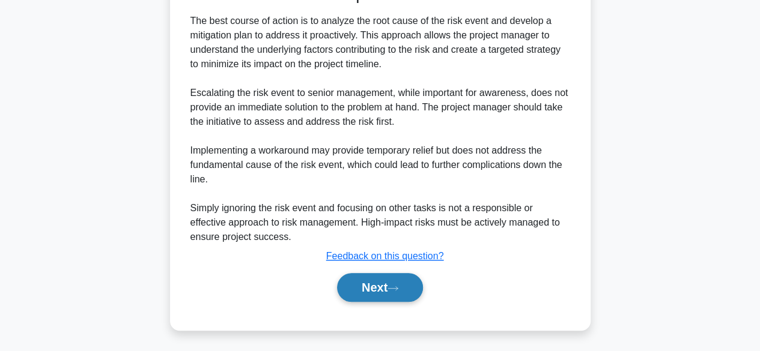
click at [357, 284] on button "Next" at bounding box center [380, 287] width 86 height 29
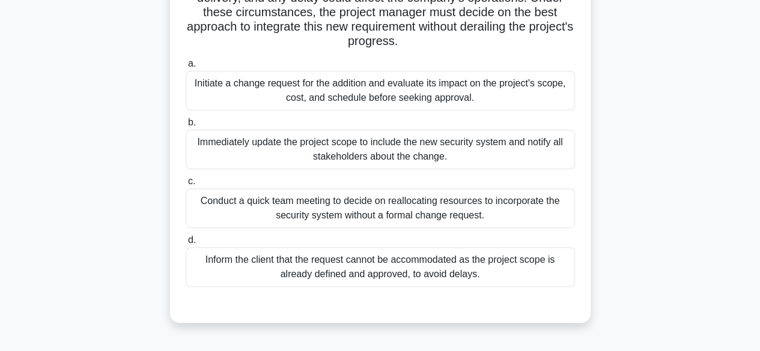
scroll to position [213, 0]
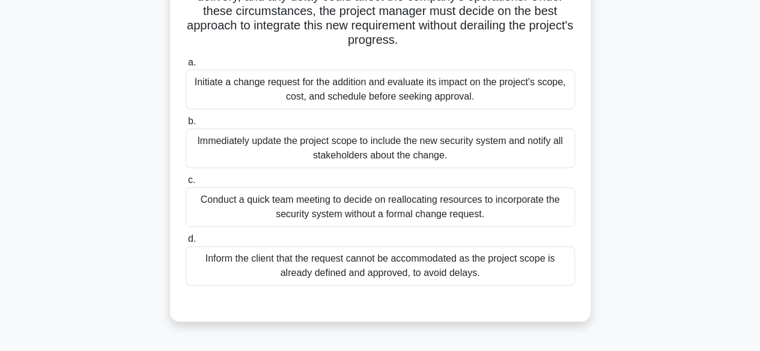
click at [410, 89] on div "Initiate a change request for the addition and evaluate its impact on the proje…" at bounding box center [380, 90] width 389 height 40
click at [186, 67] on input "a. Initiate a change request for the addition and evaluate its impact on the pr…" at bounding box center [186, 63] width 0 height 8
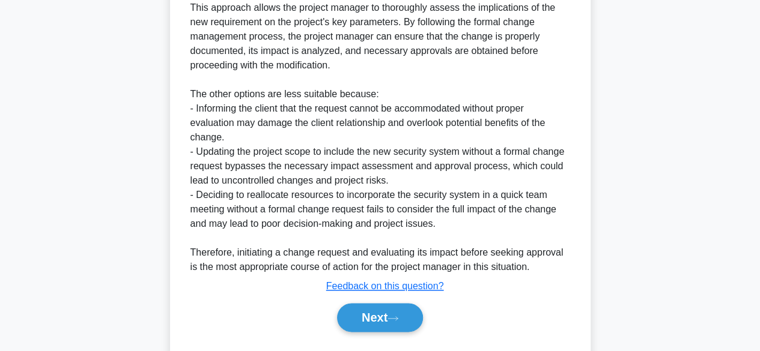
scroll to position [618, 0]
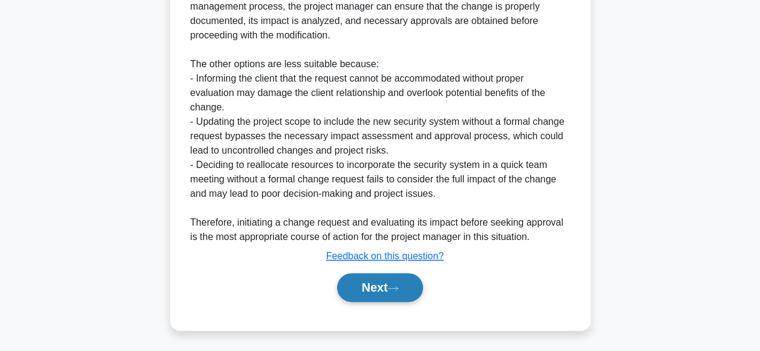
click at [377, 281] on button "Next" at bounding box center [380, 287] width 86 height 29
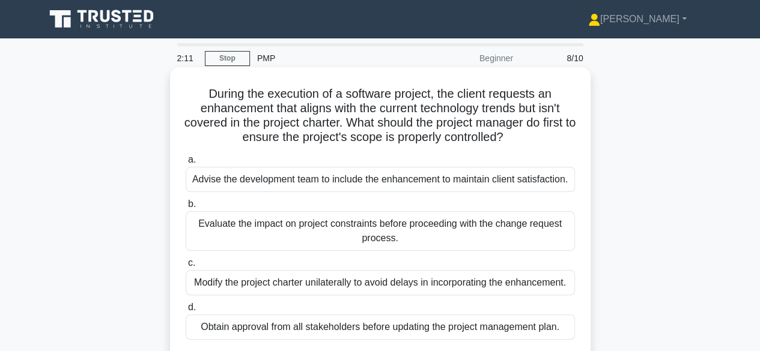
scroll to position [65, 0]
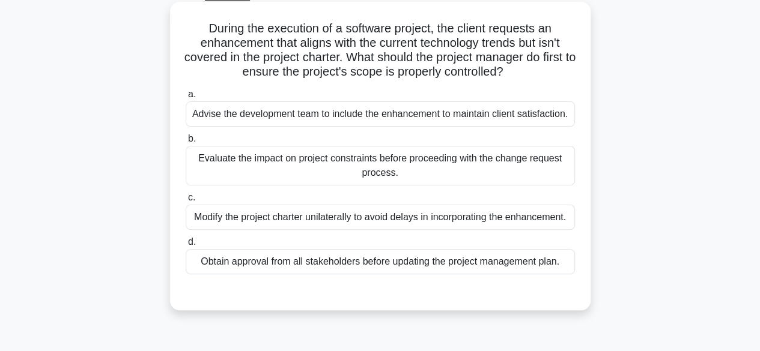
click at [375, 162] on div "Evaluate the impact on project constraints before proceeding with the change re…" at bounding box center [380, 166] width 389 height 40
click at [186, 143] on input "b. Evaluate the impact on project constraints before proceeding with the change…" at bounding box center [186, 139] width 0 height 8
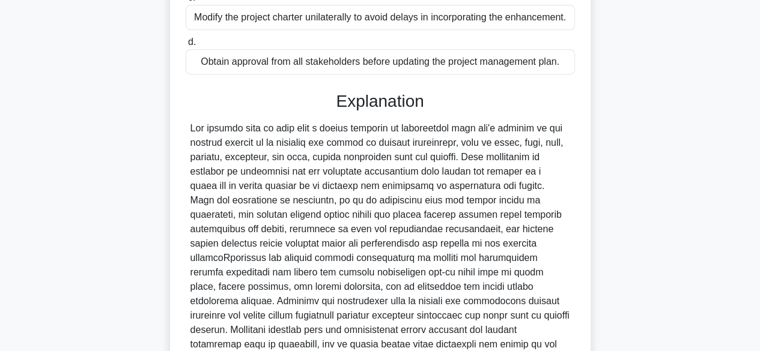
scroll to position [388, 0]
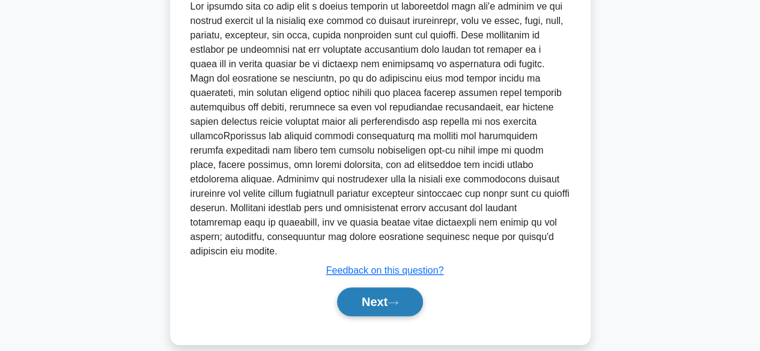
click at [367, 288] on button "Next" at bounding box center [380, 302] width 86 height 29
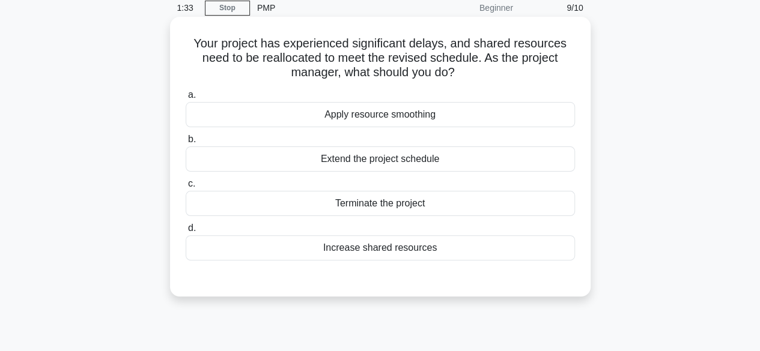
scroll to position [52, 0]
click at [430, 117] on div "Apply resource smoothing" at bounding box center [380, 113] width 389 height 25
click at [186, 98] on input "a. Apply resource smoothing" at bounding box center [186, 94] width 0 height 8
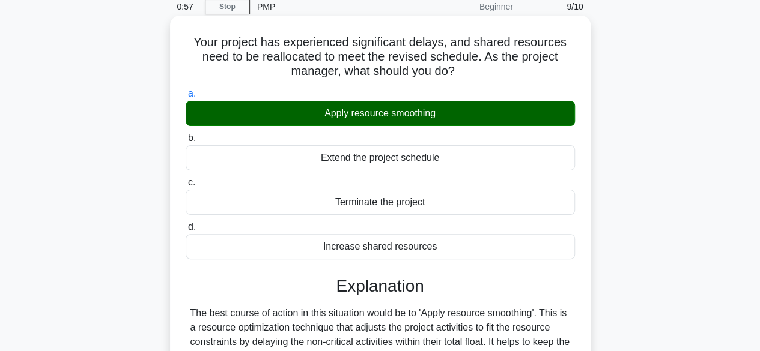
scroll to position [297, 0]
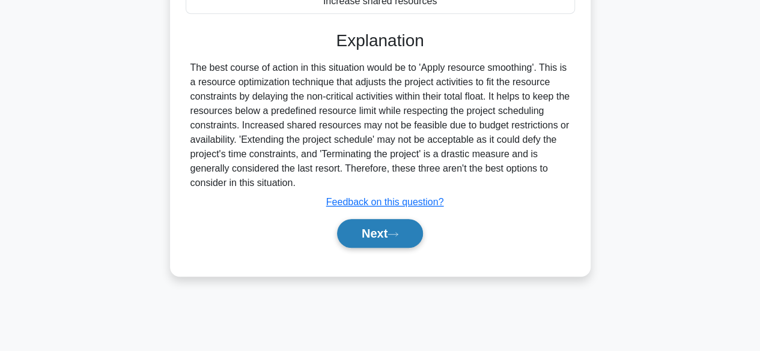
click at [370, 231] on button "Next" at bounding box center [380, 233] width 86 height 29
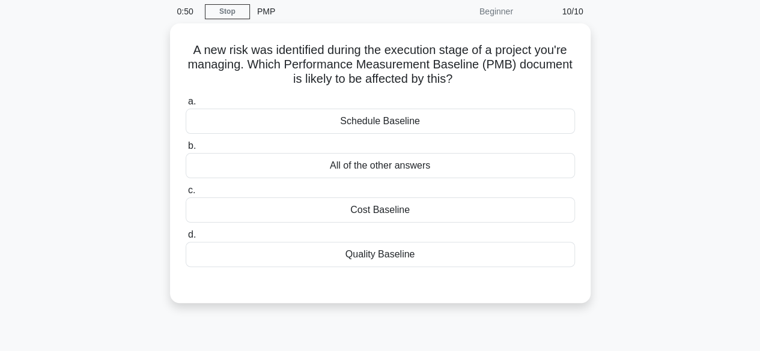
scroll to position [48, 0]
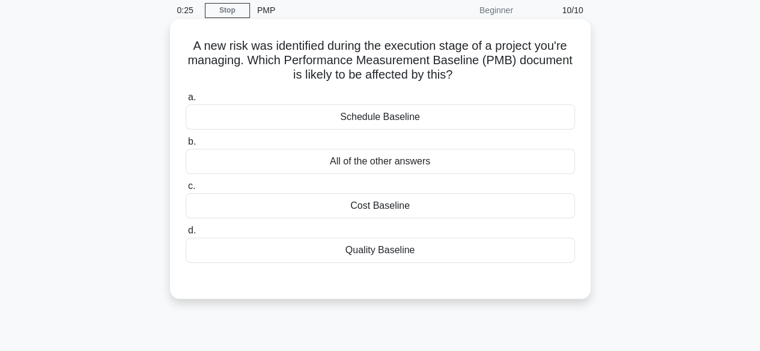
click at [396, 163] on div "All of the other answers" at bounding box center [380, 161] width 389 height 25
click at [186, 146] on input "b. All of the other answers" at bounding box center [186, 142] width 0 height 8
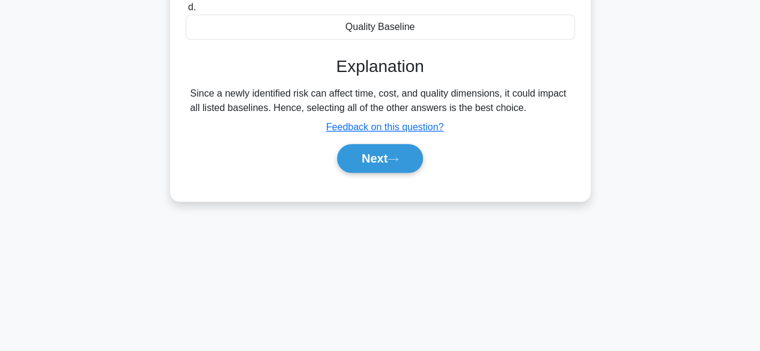
scroll to position [297, 0]
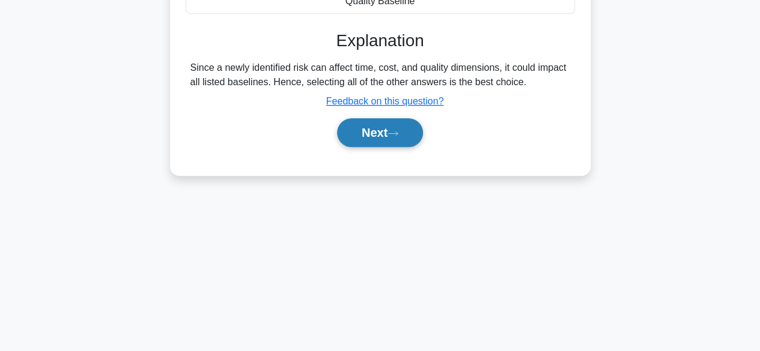
click at [372, 138] on button "Next" at bounding box center [380, 132] width 86 height 29
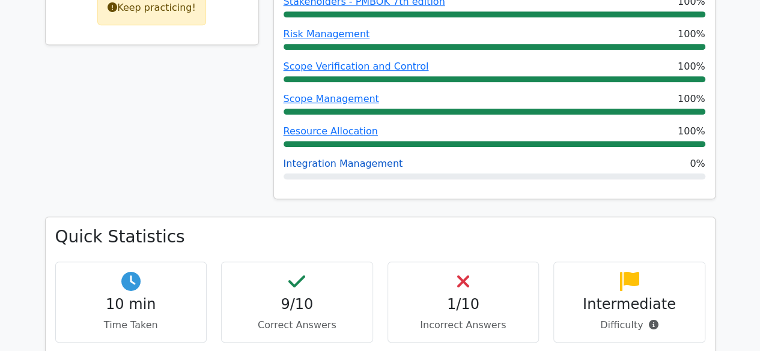
scroll to position [319, 0]
click at [359, 162] on link "Integration Management" at bounding box center [344, 162] width 120 height 11
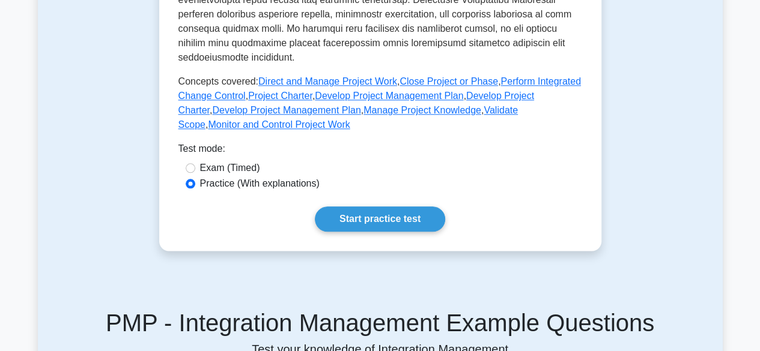
scroll to position [613, 0]
